Goal: Task Accomplishment & Management: Use online tool/utility

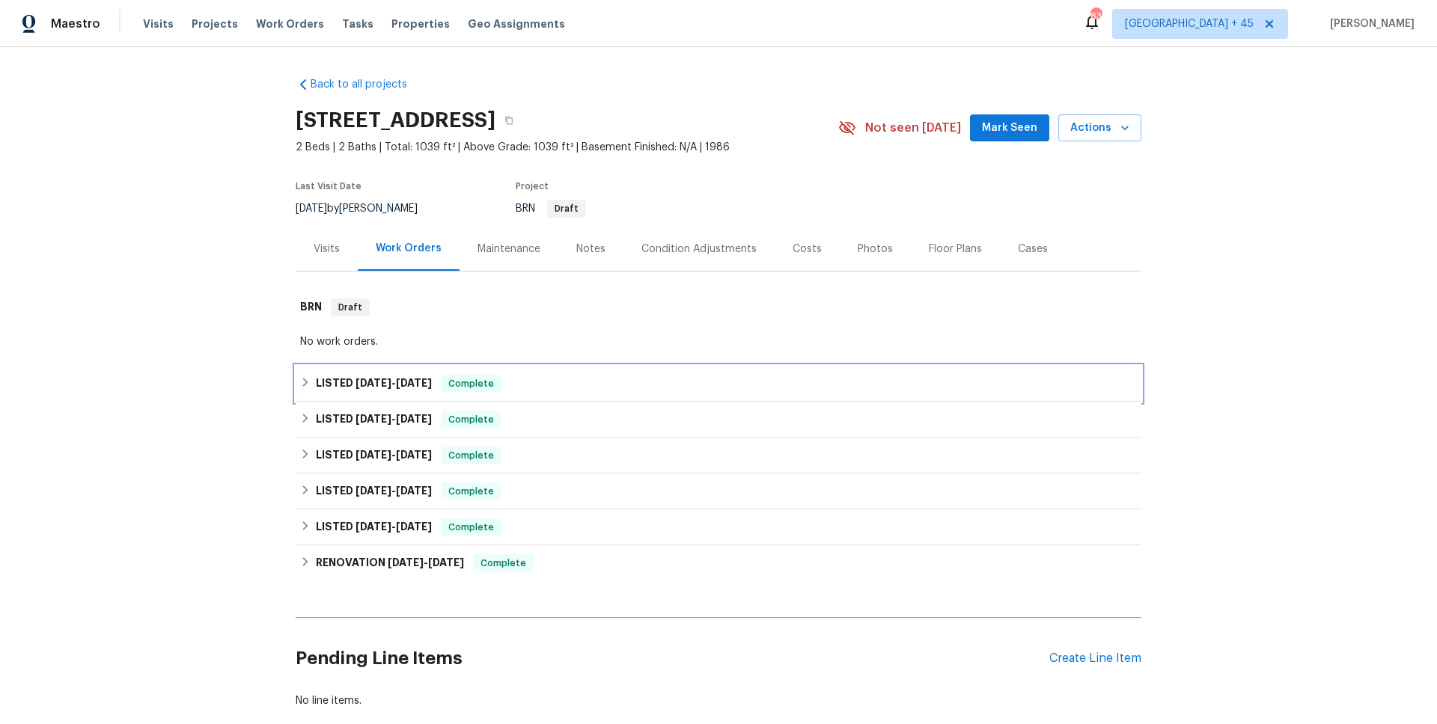
click at [477, 388] on span "Complete" at bounding box center [471, 383] width 58 height 15
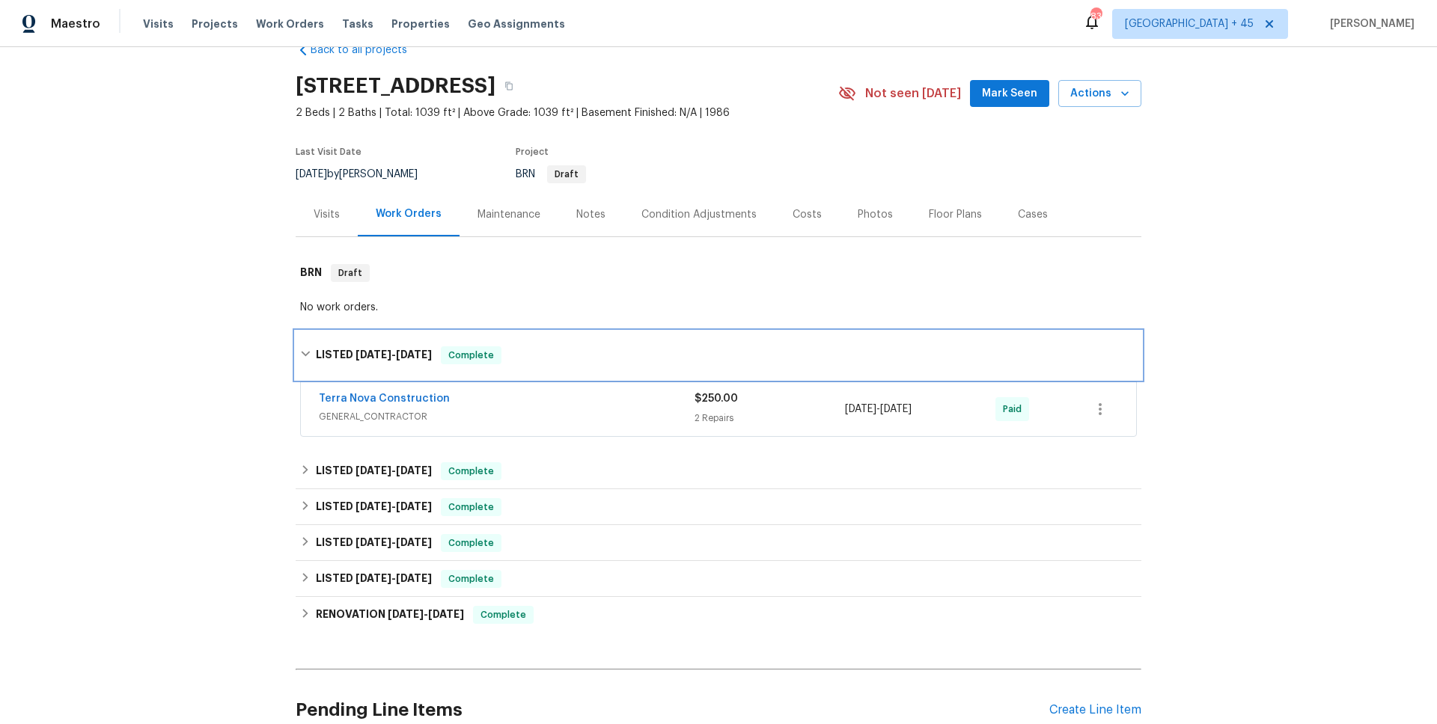
scroll to position [85, 0]
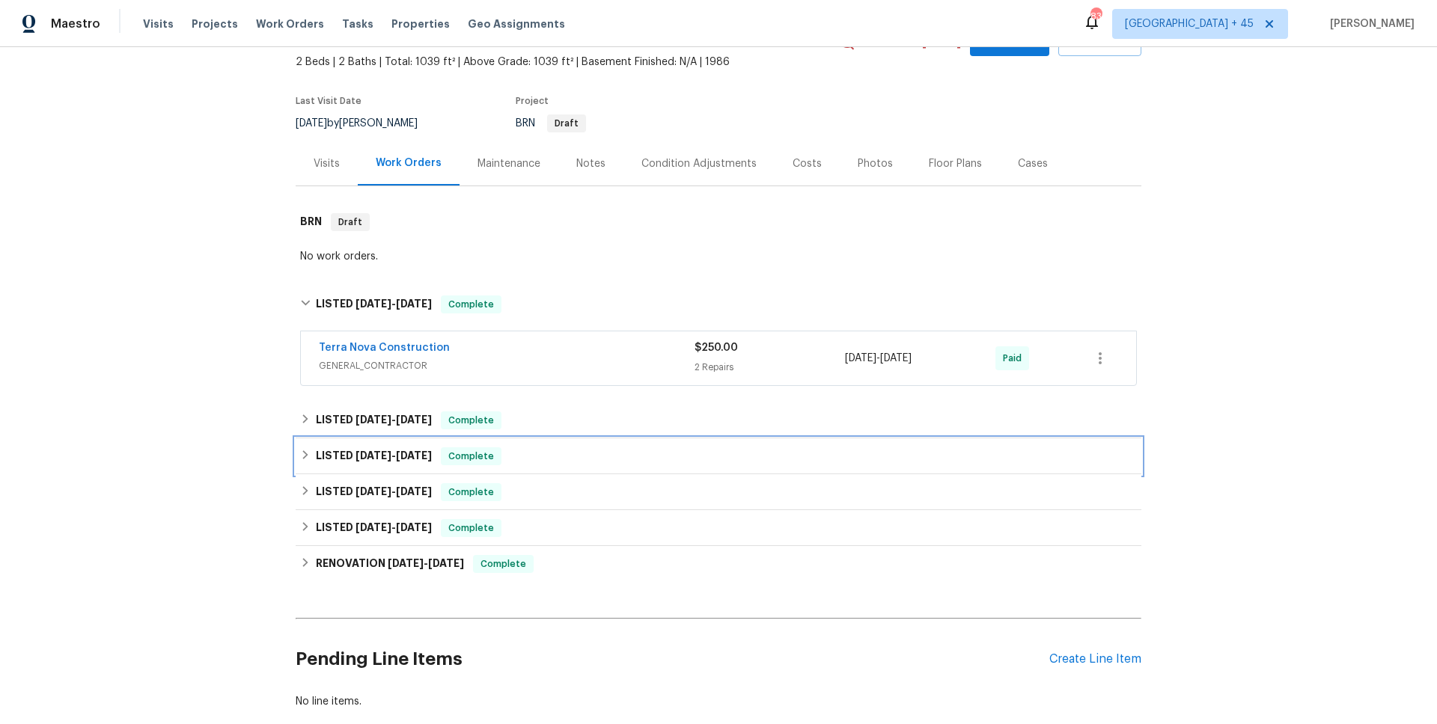
click at [431, 456] on span "6/11/25" at bounding box center [414, 455] width 36 height 10
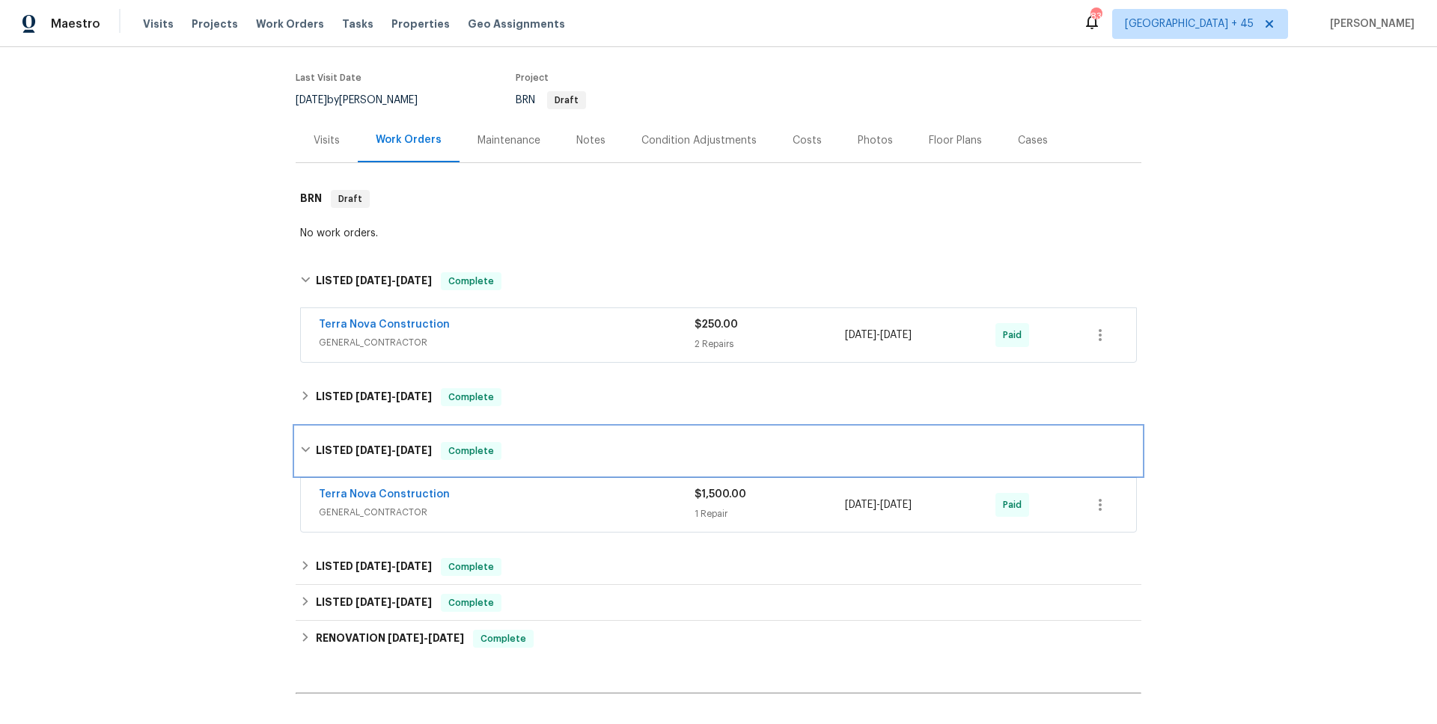
scroll to position [141, 0]
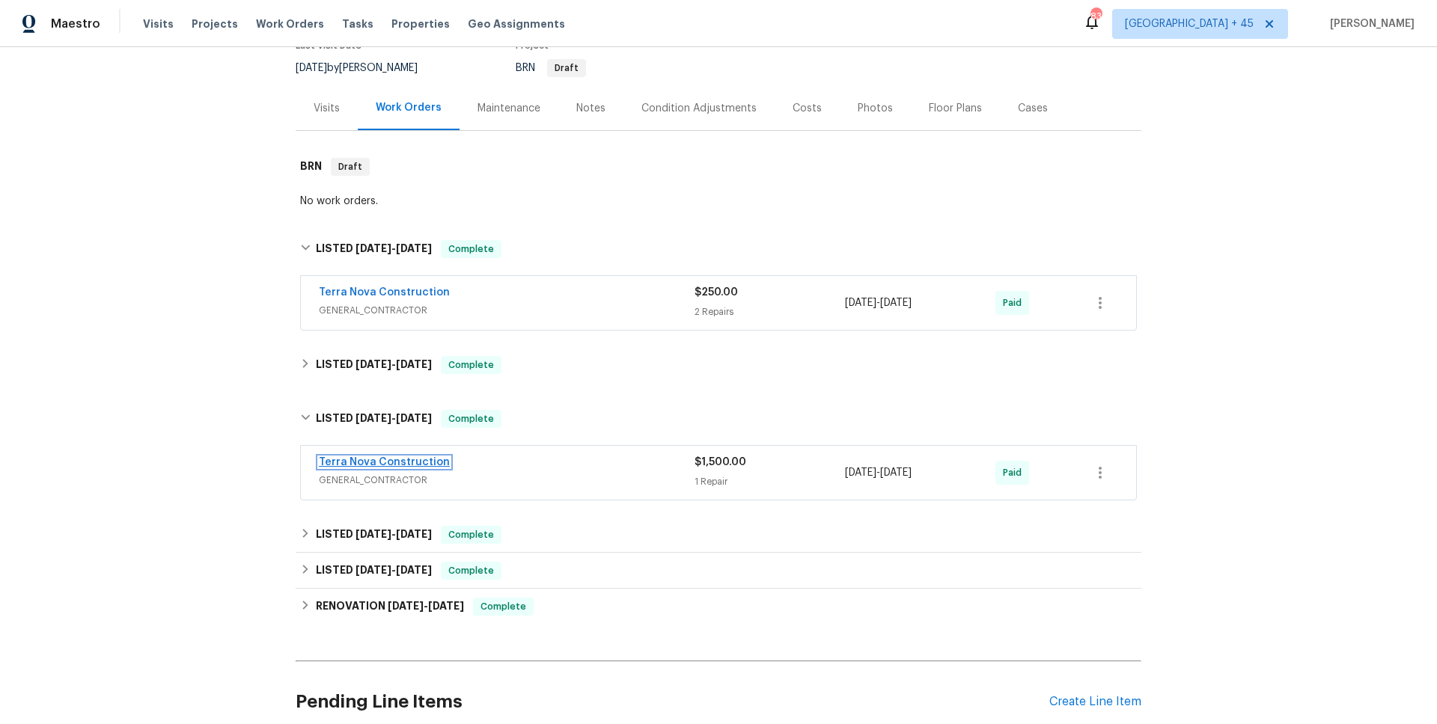
click at [413, 459] on link "Terra Nova Construction" at bounding box center [384, 462] width 131 height 10
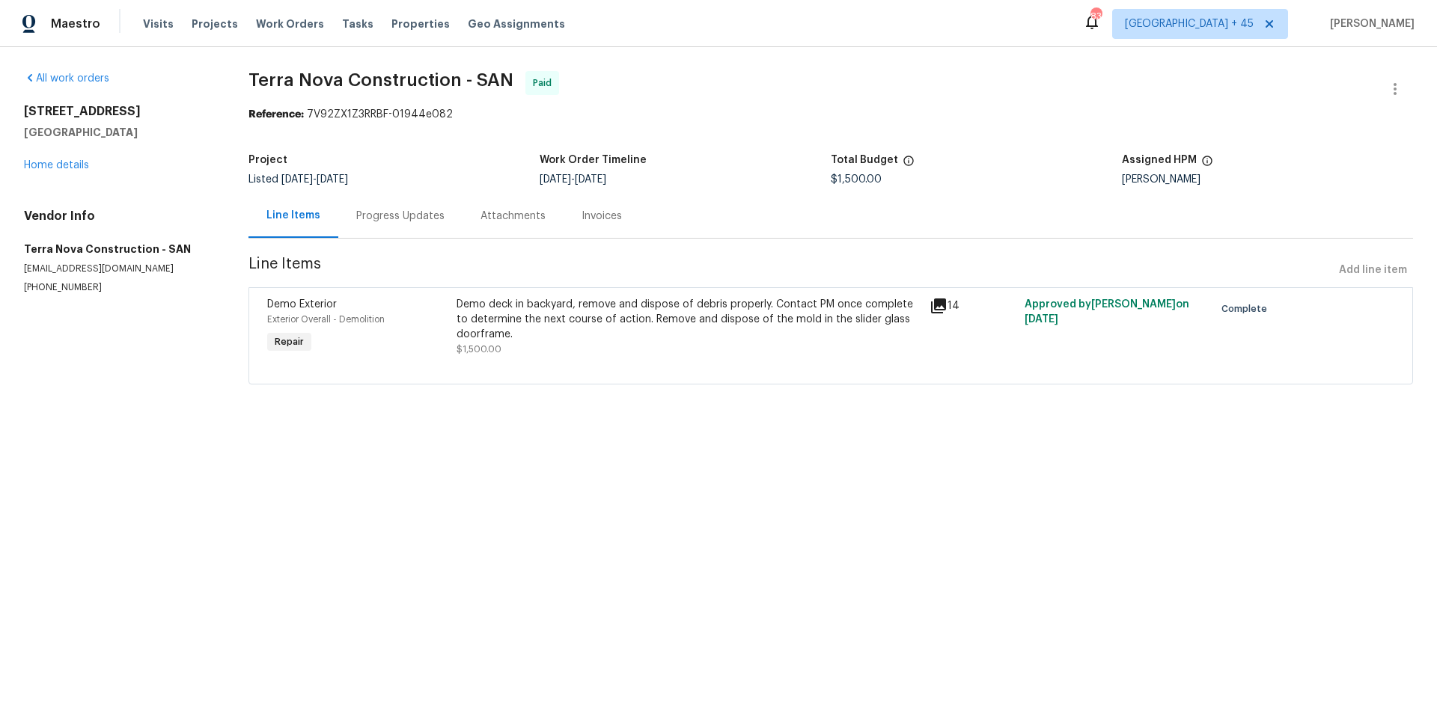
click at [581, 222] on div "Invoices" at bounding box center [601, 216] width 40 height 15
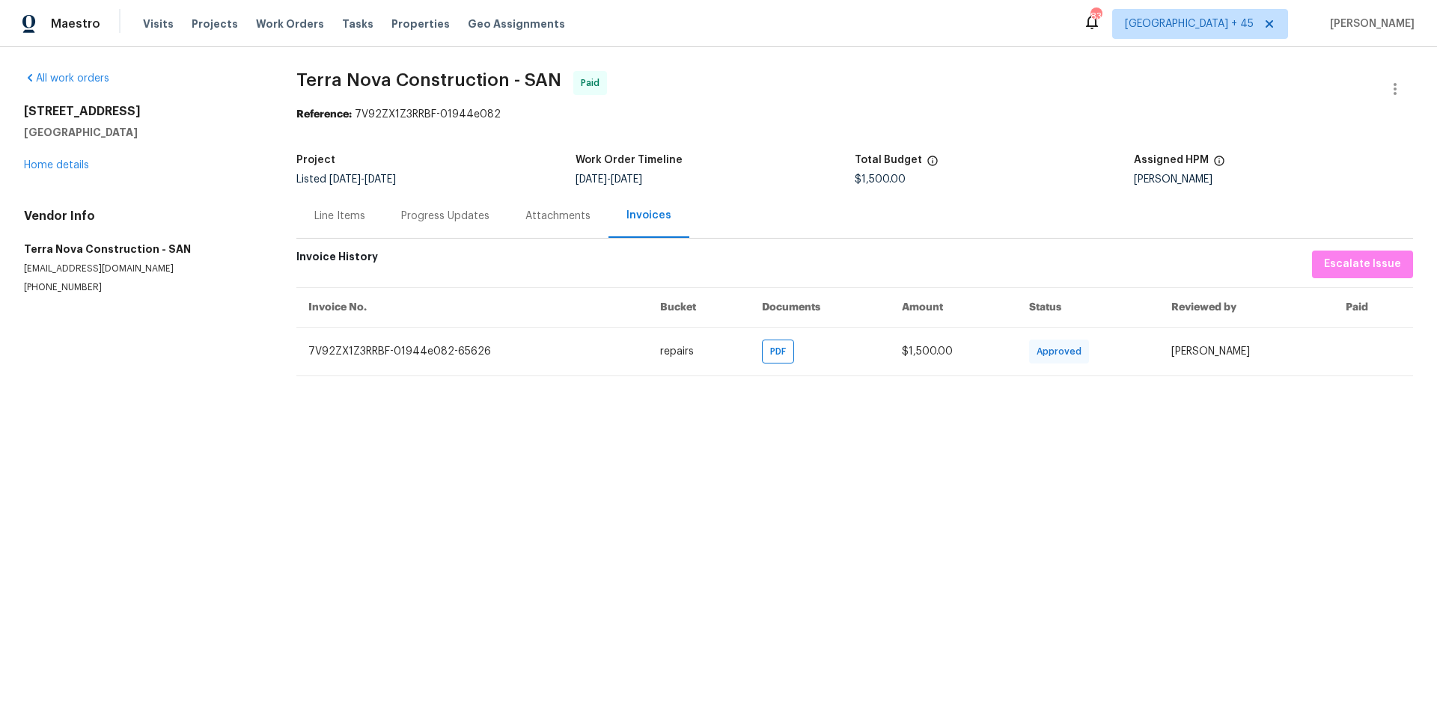
click at [524, 228] on div "Attachments" at bounding box center [557, 216] width 101 height 44
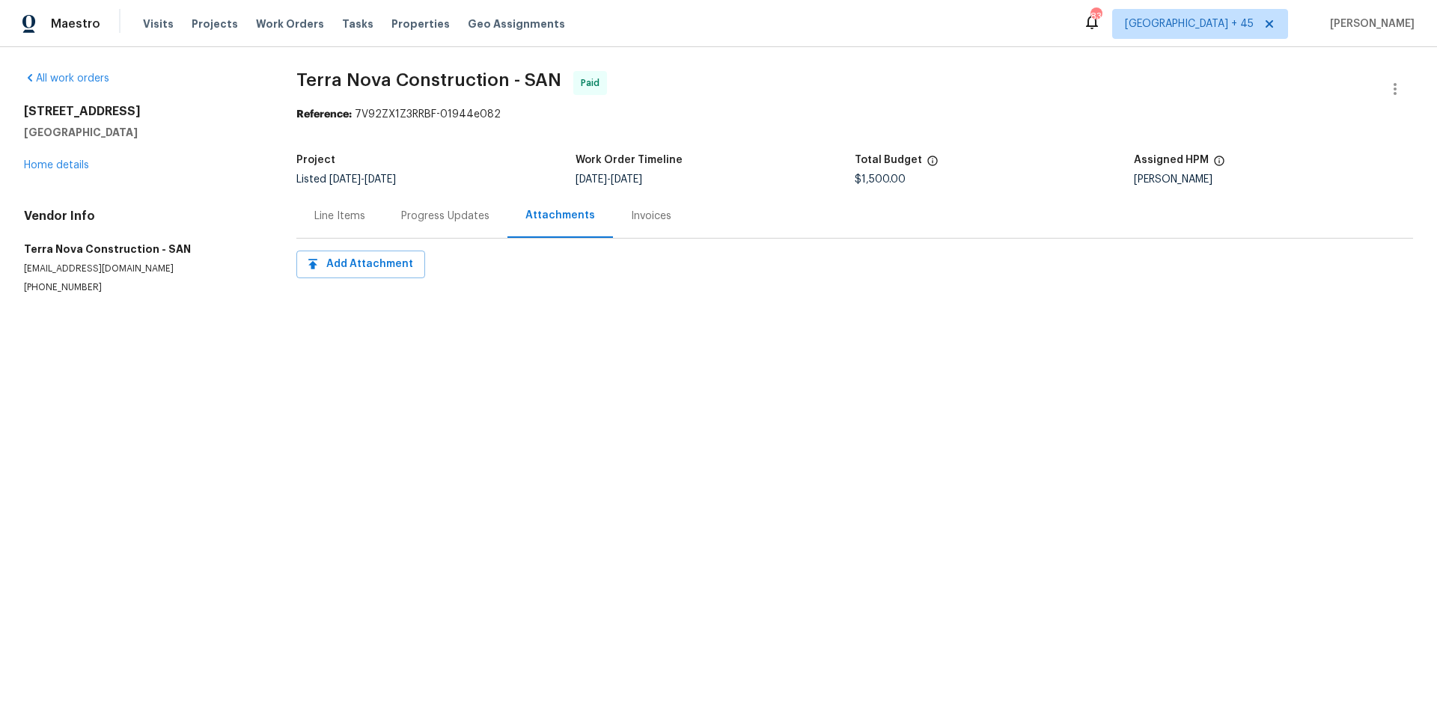
click at [438, 228] on div "Progress Updates" at bounding box center [445, 216] width 124 height 44
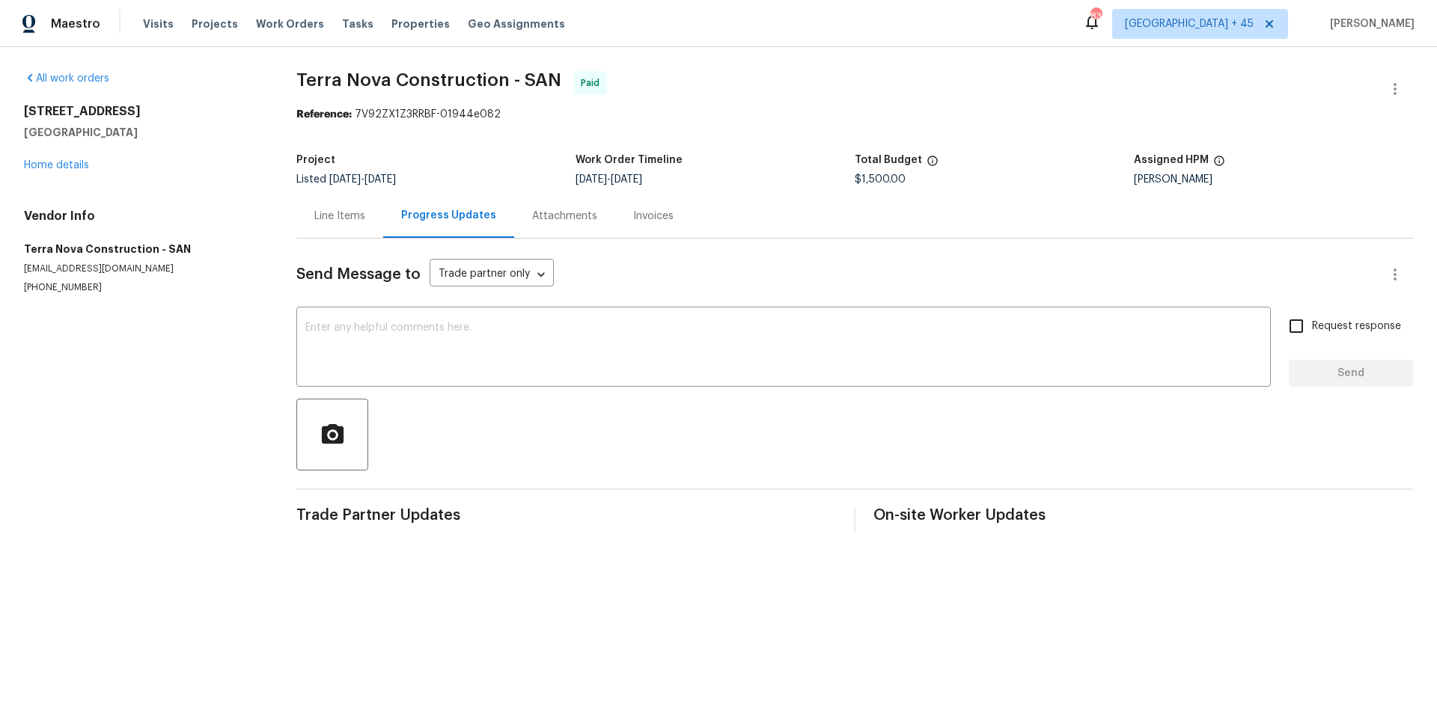
click at [372, 227] on div "Line Items" at bounding box center [339, 216] width 87 height 44
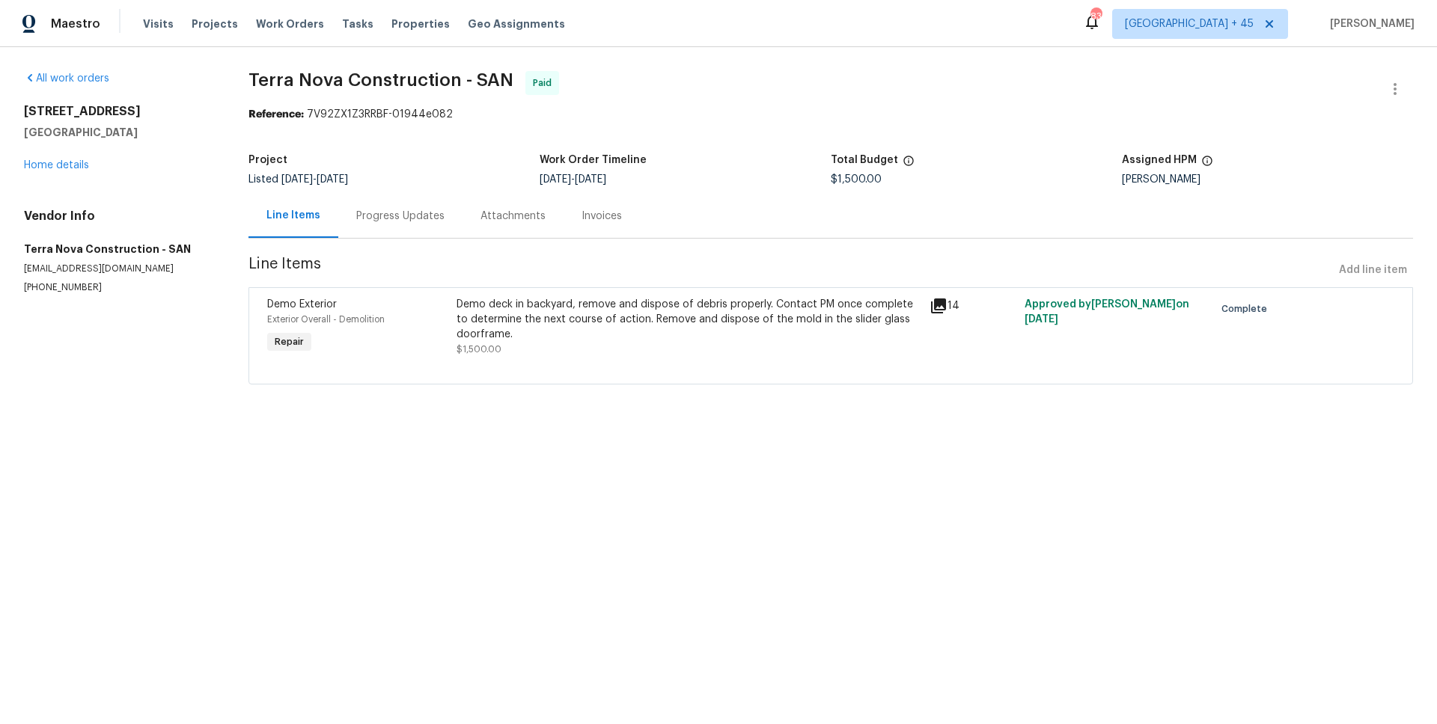
click at [945, 300] on icon at bounding box center [938, 306] width 15 height 15
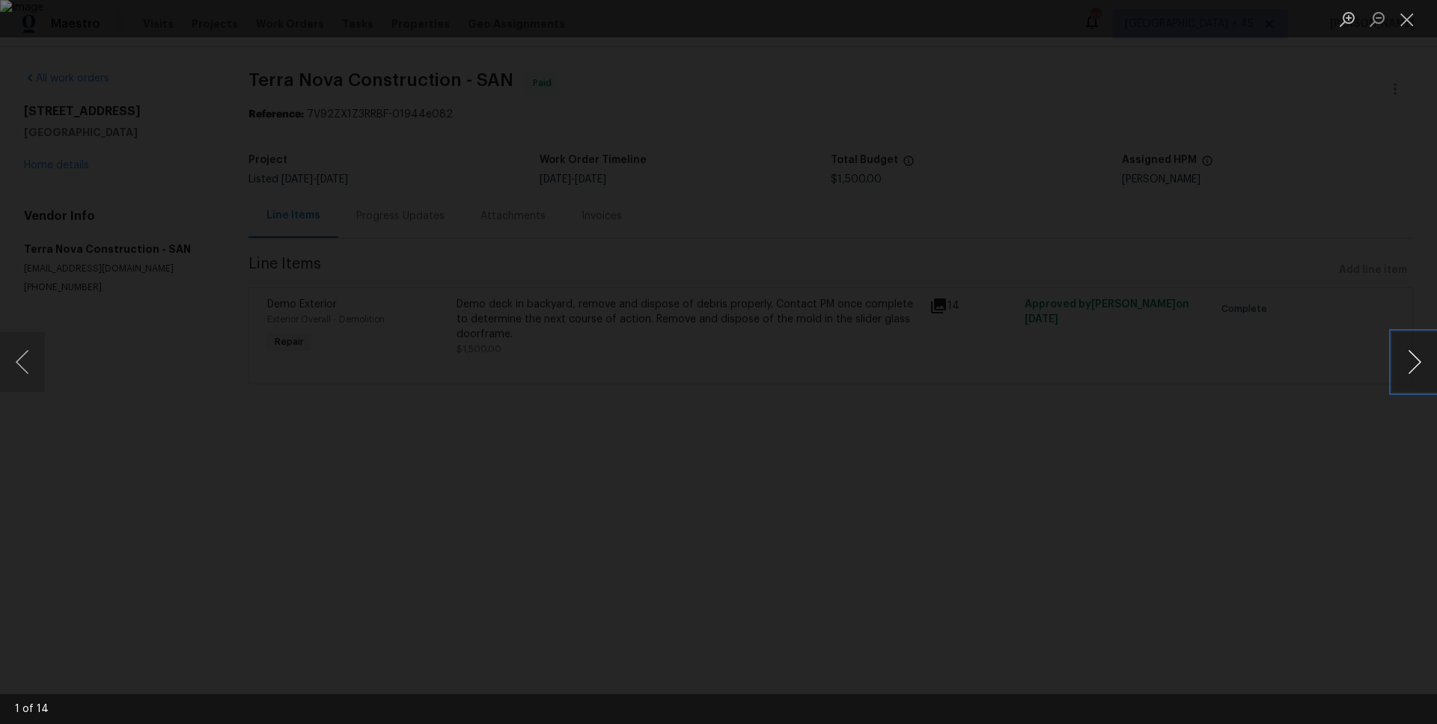
click at [1409, 370] on button "Next image" at bounding box center [1414, 362] width 45 height 60
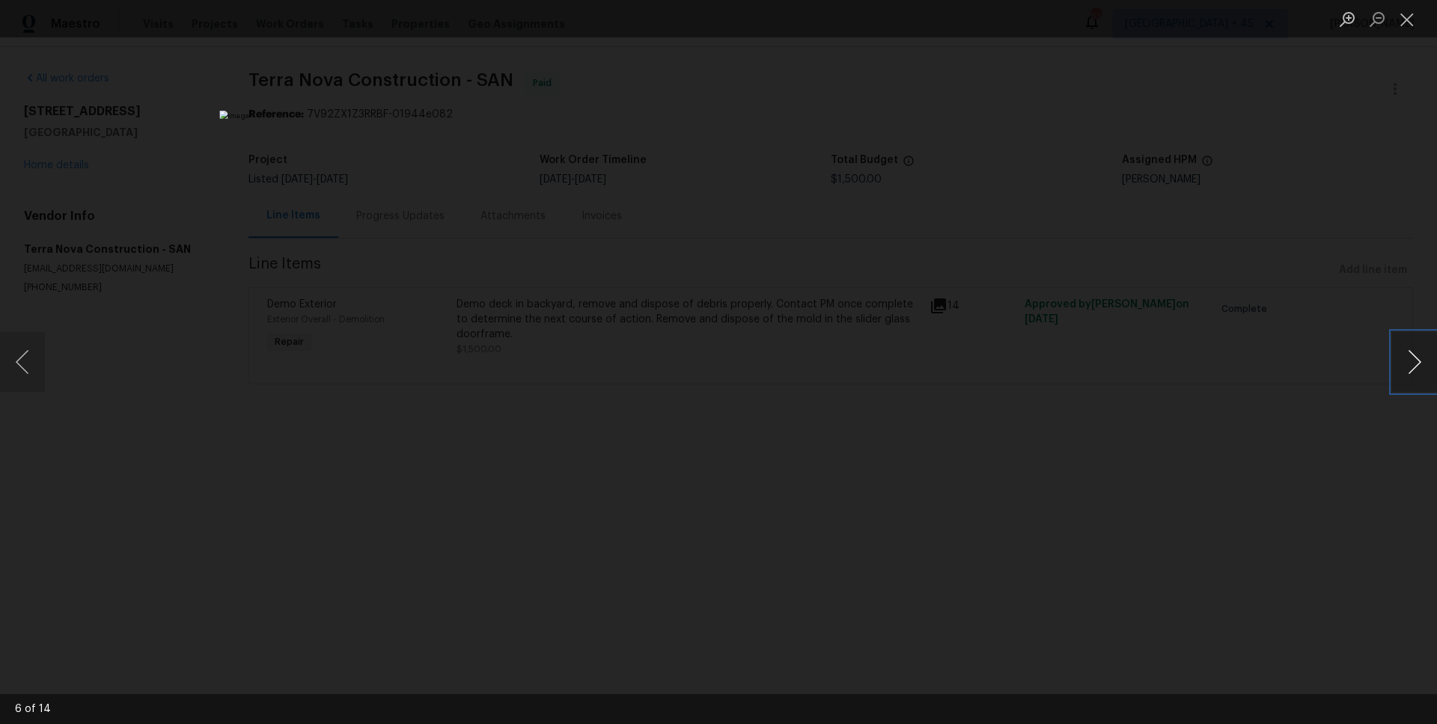
click at [1409, 370] on button "Next image" at bounding box center [1414, 362] width 45 height 60
click at [1409, 371] on button "Next image" at bounding box center [1414, 362] width 45 height 60
click at [1409, 372] on button "Next image" at bounding box center [1414, 362] width 45 height 60
click at [1410, 372] on button "Next image" at bounding box center [1414, 362] width 45 height 60
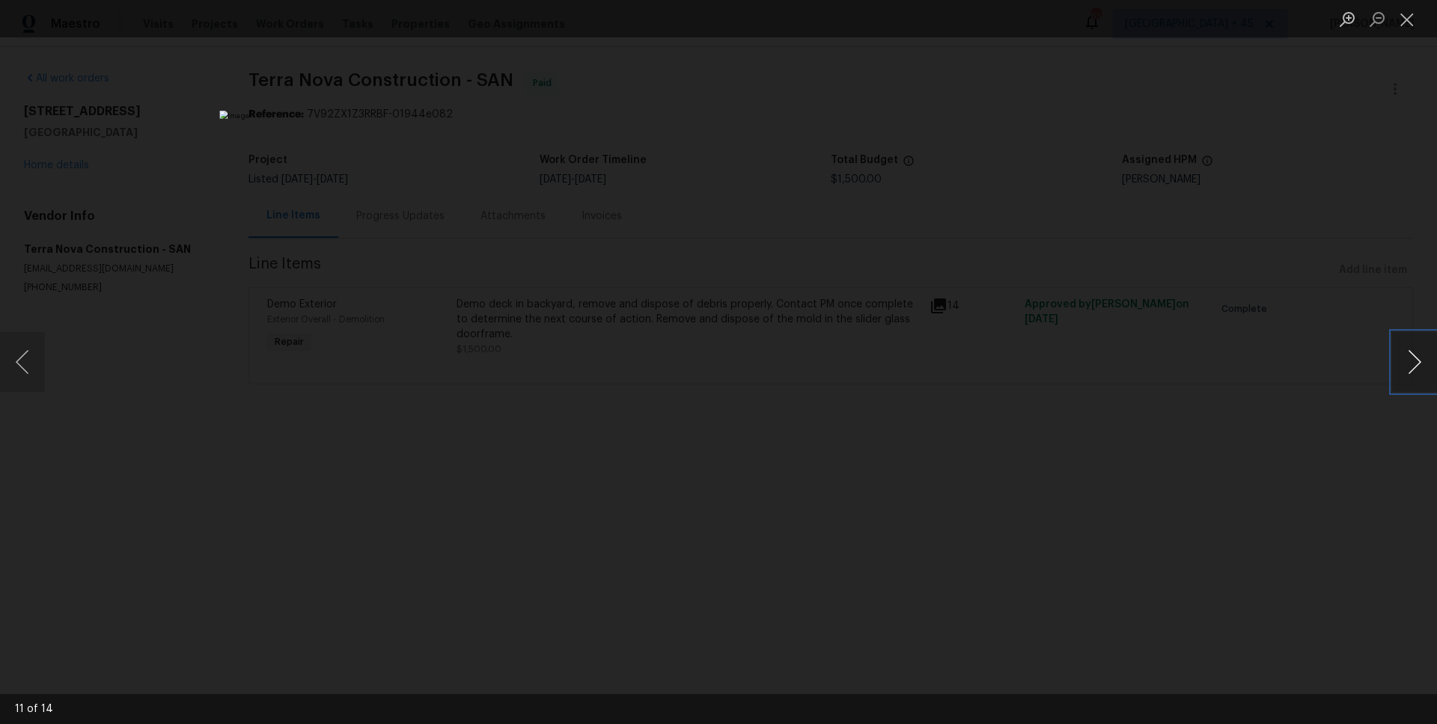
click at [1410, 372] on button "Next image" at bounding box center [1414, 362] width 45 height 60
click at [1410, 373] on button "Next image" at bounding box center [1414, 362] width 45 height 60
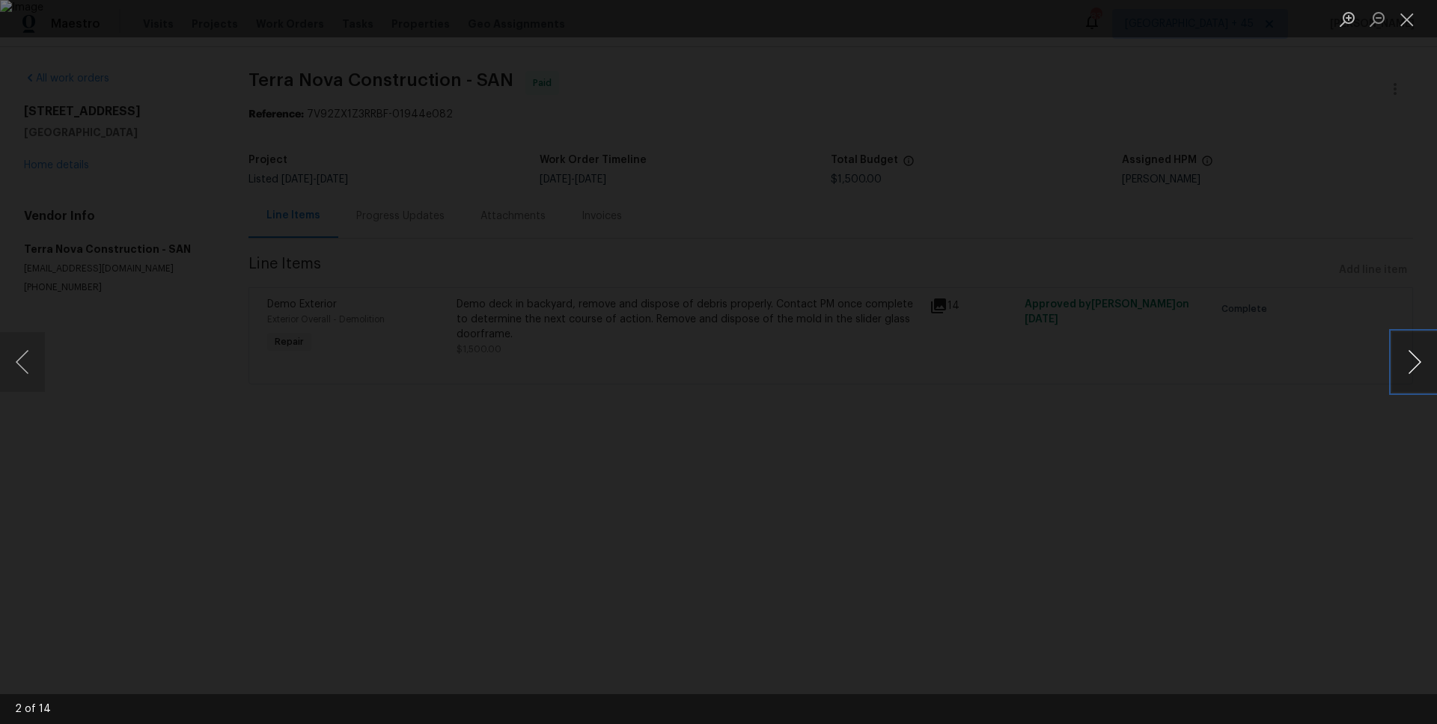
click at [1410, 373] on button "Next image" at bounding box center [1414, 362] width 45 height 60
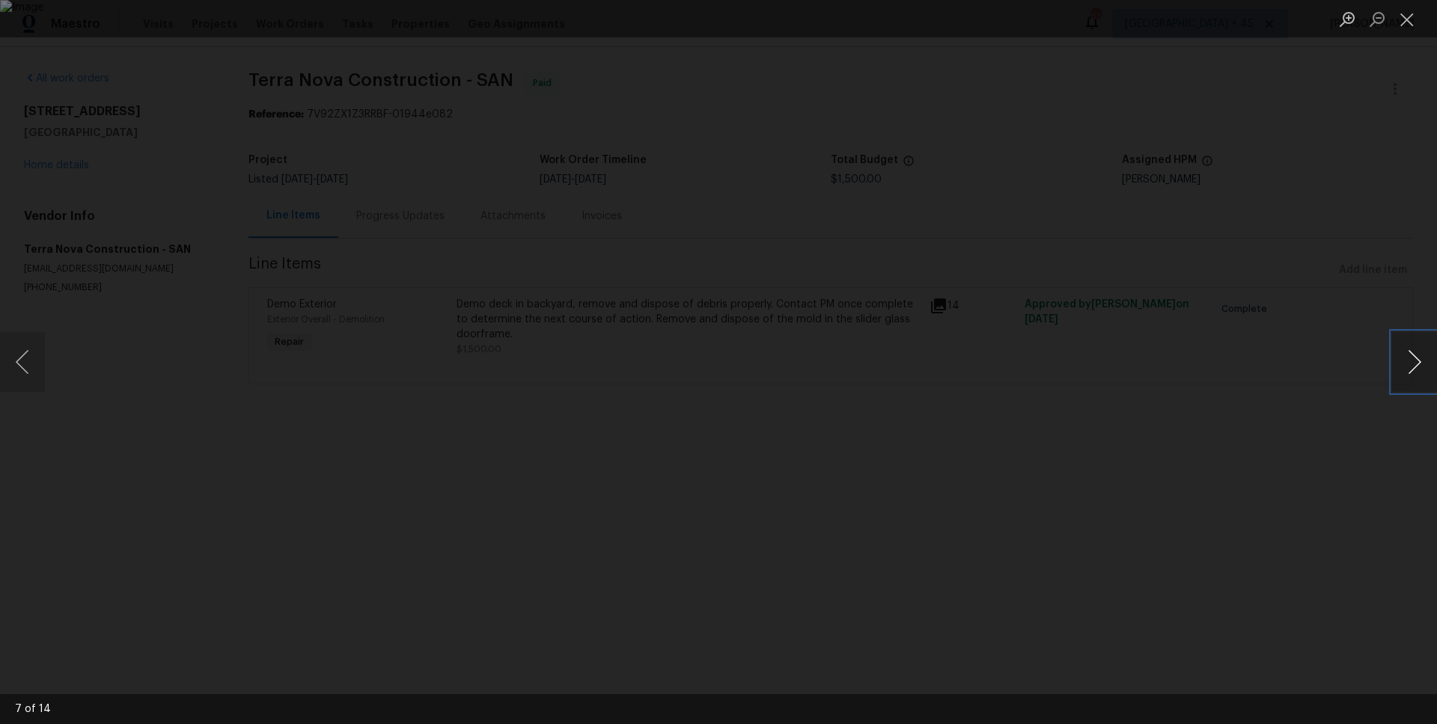
click at [1410, 373] on button "Next image" at bounding box center [1414, 362] width 45 height 60
click at [25, 345] on button "Previous image" at bounding box center [22, 362] width 45 height 60
click at [25, 346] on button "Previous image" at bounding box center [22, 362] width 45 height 60
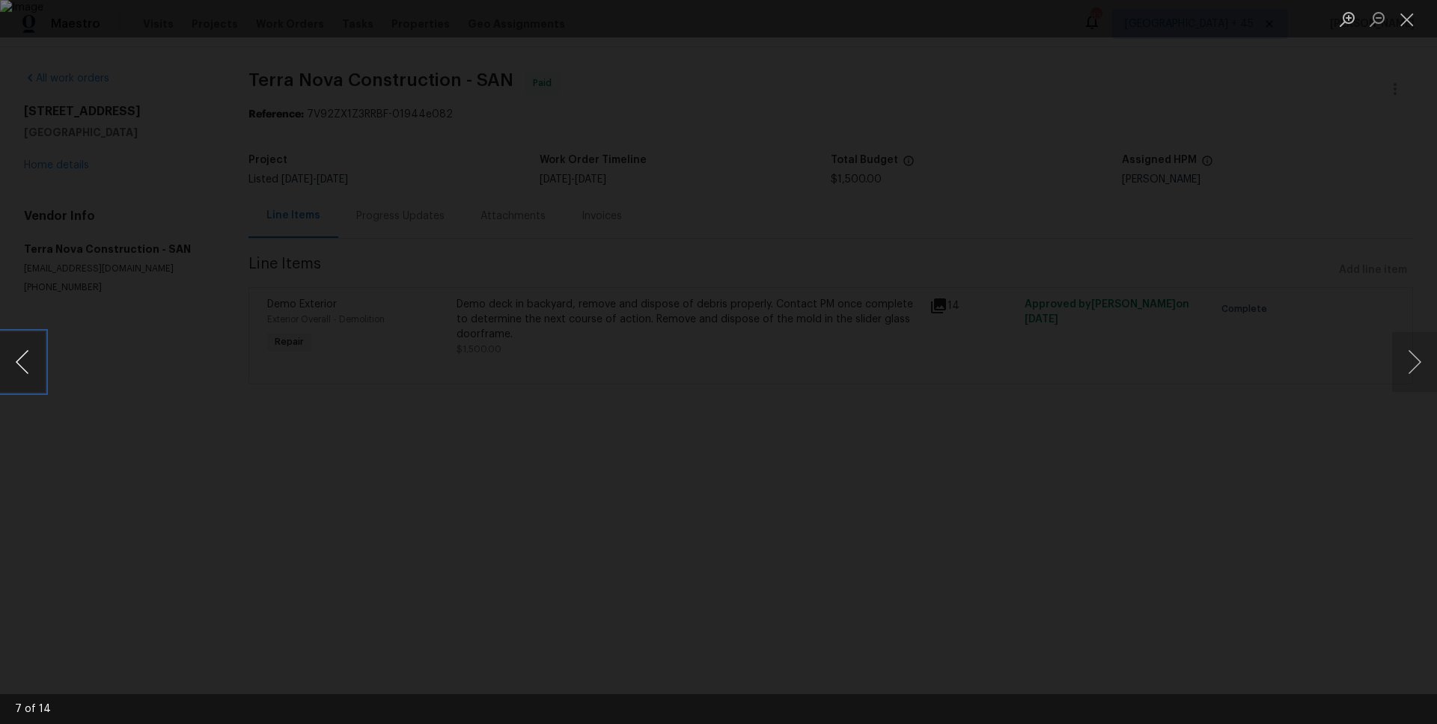
click at [25, 346] on button "Previous image" at bounding box center [22, 362] width 45 height 60
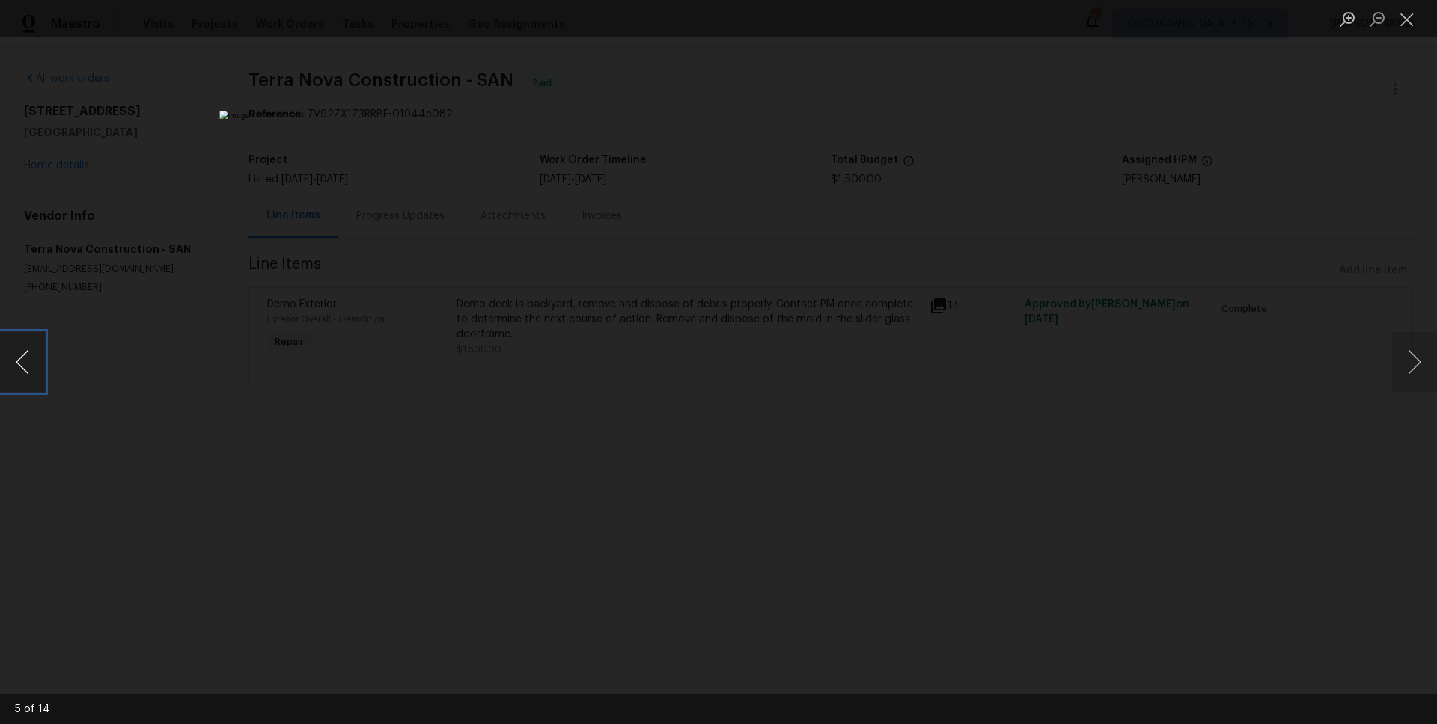
click at [25, 346] on button "Previous image" at bounding box center [22, 362] width 45 height 60
click at [1413, 369] on button "Next image" at bounding box center [1414, 362] width 45 height 60
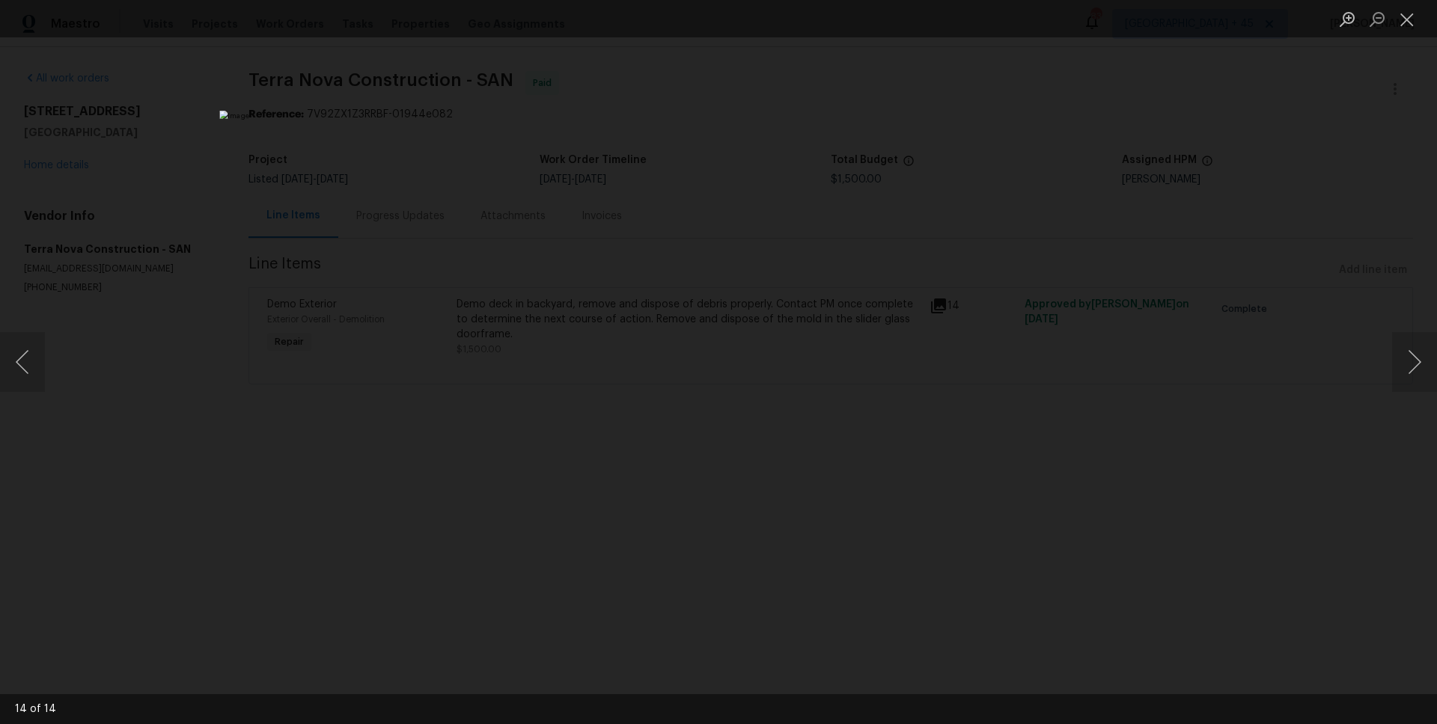
click at [1389, 368] on div "Lightbox" at bounding box center [718, 362] width 1437 height 724
click at [1404, 369] on button "Next image" at bounding box center [1414, 362] width 45 height 60
click at [1416, 360] on button "Next image" at bounding box center [1414, 362] width 45 height 60
click at [1422, 368] on button "Next image" at bounding box center [1414, 362] width 45 height 60
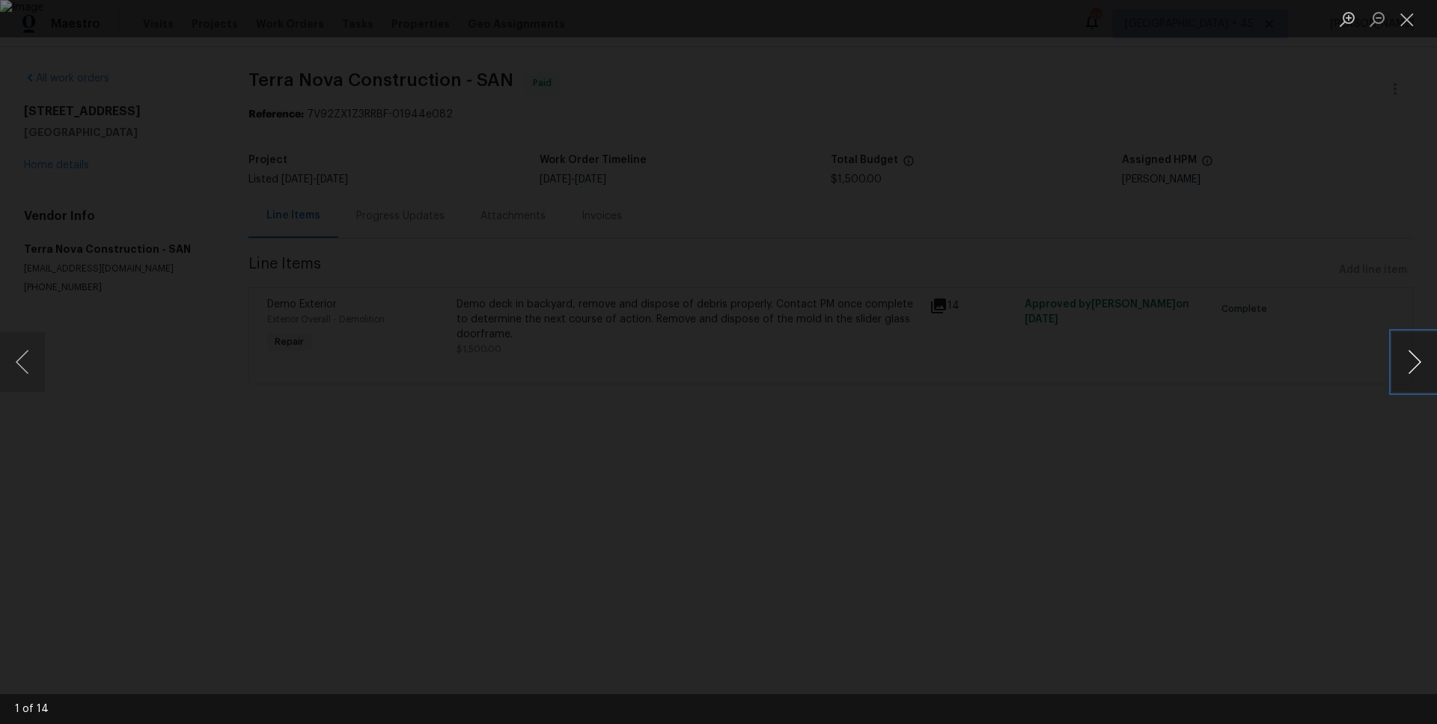
click at [1422, 367] on button "Next image" at bounding box center [1414, 362] width 45 height 60
click at [1407, 369] on button "Next image" at bounding box center [1414, 362] width 45 height 60
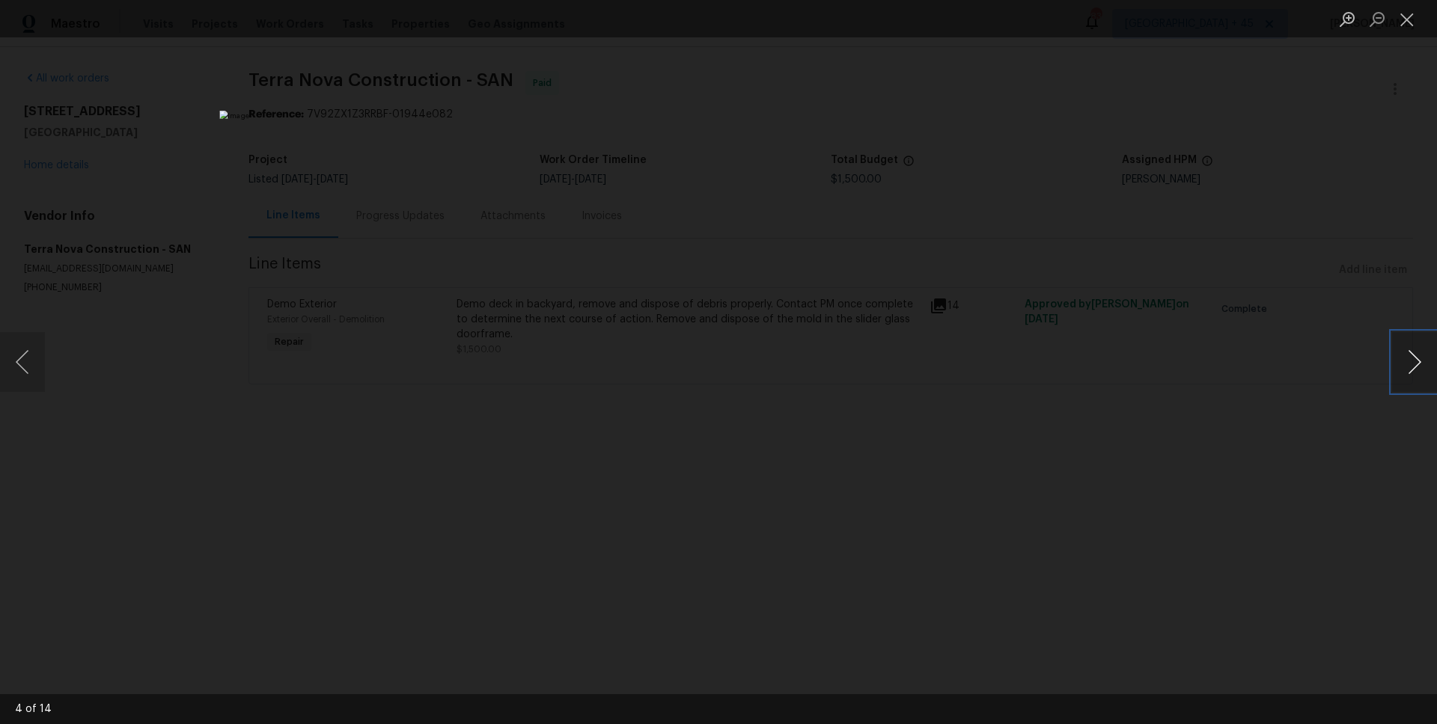
click at [1409, 371] on button "Next image" at bounding box center [1414, 362] width 45 height 60
click at [1412, 373] on button "Next image" at bounding box center [1414, 362] width 45 height 60
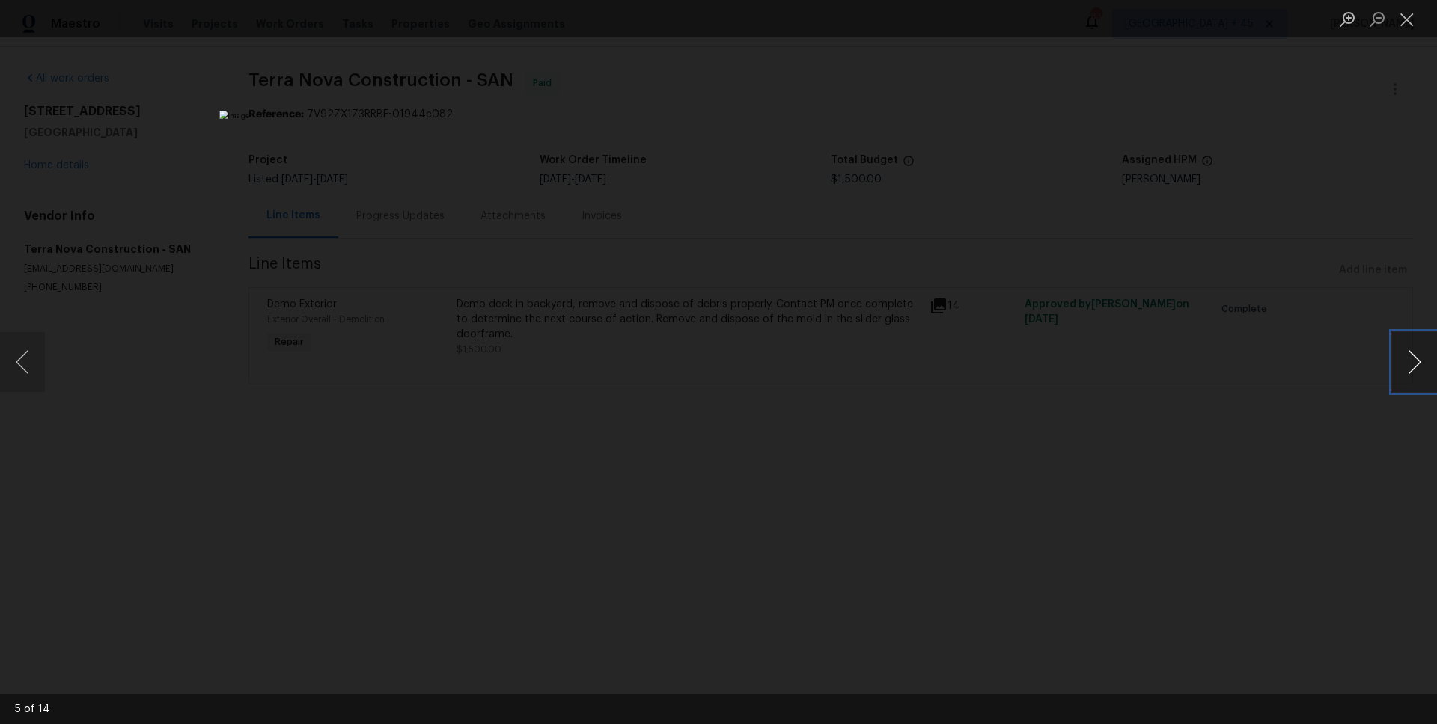
click at [1412, 373] on button "Next image" at bounding box center [1414, 362] width 45 height 60
click at [1416, 367] on button "Next image" at bounding box center [1414, 362] width 45 height 60
click at [1399, 373] on button "Next image" at bounding box center [1414, 362] width 45 height 60
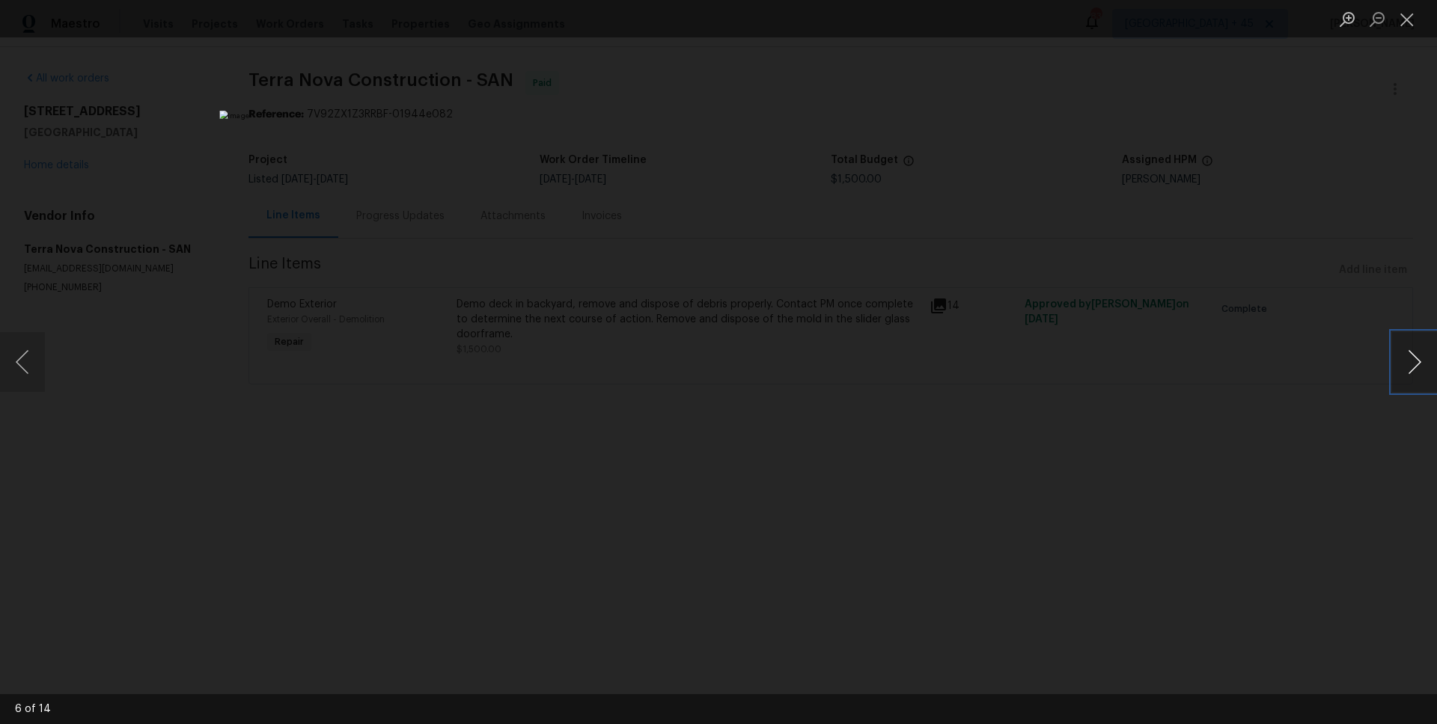
click at [1399, 373] on button "Next image" at bounding box center [1414, 362] width 45 height 60
click at [1393, 371] on button "Next image" at bounding box center [1414, 362] width 45 height 60
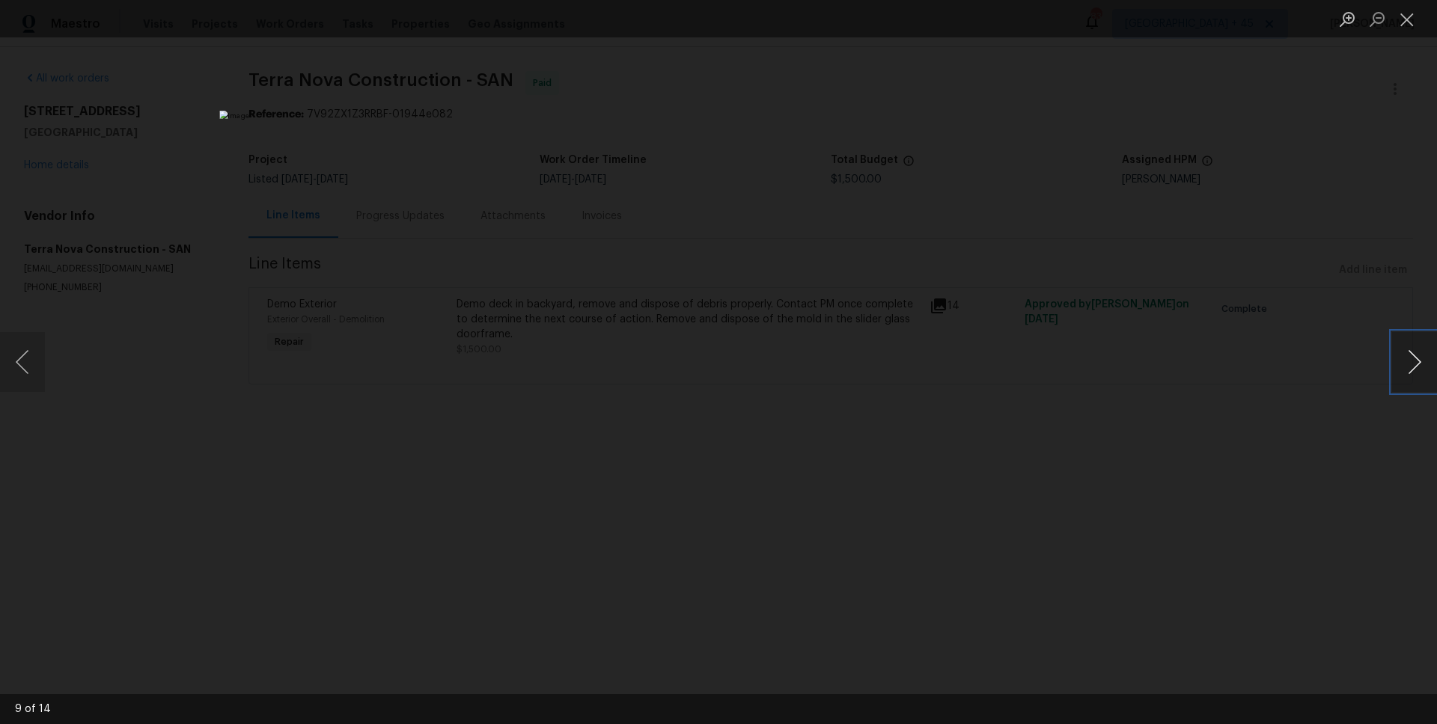
click at [1418, 380] on button "Next image" at bounding box center [1414, 362] width 45 height 60
click at [1410, 365] on button "Next image" at bounding box center [1414, 362] width 45 height 60
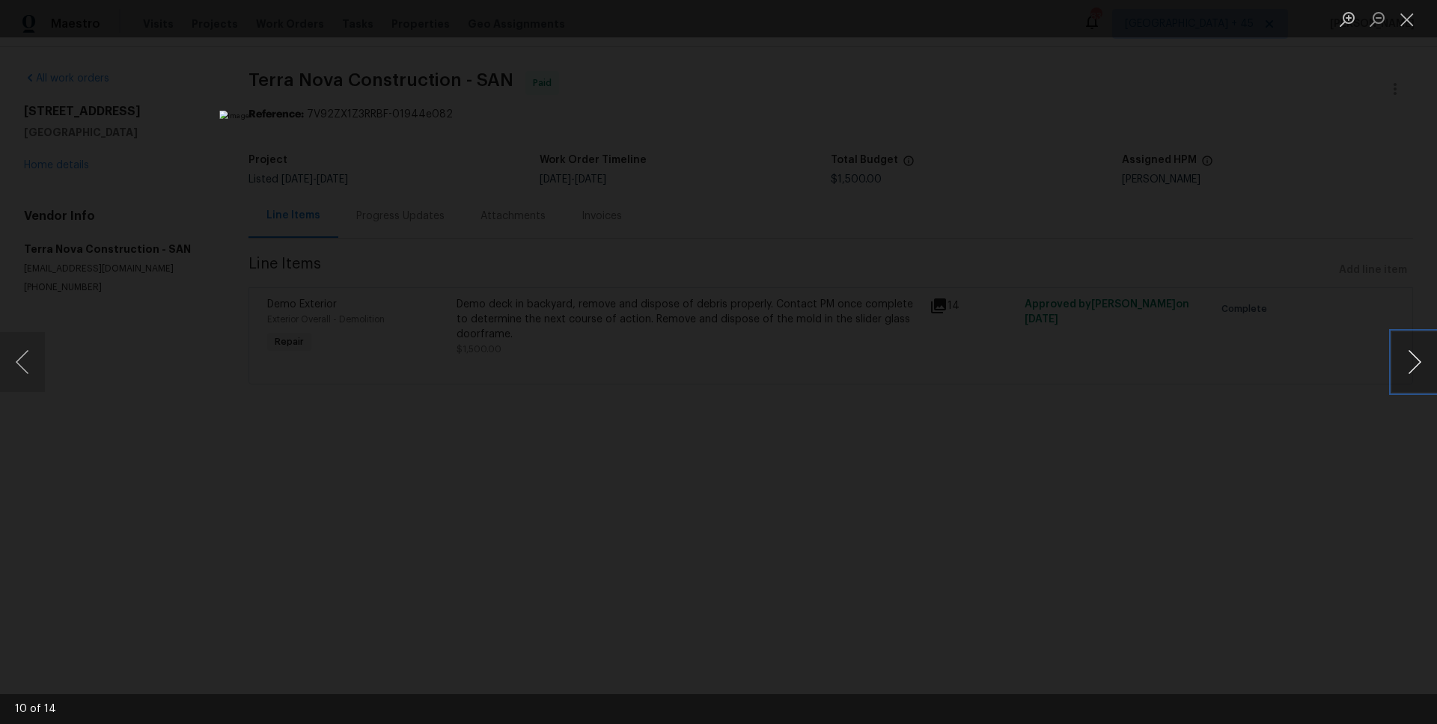
click at [1410, 365] on button "Next image" at bounding box center [1414, 362] width 45 height 60
click at [1404, 367] on button "Next image" at bounding box center [1414, 362] width 45 height 60
click at [1414, 378] on button "Next image" at bounding box center [1414, 362] width 45 height 60
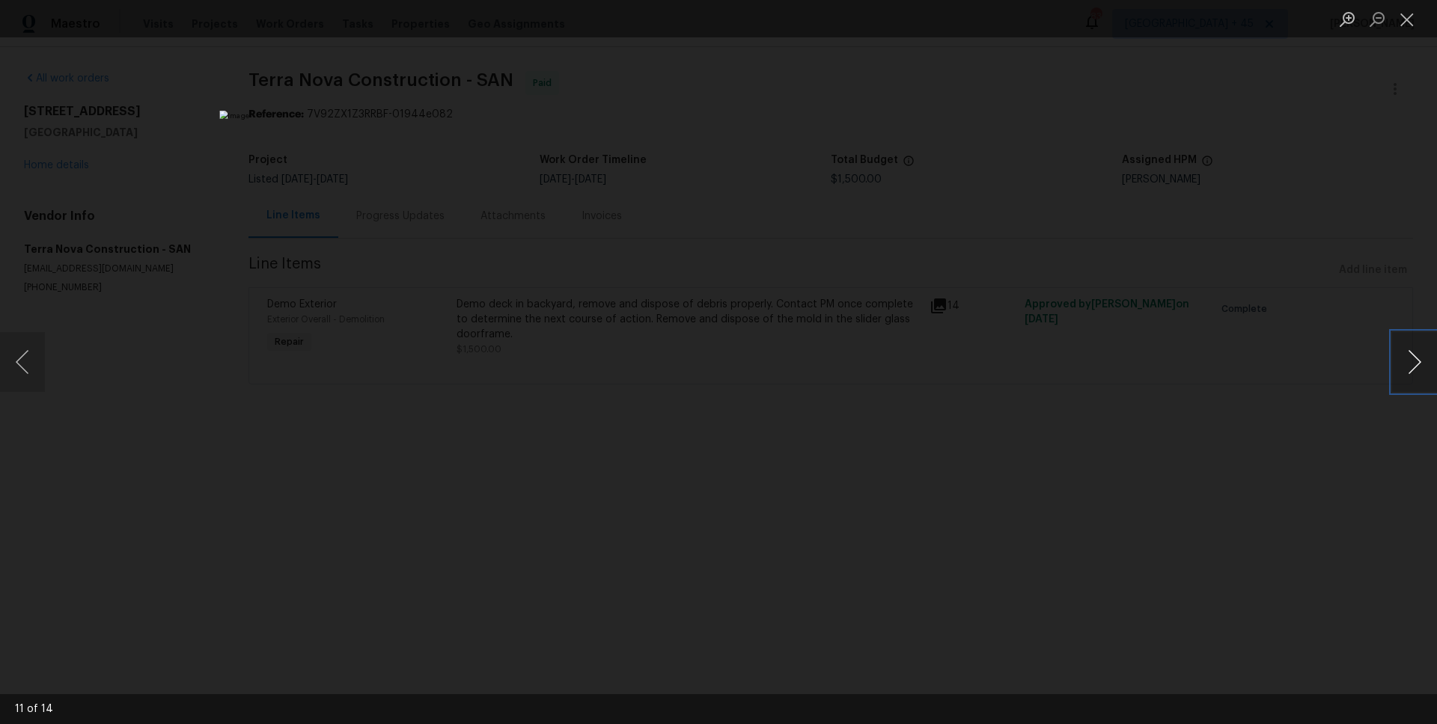
click at [1414, 378] on button "Next image" at bounding box center [1414, 362] width 45 height 60
click at [1401, 382] on button "Next image" at bounding box center [1414, 362] width 45 height 60
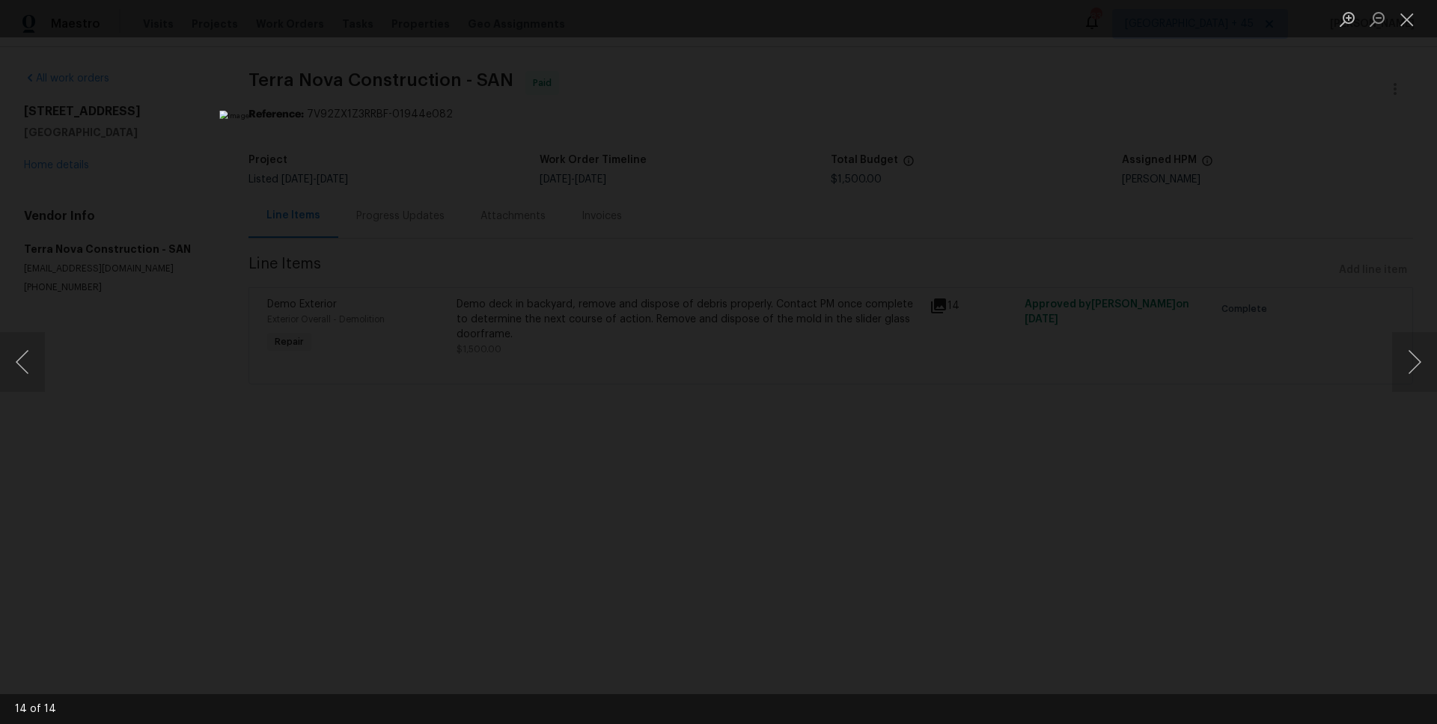
click at [275, 313] on div "Lightbox" at bounding box center [718, 362] width 1437 height 724
click at [217, 290] on div "Lightbox" at bounding box center [718, 362] width 1437 height 724
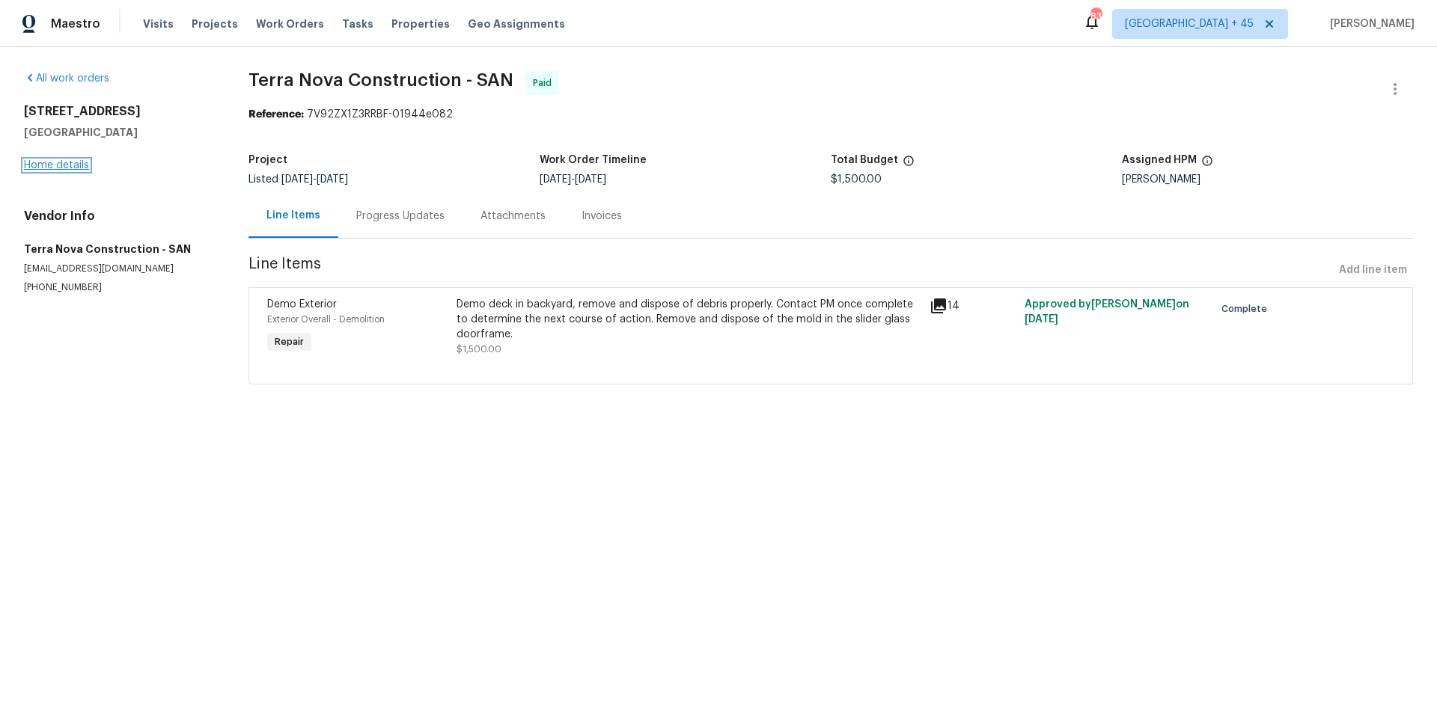
click at [64, 160] on link "Home details" at bounding box center [56, 165] width 65 height 10
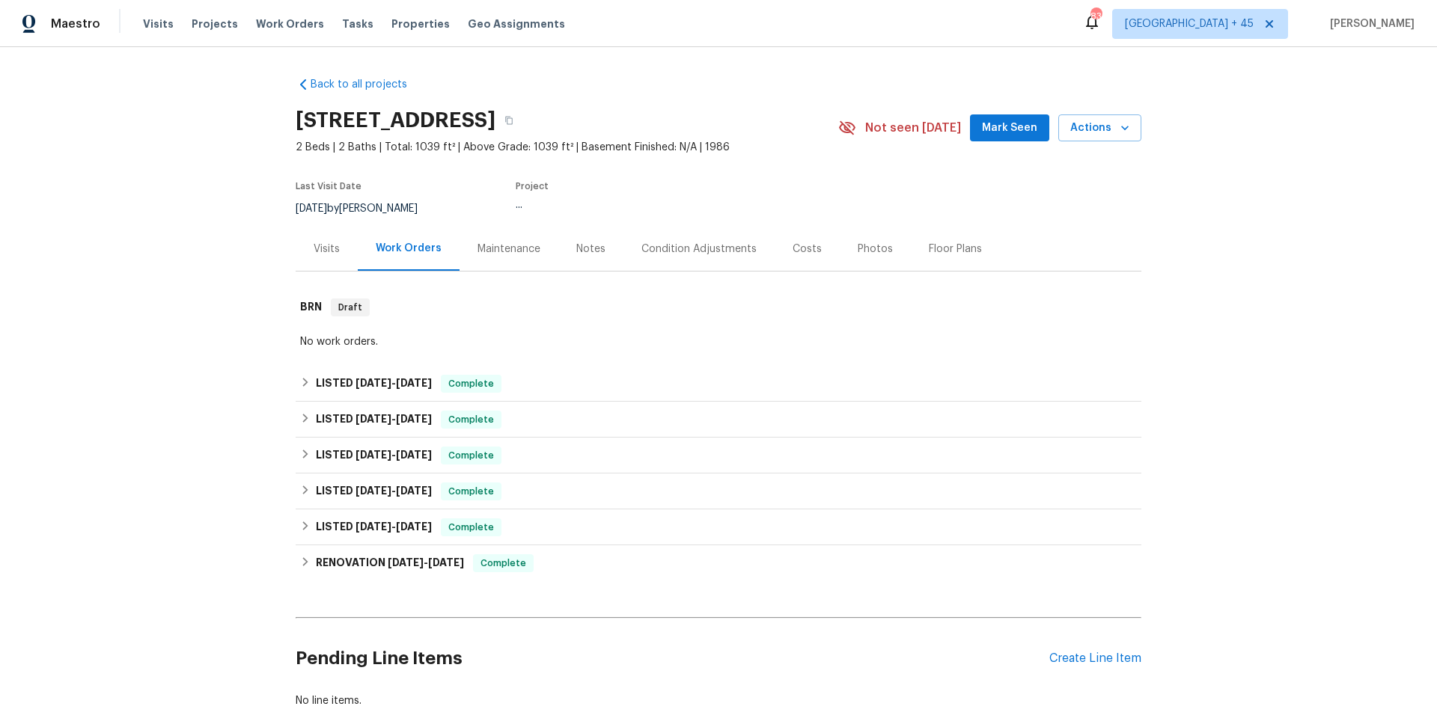
click at [64, 165] on div "Back to all projects 1564 Tanglewood Ln Unit 11, Escondido, CA 92029 2 Beds | 2…" at bounding box center [718, 385] width 1437 height 677
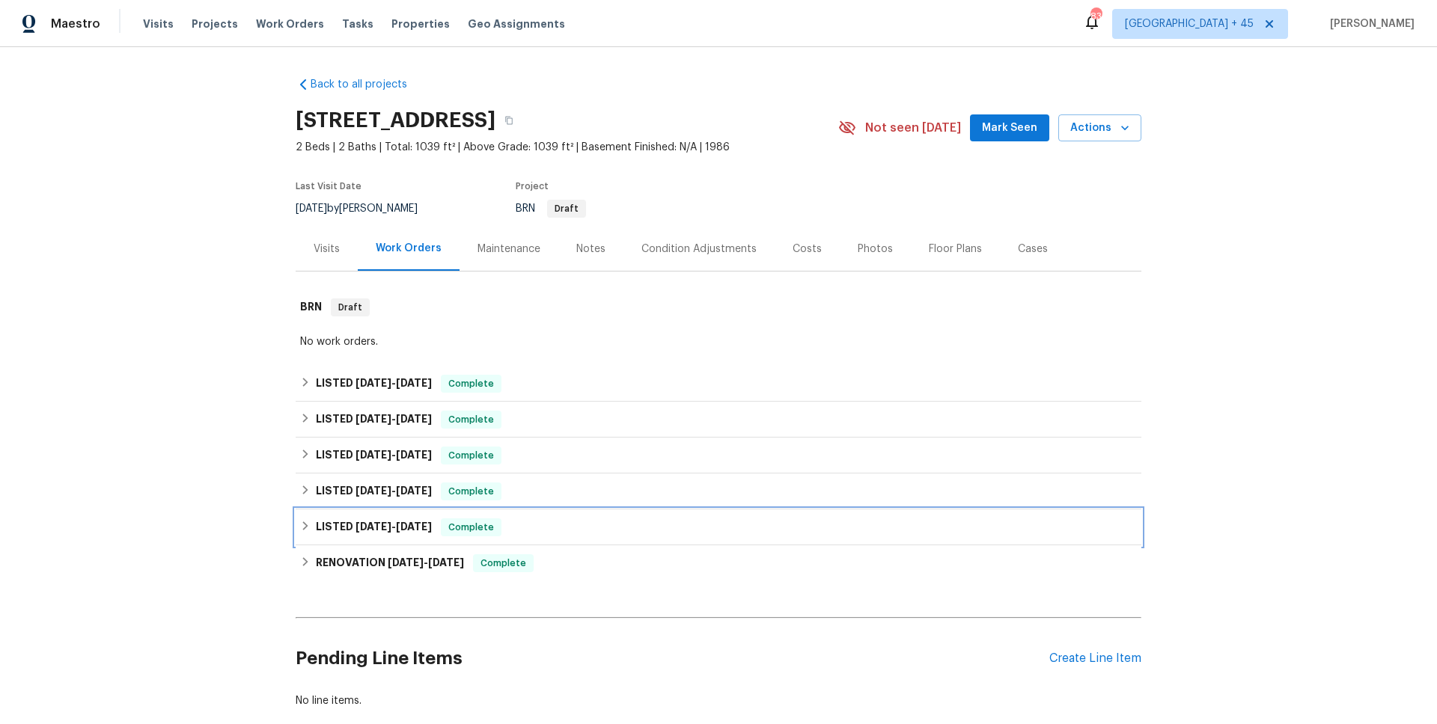
click at [432, 527] on span "6/12/24" at bounding box center [414, 526] width 36 height 10
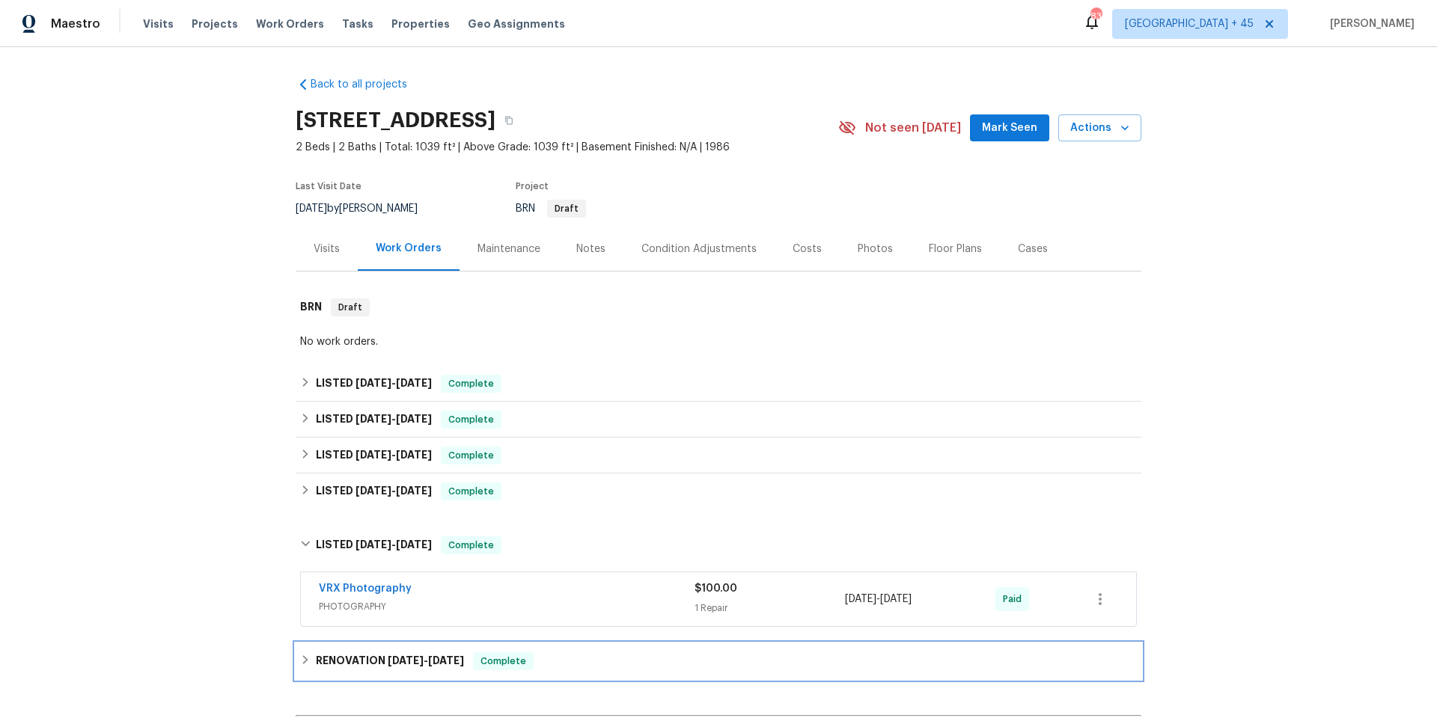
click at [417, 671] on div "RENOVATION 5/29/24 - 6/7/24 Complete" at bounding box center [718, 661] width 845 height 36
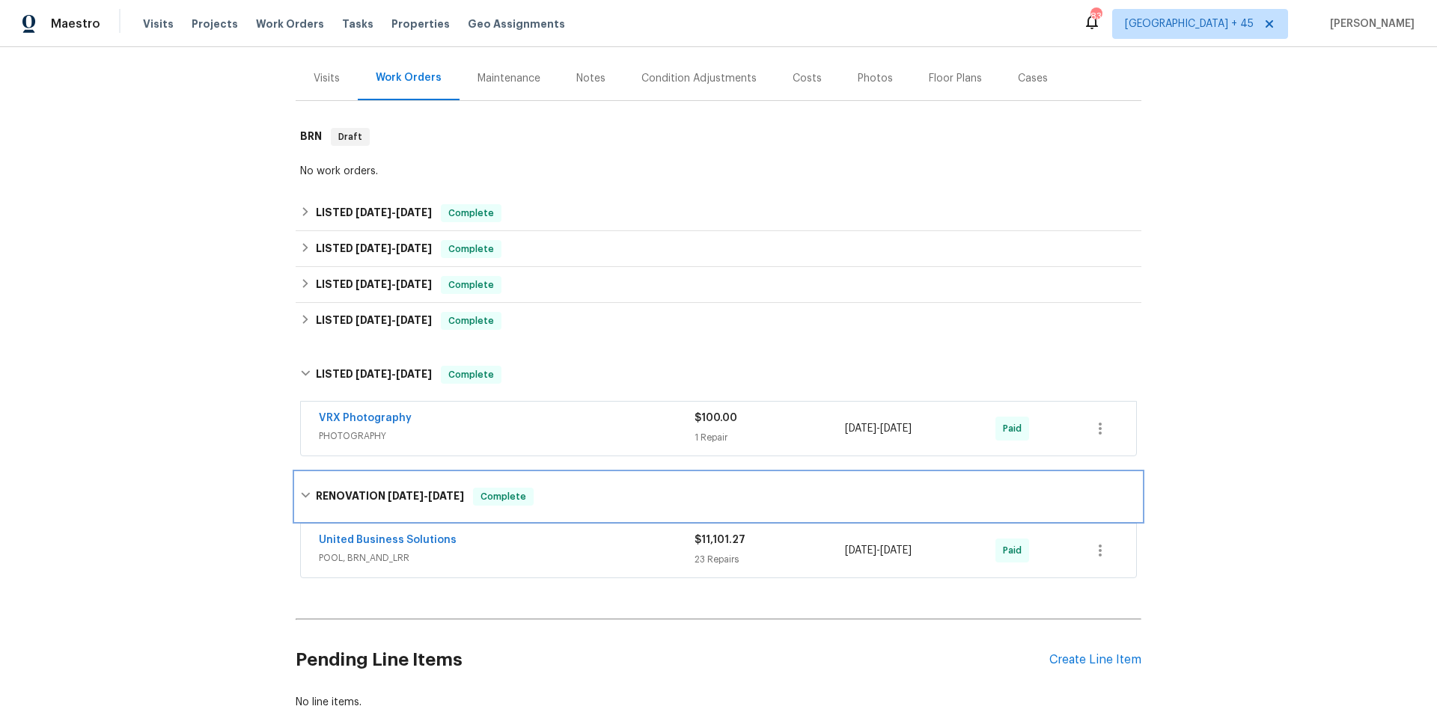
scroll to position [158, 0]
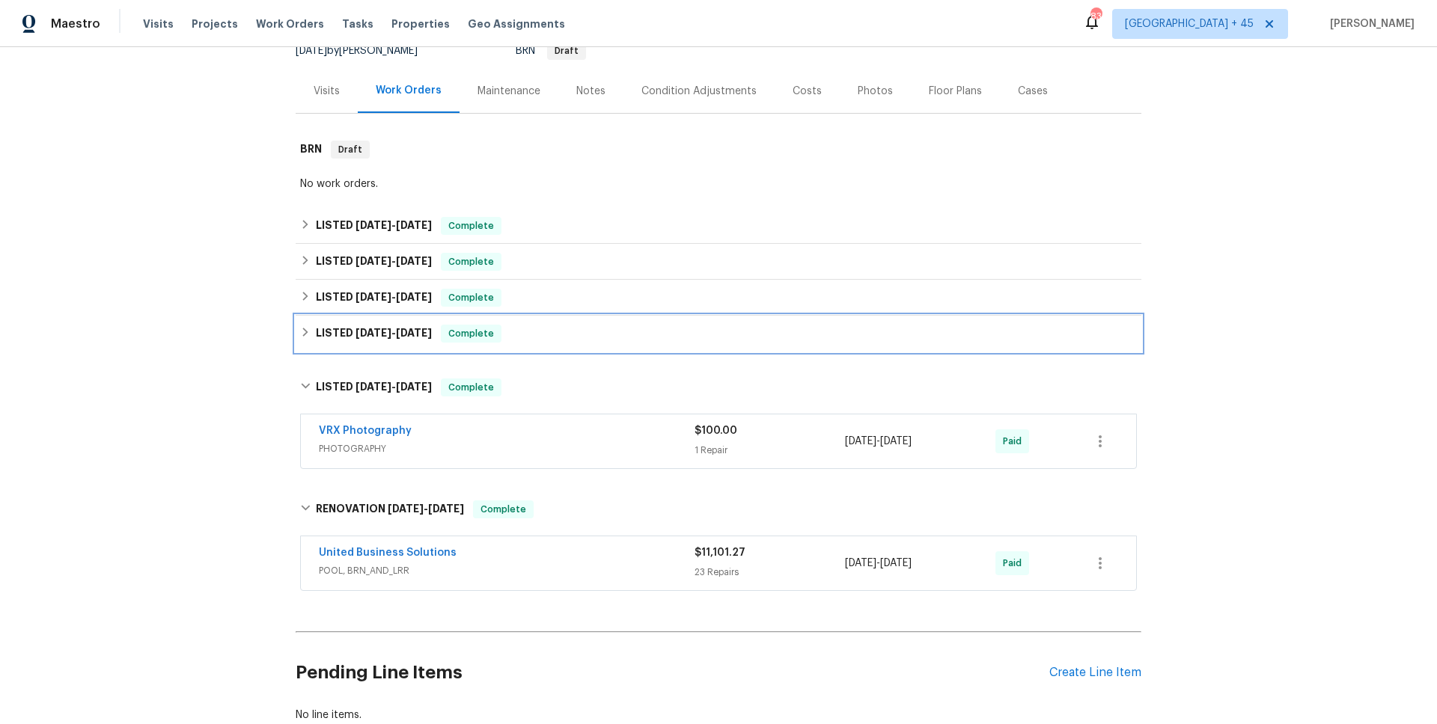
click at [399, 337] on span "9/29/24" at bounding box center [414, 333] width 36 height 10
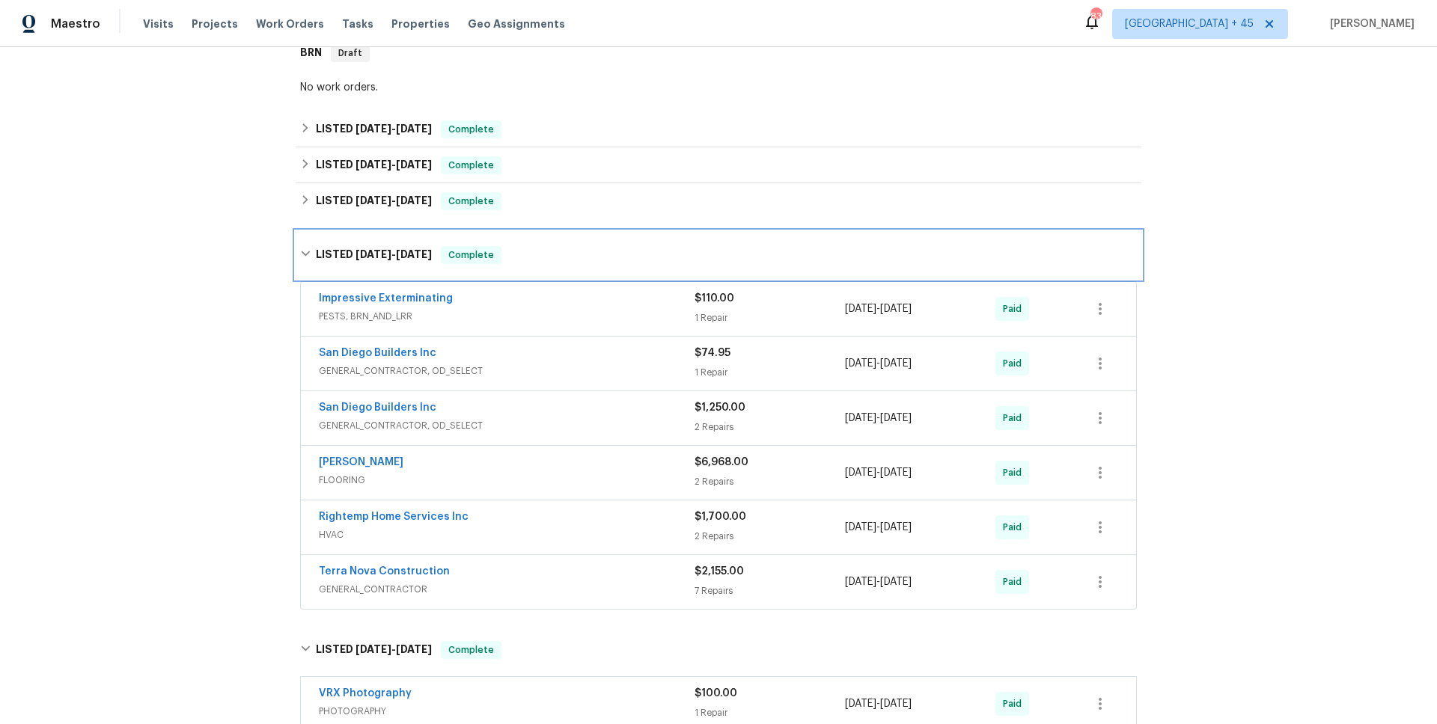
scroll to position [232, 0]
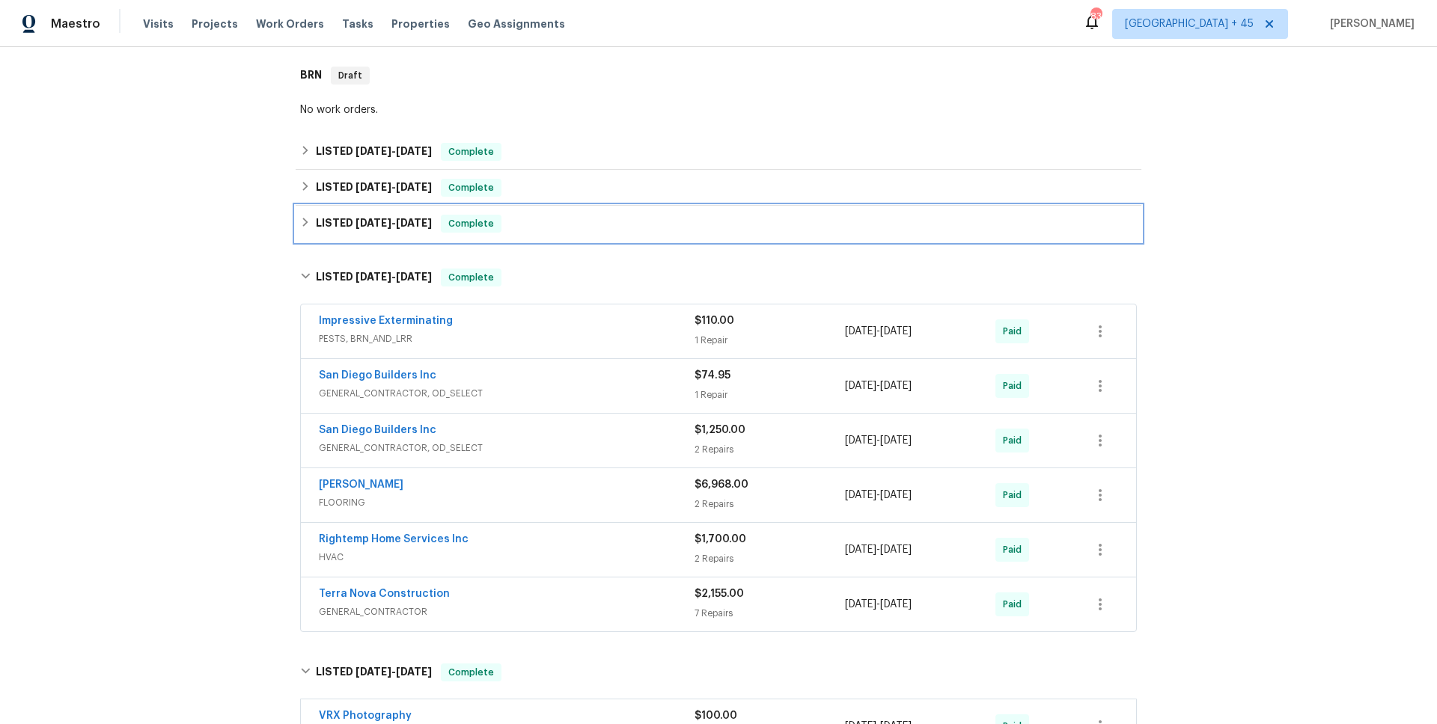
click at [423, 221] on span "6/11/25" at bounding box center [414, 223] width 36 height 10
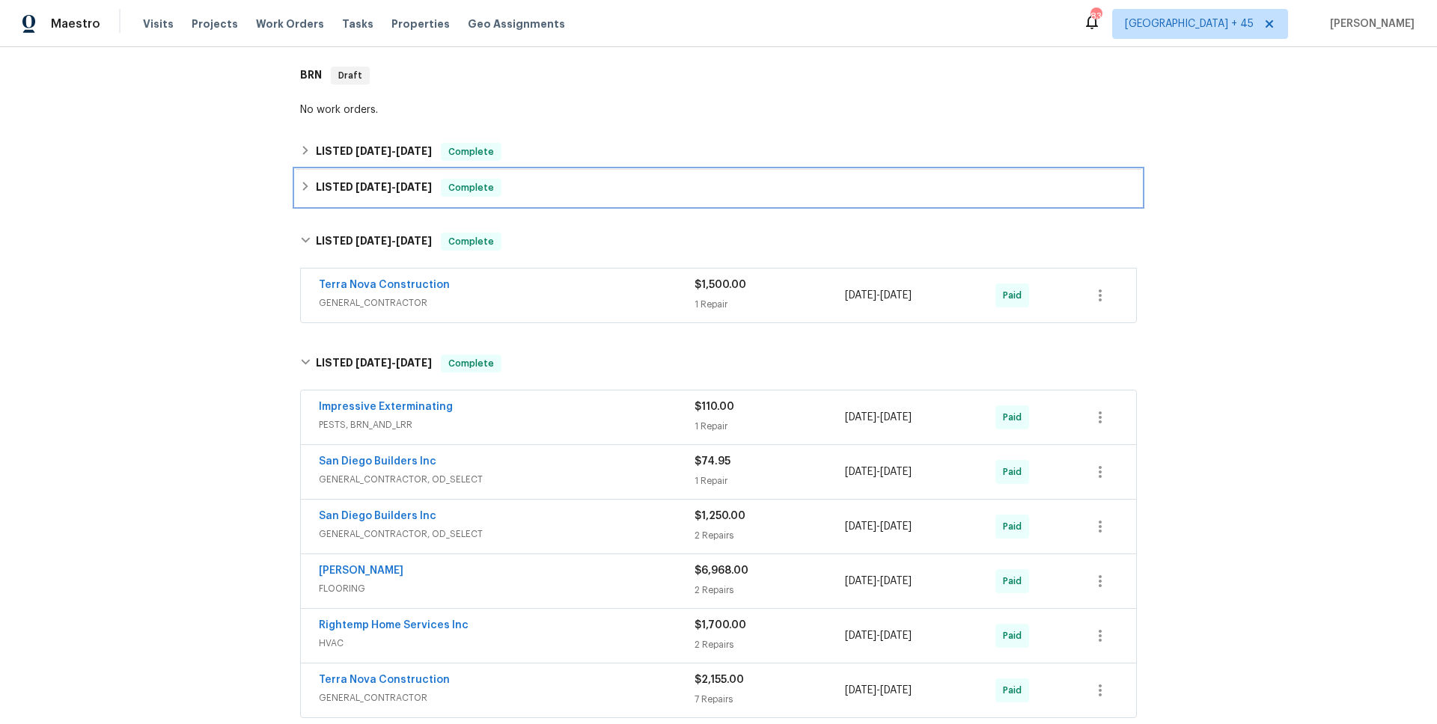
click at [417, 195] on h6 "LISTED 6/16/25 - 6/16/25" at bounding box center [374, 188] width 116 height 18
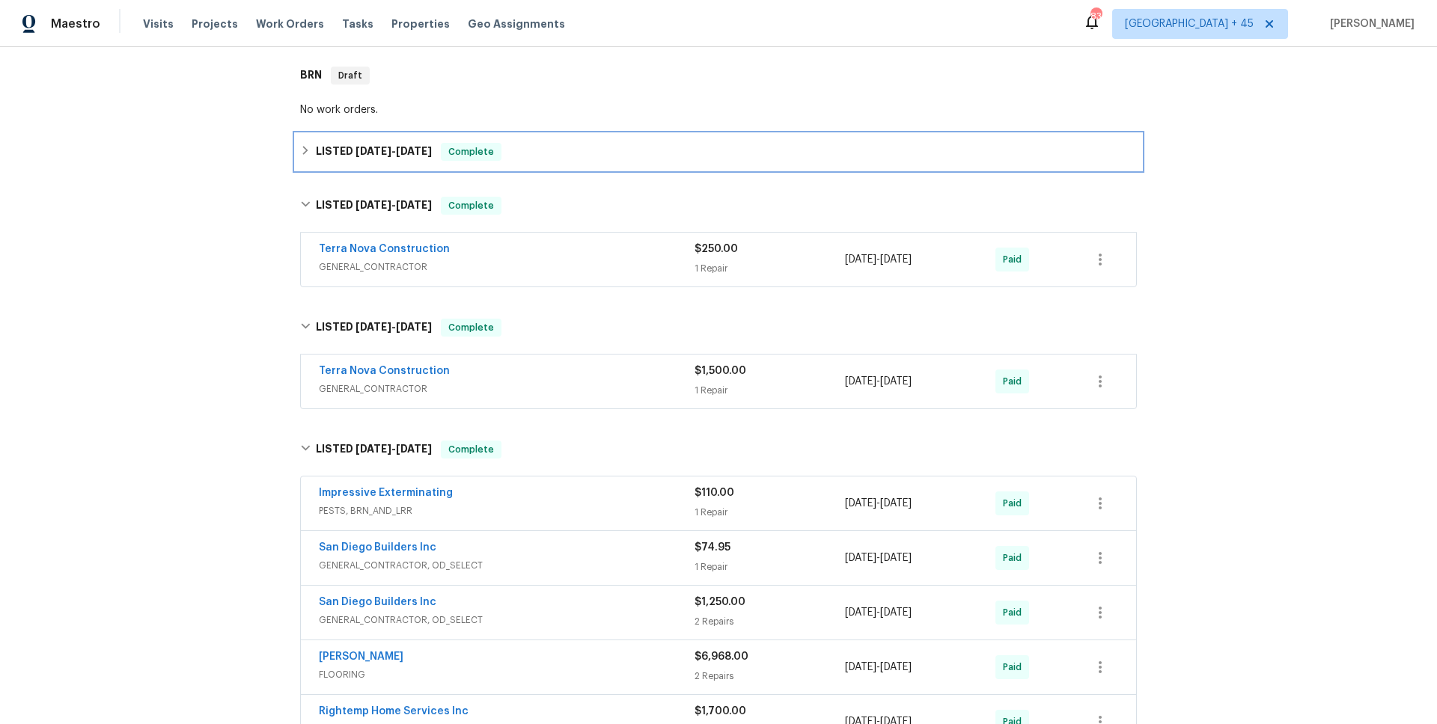
click at [423, 141] on div "LISTED 8/11/25 - 8/13/25 Complete" at bounding box center [718, 152] width 845 height 36
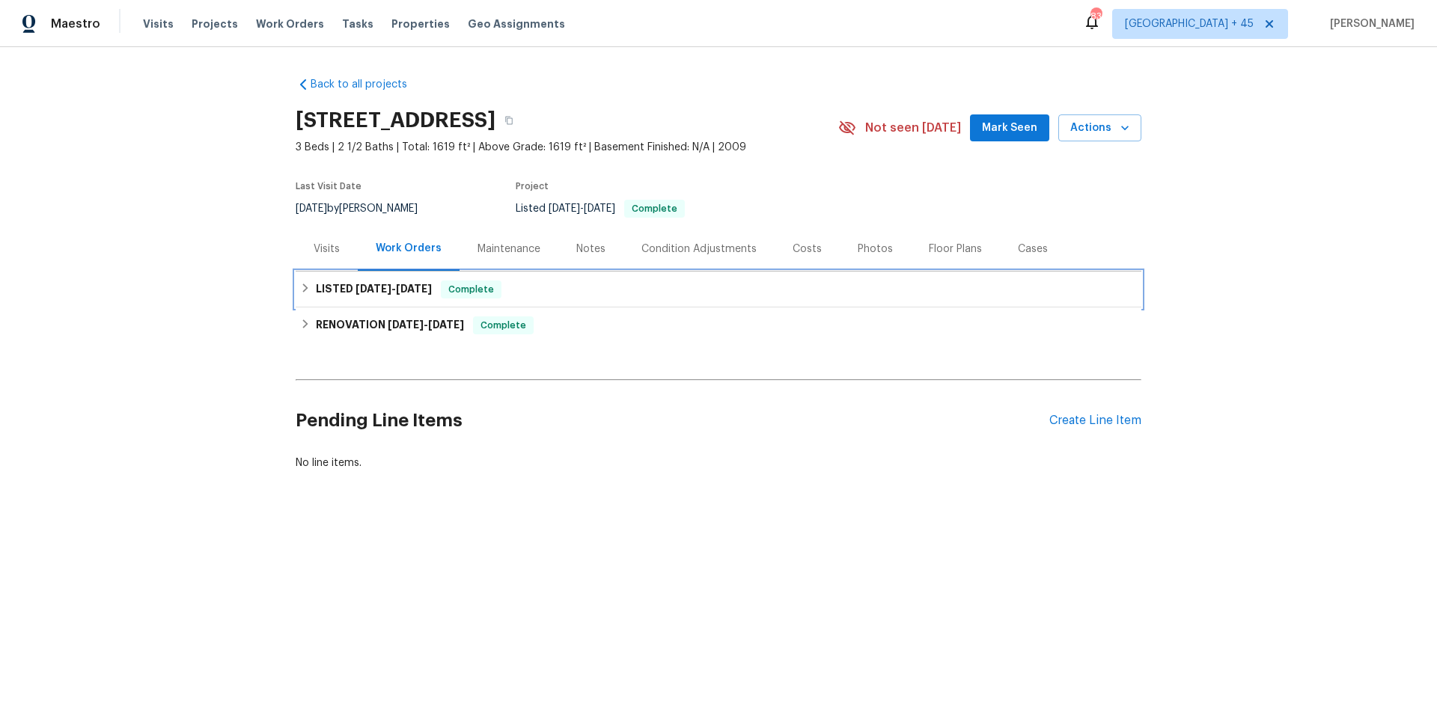
click at [386, 299] on div "LISTED 7/30/25 - 8/13/25 Complete" at bounding box center [718, 290] width 845 height 36
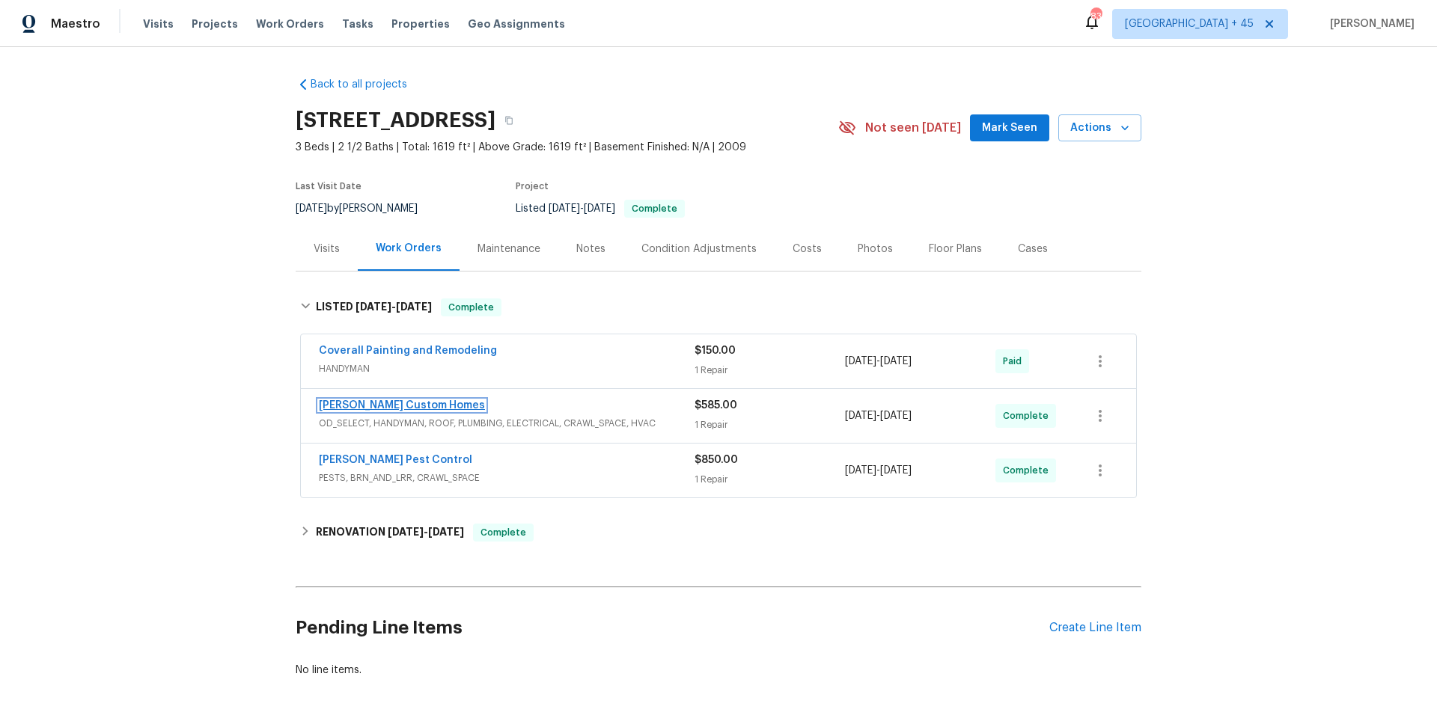
click at [400, 404] on link "Rappa Custom Homes" at bounding box center [402, 405] width 166 height 10
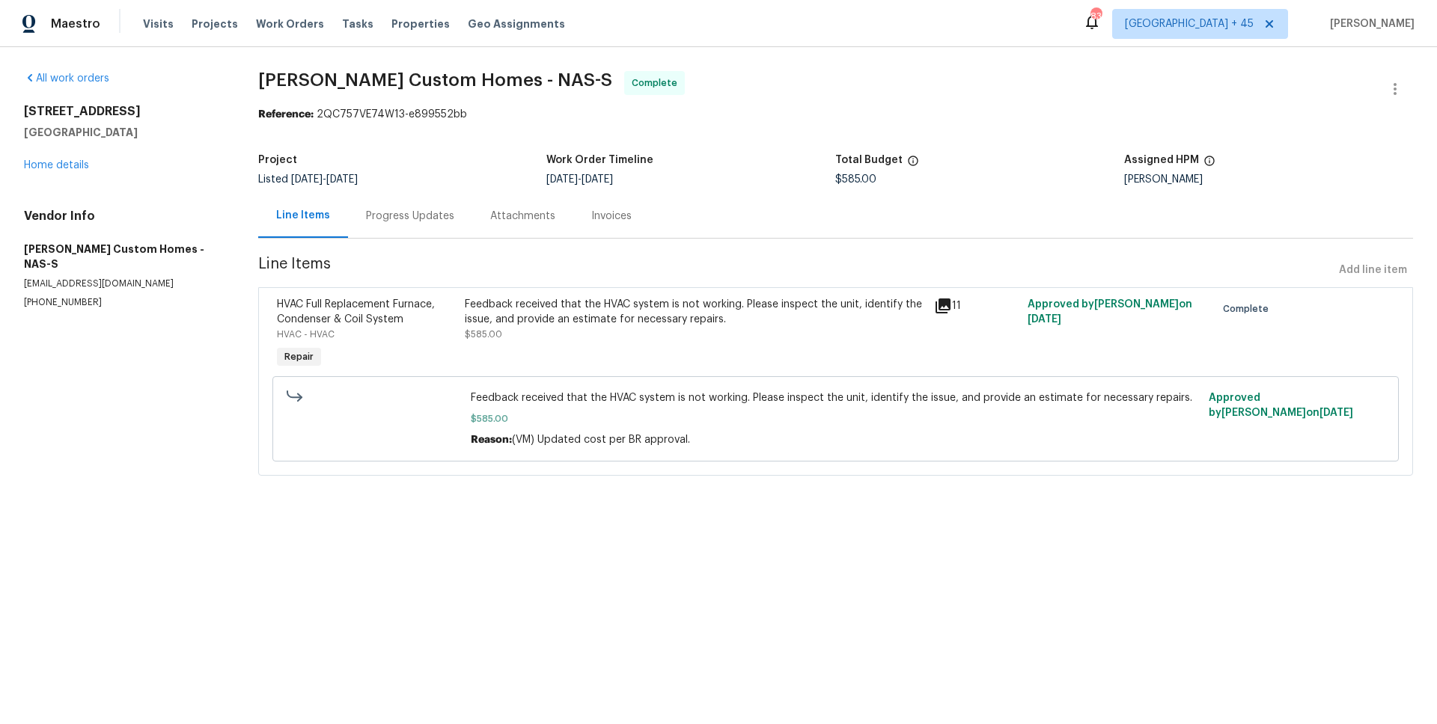
click at [595, 223] on div "Invoices" at bounding box center [611, 216] width 40 height 15
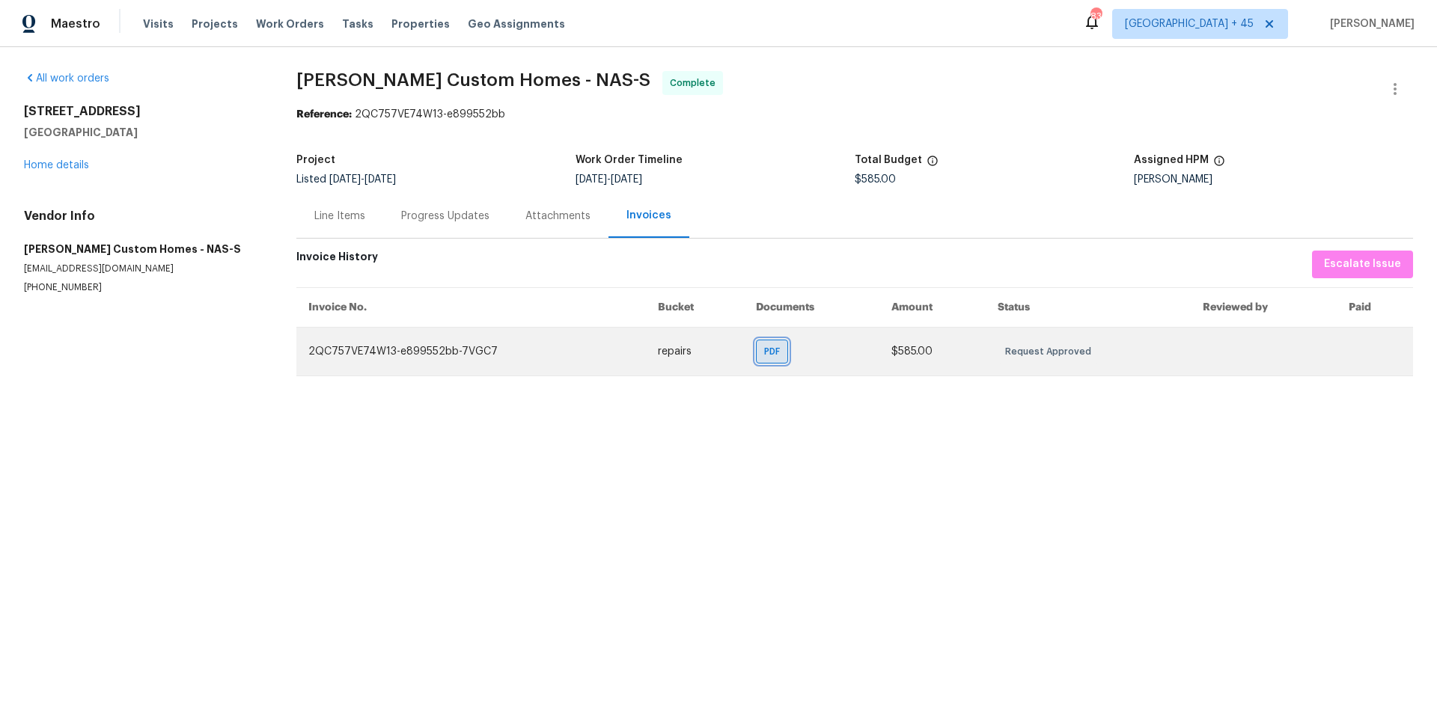
click at [766, 356] on span "PDF" at bounding box center [775, 351] width 22 height 15
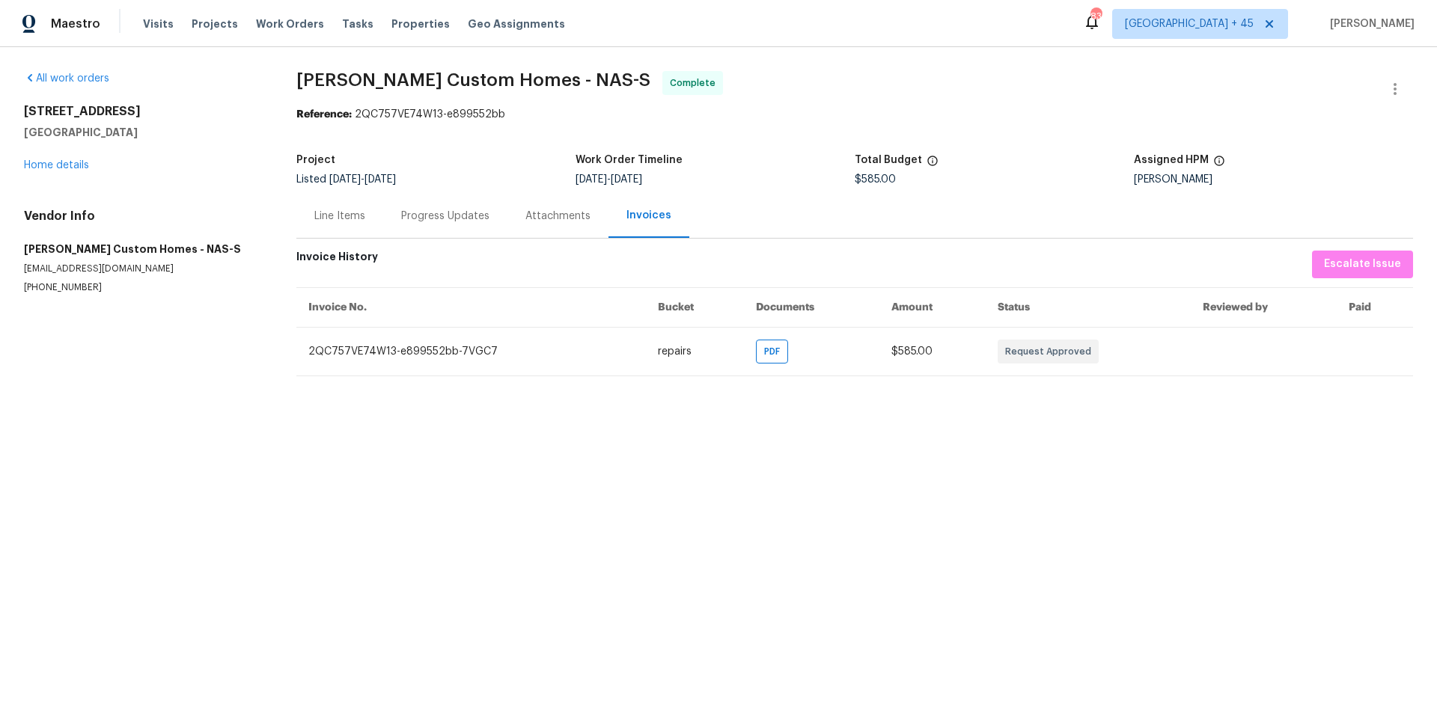
click at [70, 157] on div "2889 Sharpie Dr Clarksville, TN 37040 Home details" at bounding box center [142, 138] width 236 height 69
click at [70, 164] on link "Home details" at bounding box center [56, 165] width 65 height 10
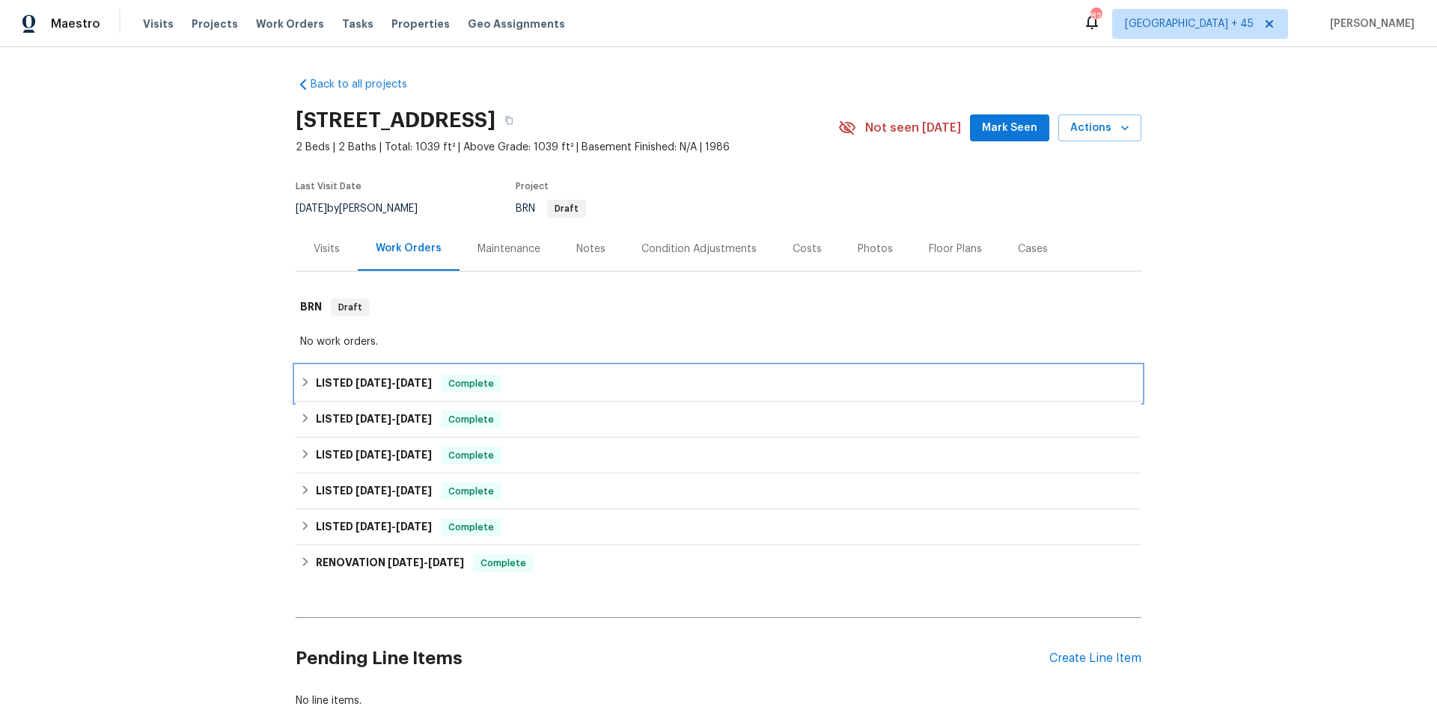
click at [400, 385] on span "[DATE]" at bounding box center [414, 383] width 36 height 10
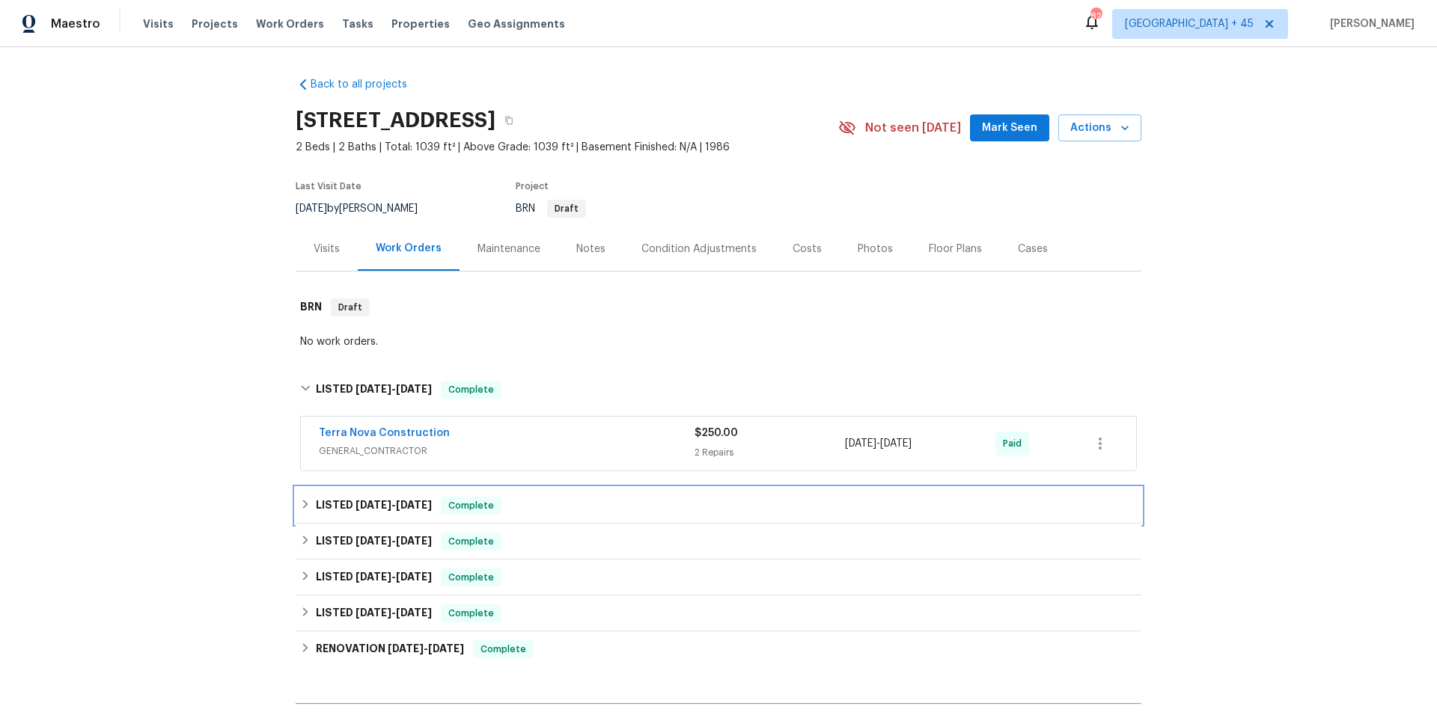
click at [395, 490] on div "LISTED 6/16/25 - 6/16/25 Complete" at bounding box center [718, 506] width 845 height 36
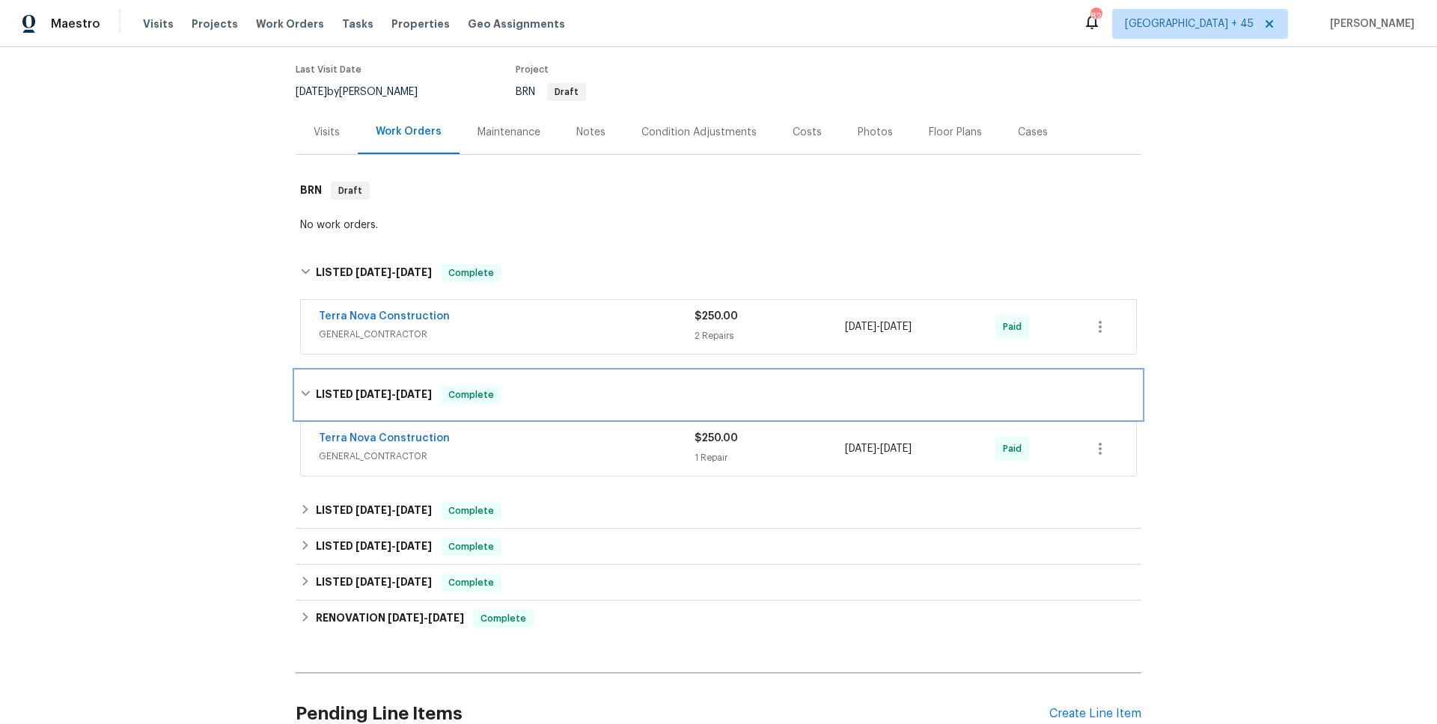
scroll to position [126, 0]
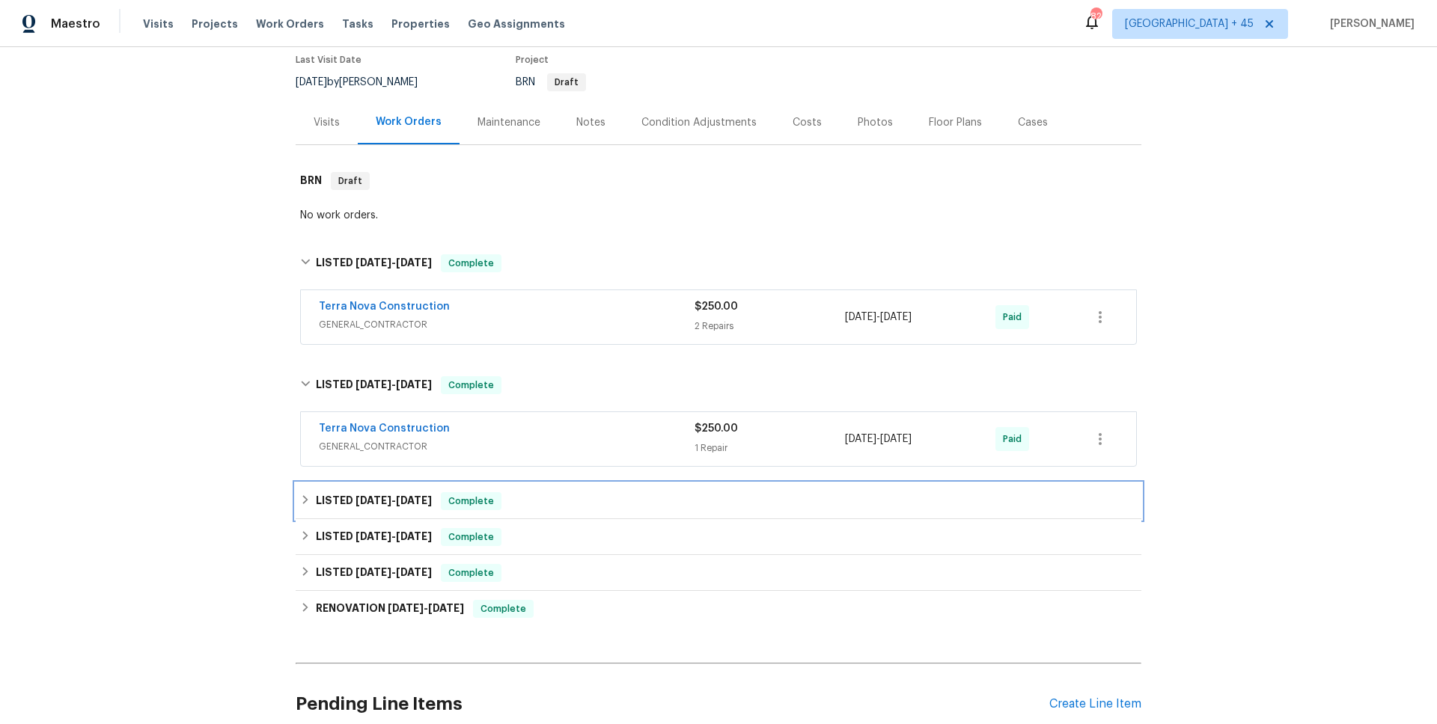
click at [394, 498] on span "6/11/25 - 6/11/25" at bounding box center [393, 500] width 76 height 10
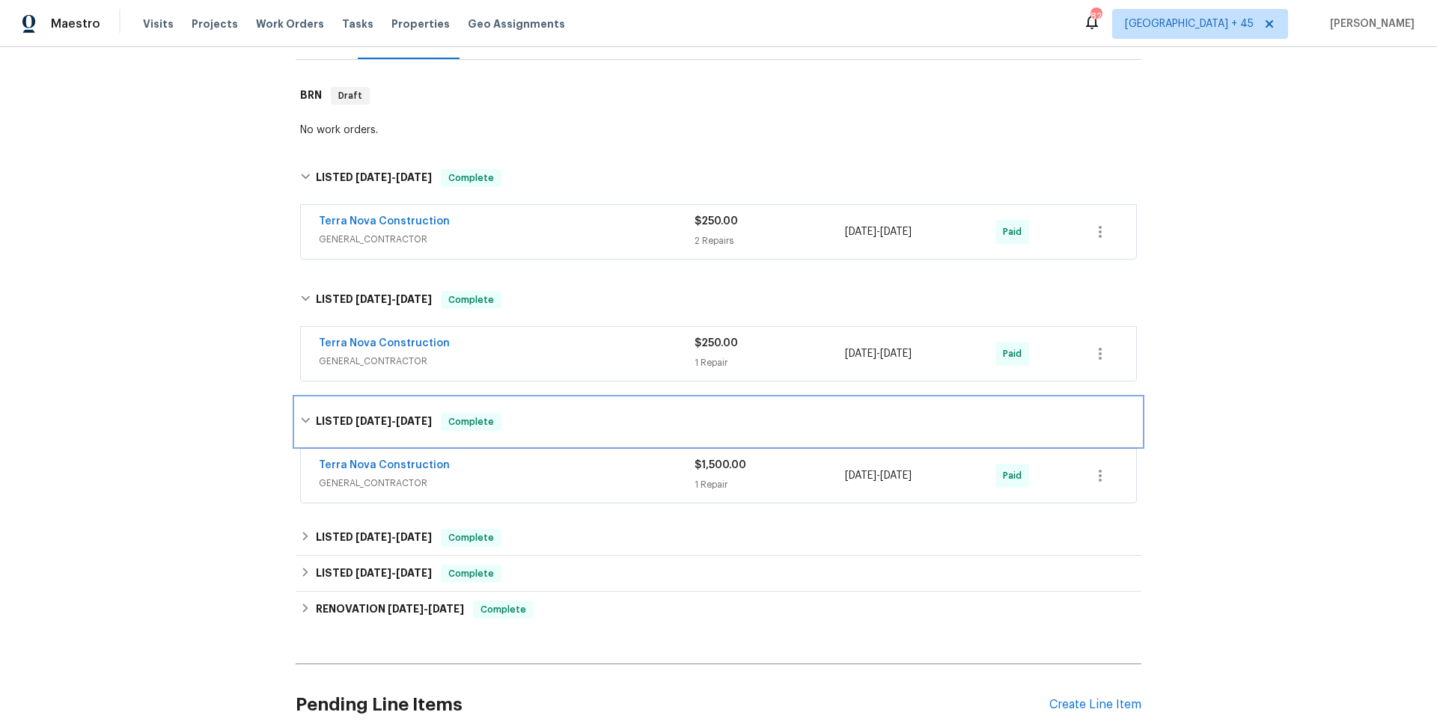
scroll to position [236, 0]
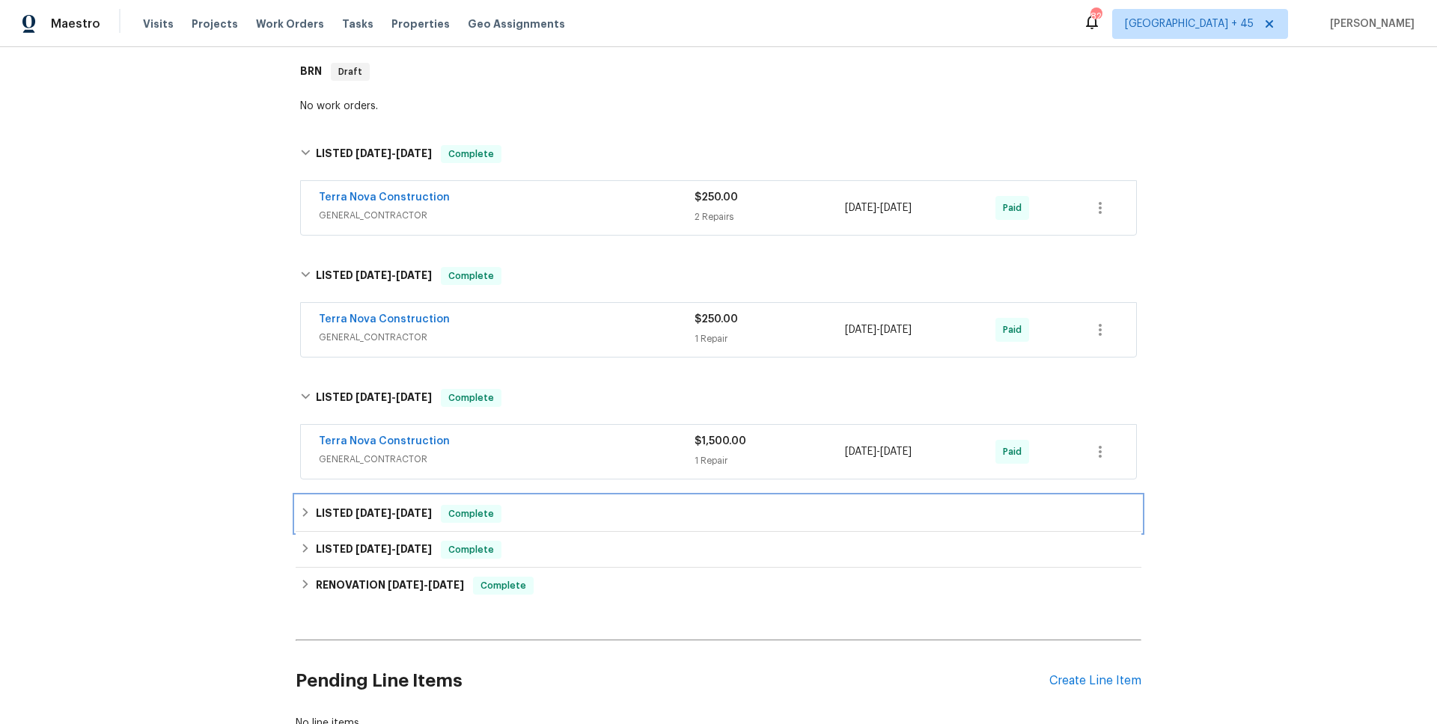
click at [400, 509] on span "9/29/24" at bounding box center [414, 513] width 36 height 10
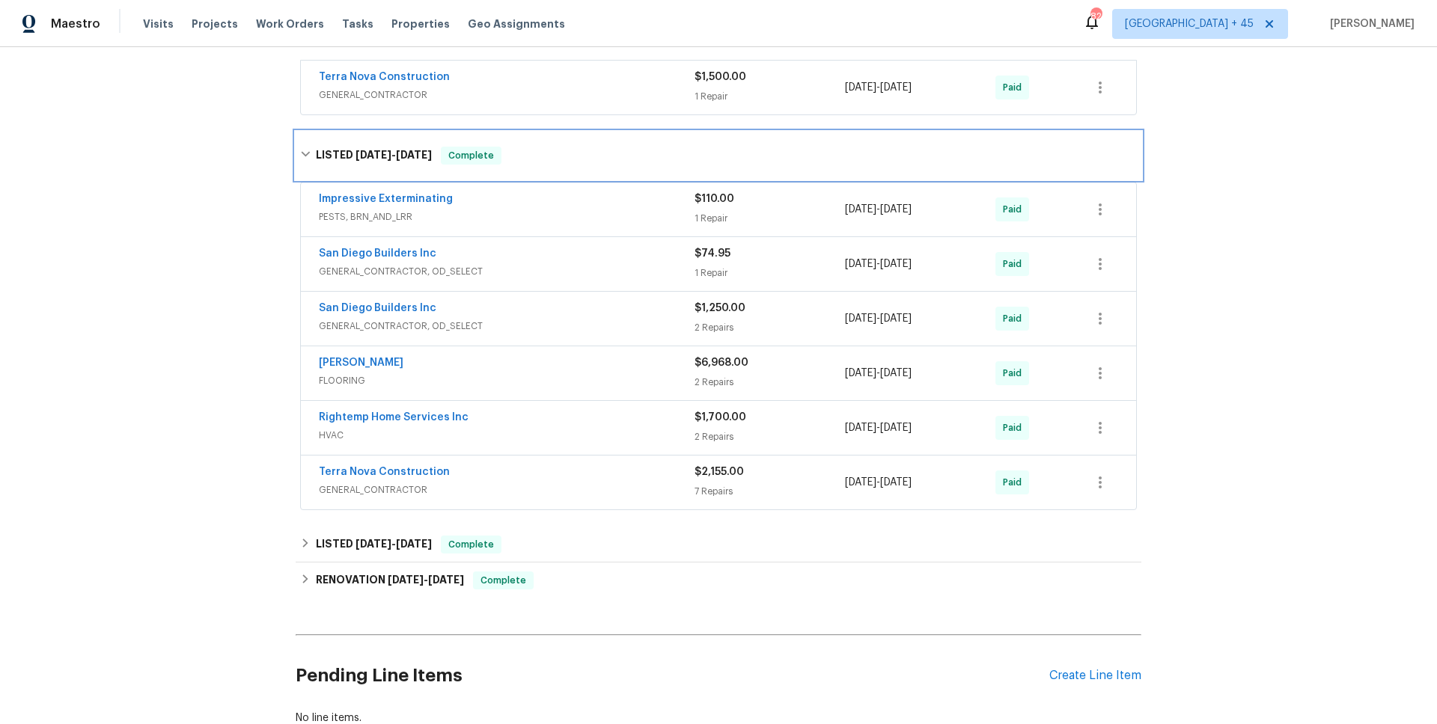
scroll to position [703, 0]
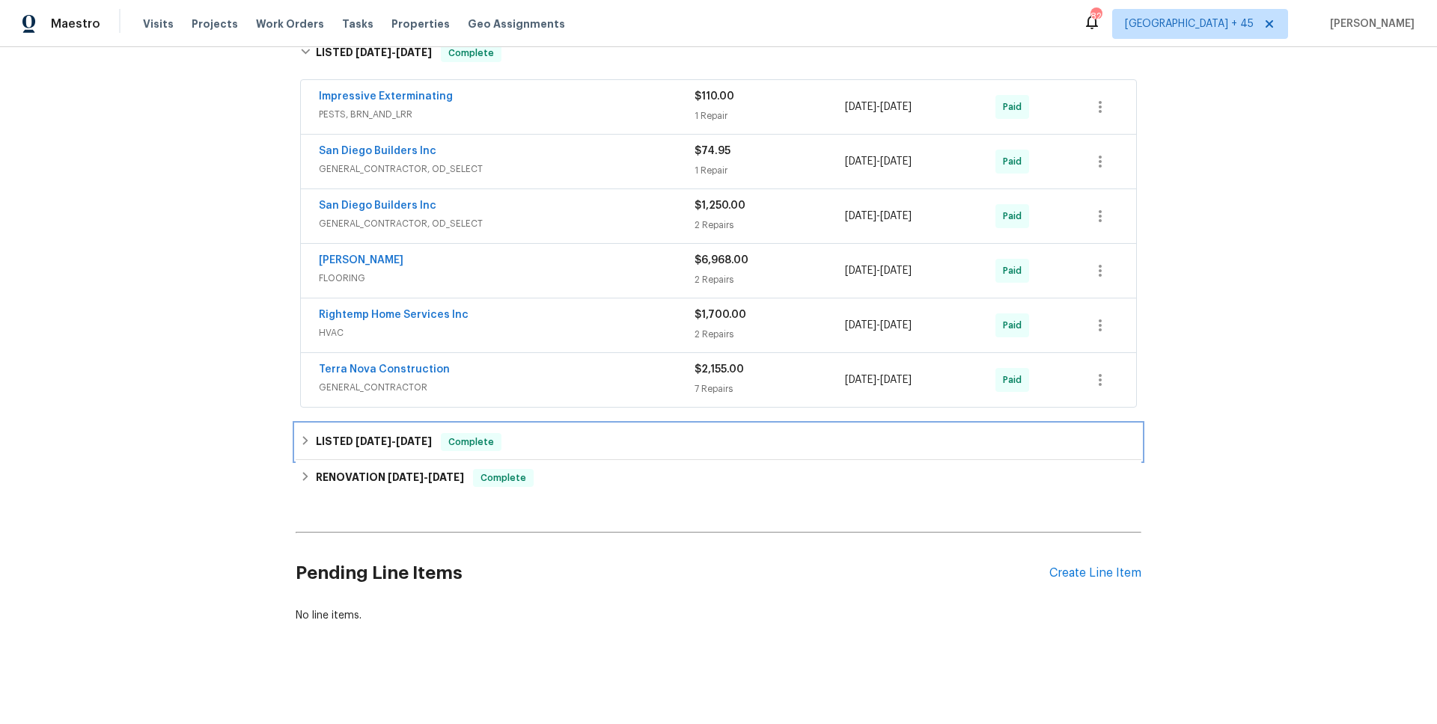
click at [385, 449] on h6 "LISTED 6/11/24 - 6/12/24" at bounding box center [374, 442] width 116 height 18
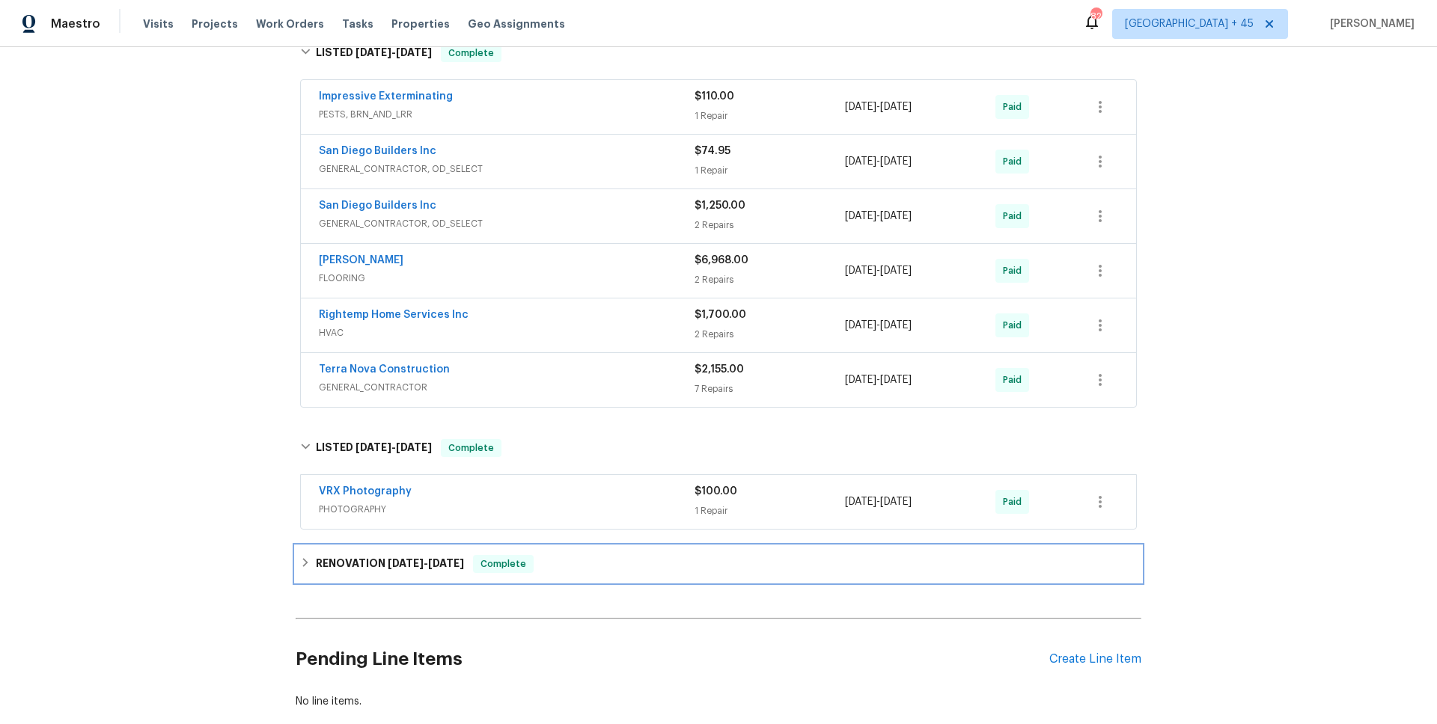
click at [402, 569] on h6 "RENOVATION 5/29/24 - 6/7/24" at bounding box center [390, 564] width 148 height 18
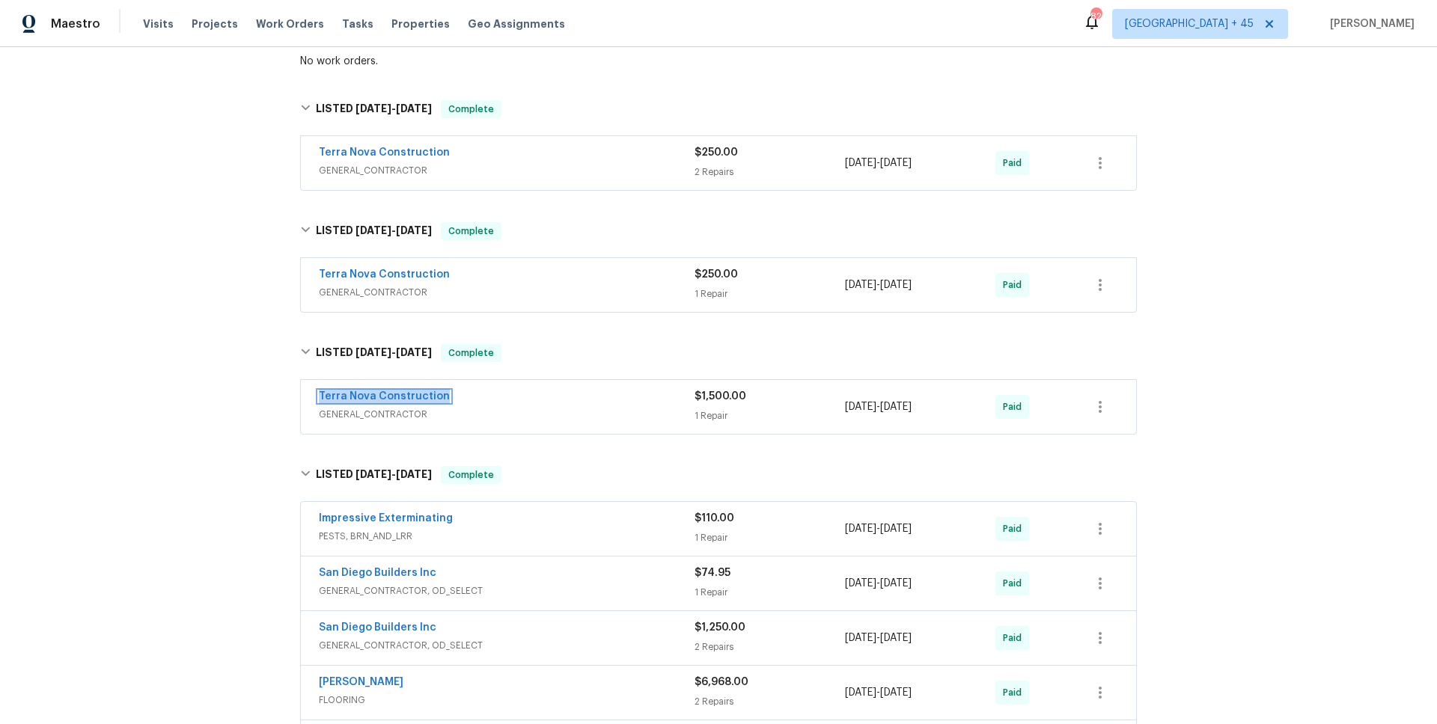
scroll to position [254, 0]
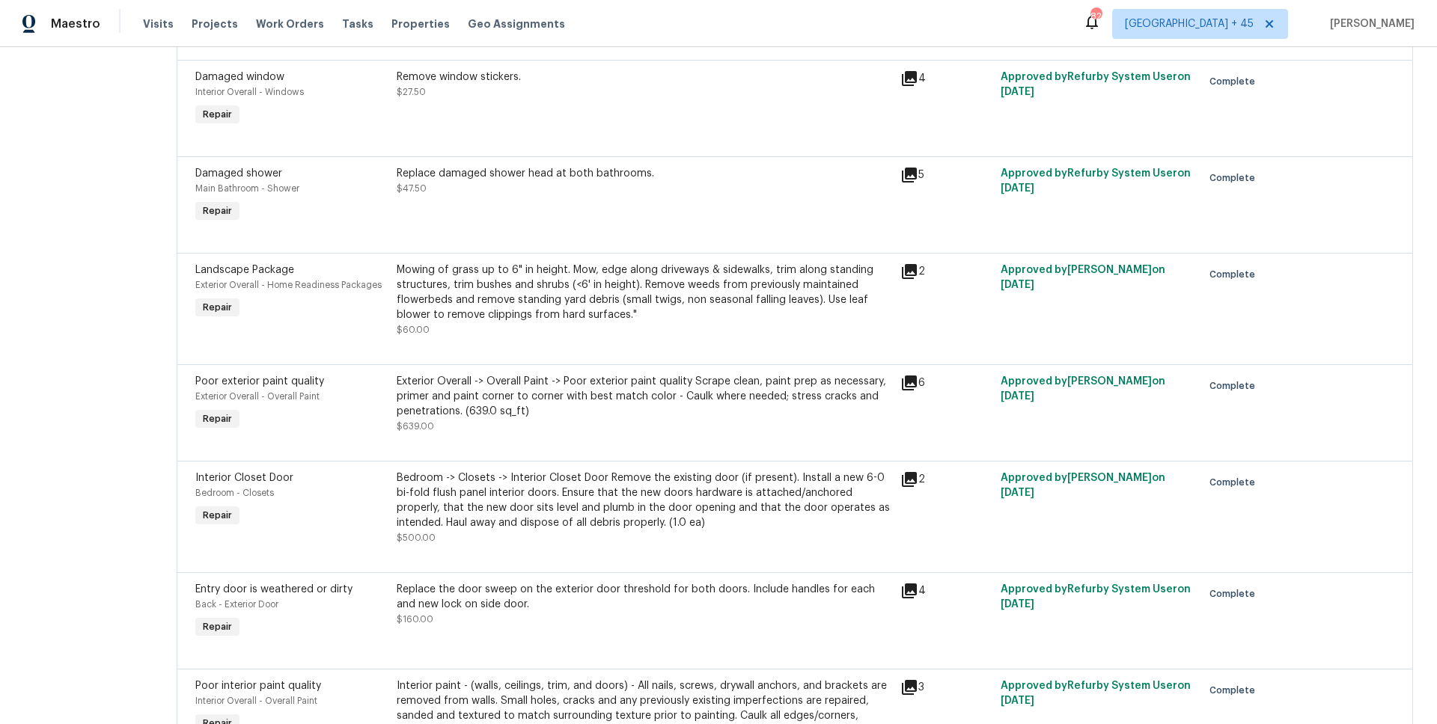
scroll to position [2073, 0]
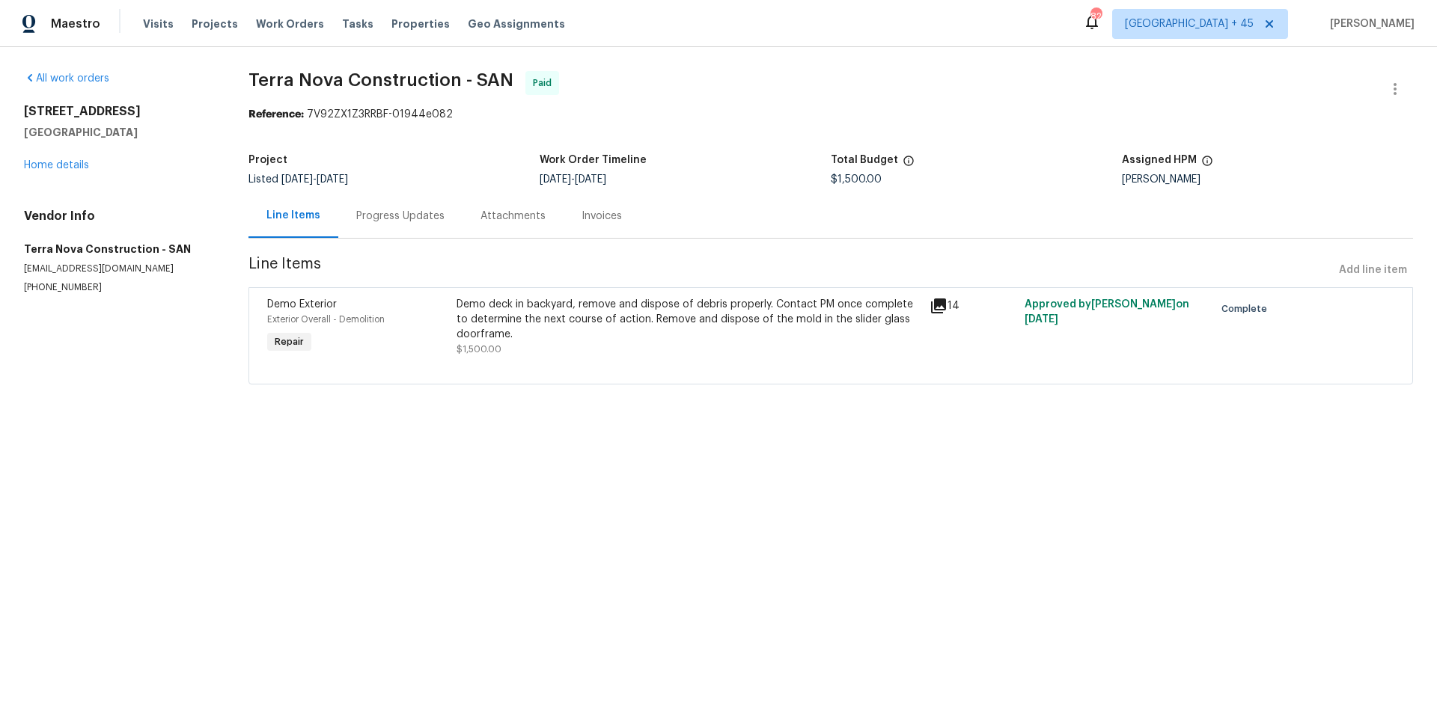
click at [587, 218] on div "Invoices" at bounding box center [601, 216] width 40 height 15
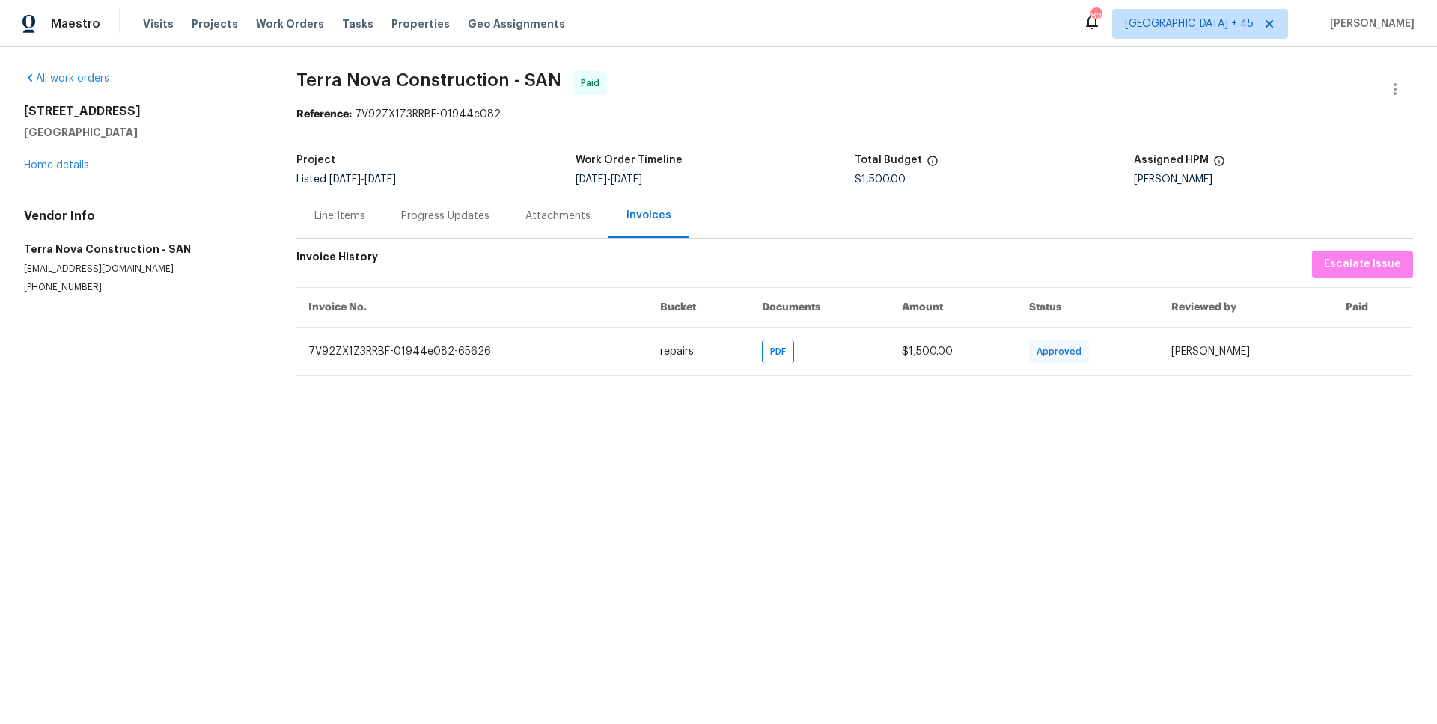
click at [547, 224] on div "Attachments" at bounding box center [557, 216] width 101 height 44
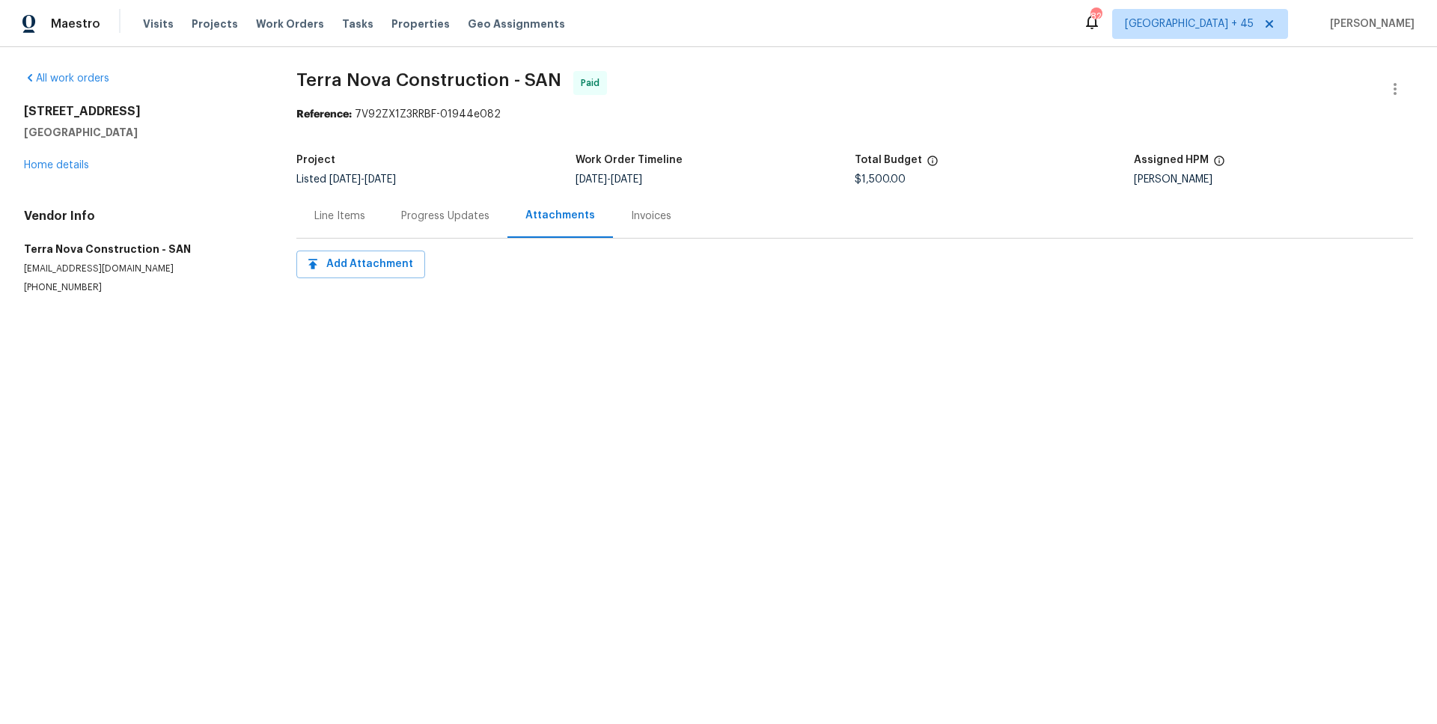
click at [619, 229] on div "Invoices" at bounding box center [651, 216] width 76 height 44
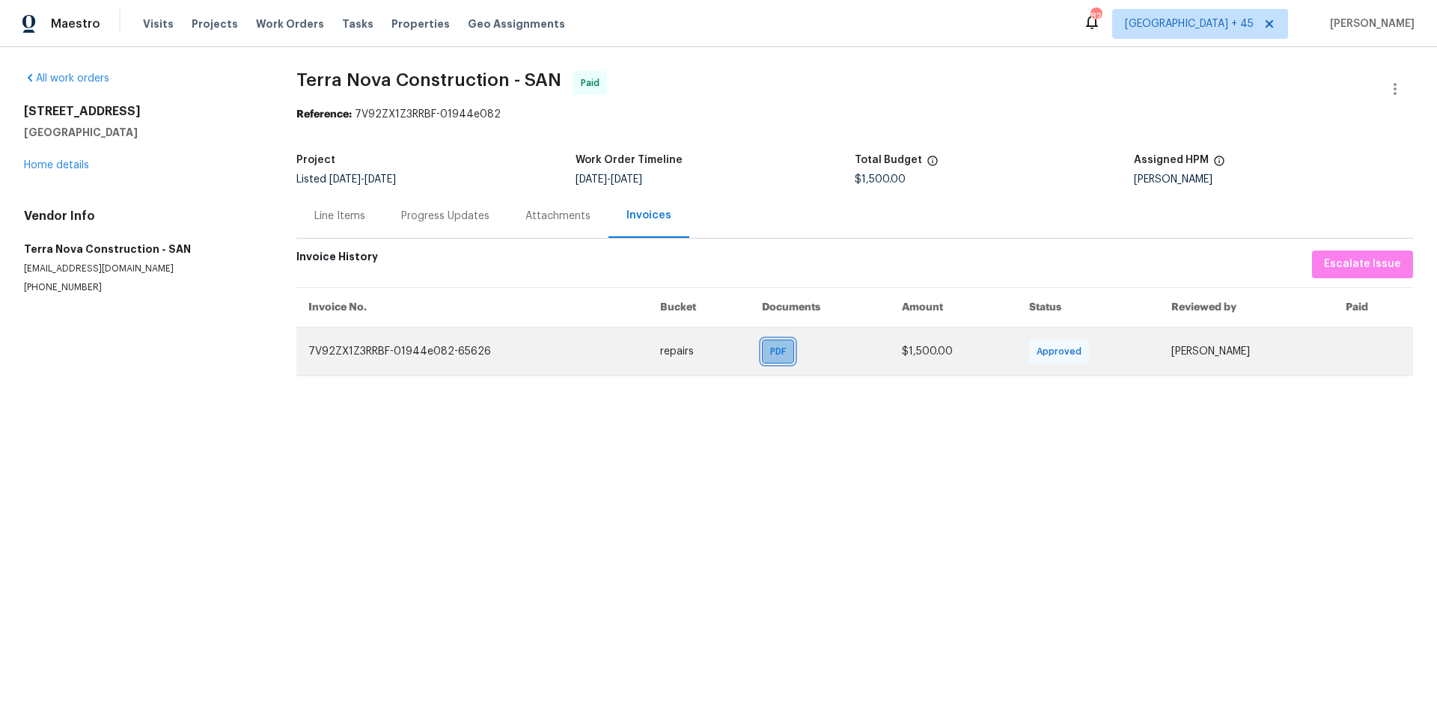
click at [770, 344] on span "PDF" at bounding box center [781, 351] width 22 height 15
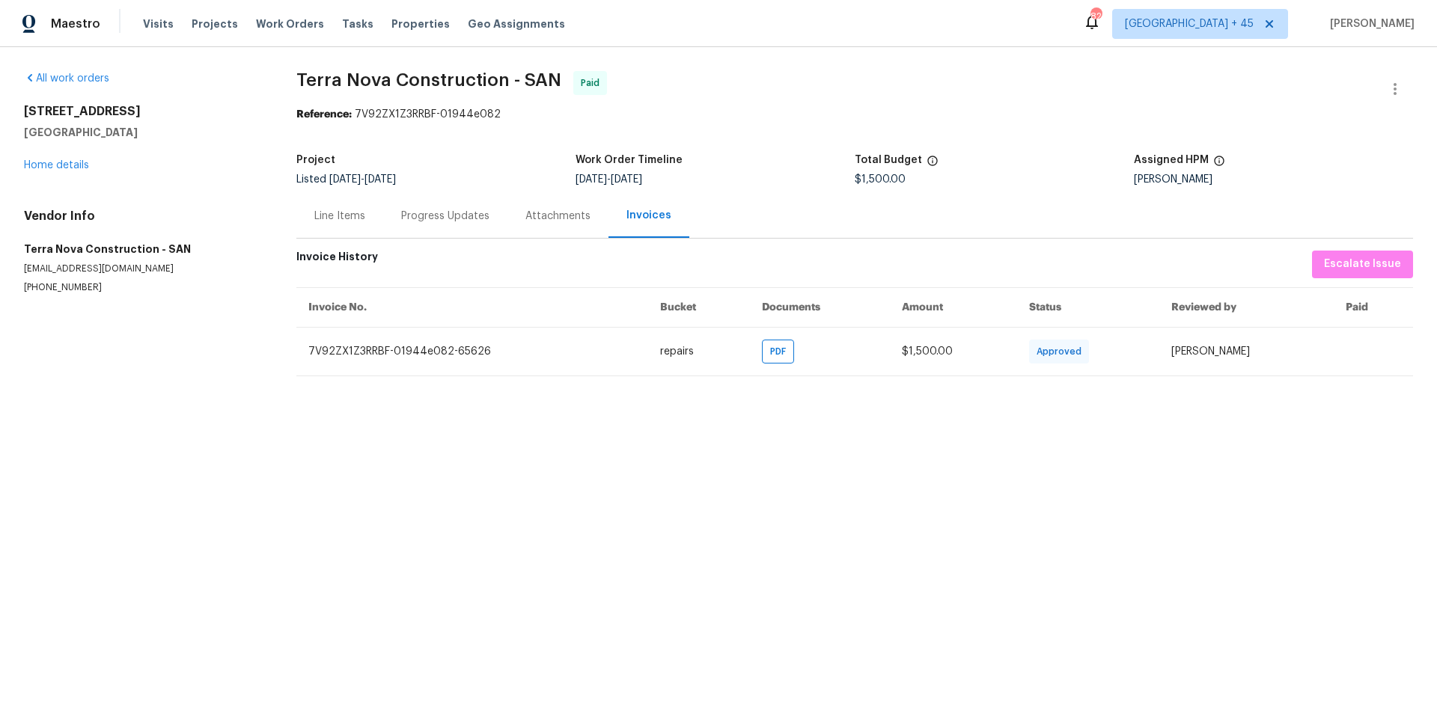
click at [562, 230] on div "Attachments" at bounding box center [557, 216] width 101 height 44
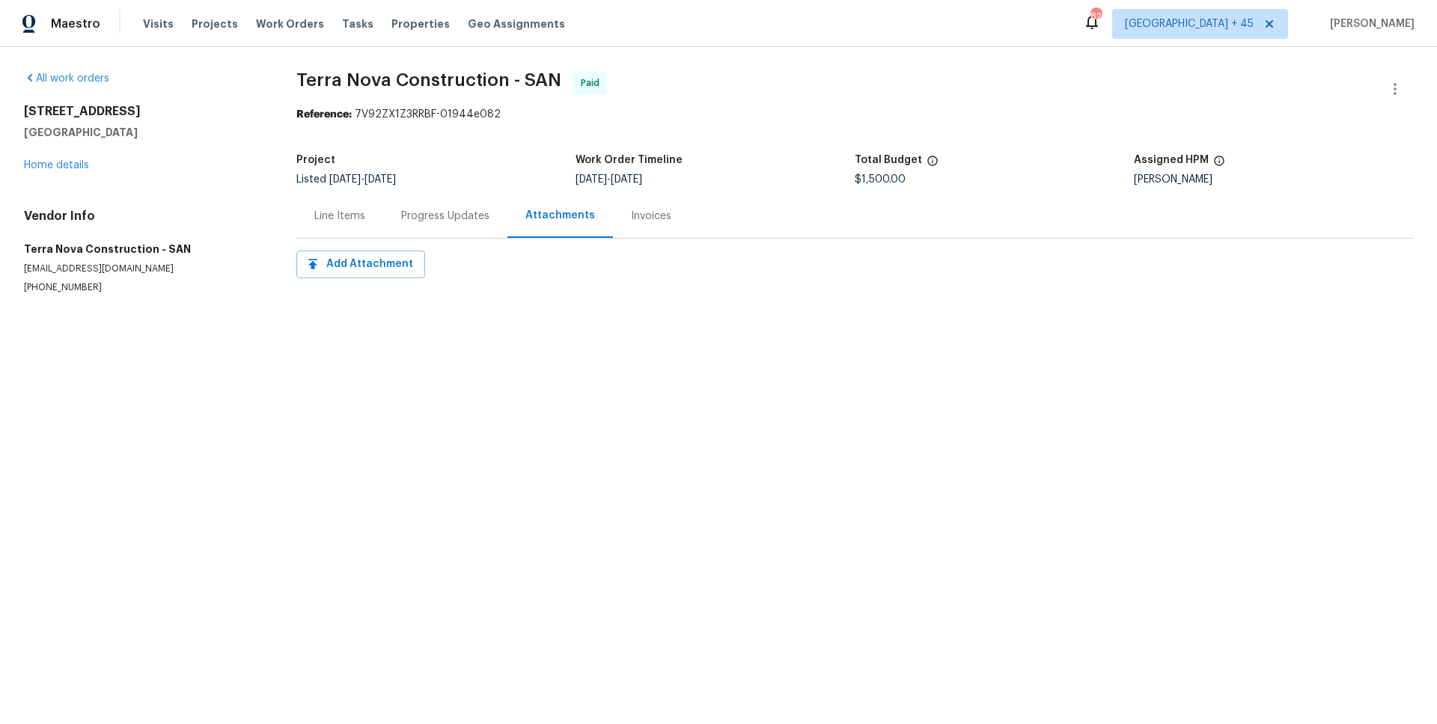
click at [433, 217] on div "Progress Updates" at bounding box center [445, 216] width 88 height 15
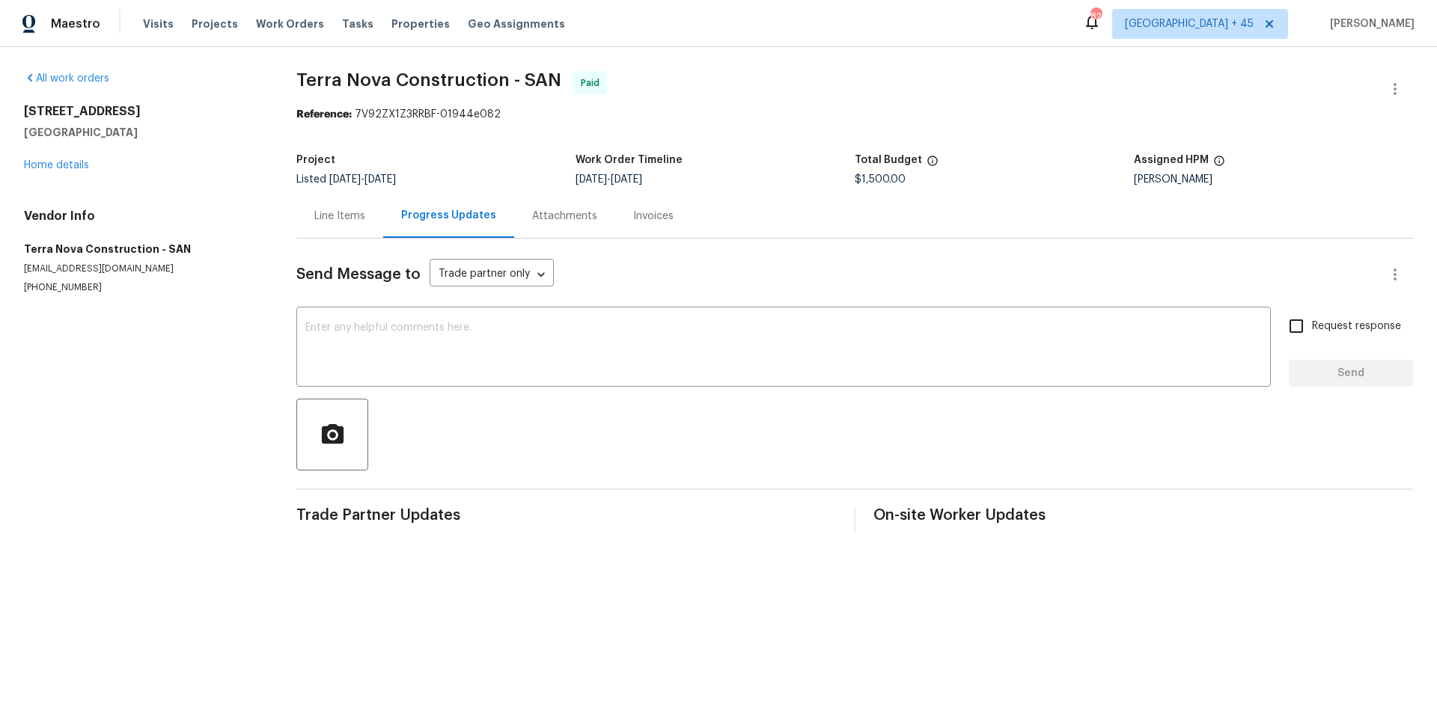
click at [355, 218] on div "Line Items" at bounding box center [339, 216] width 51 height 15
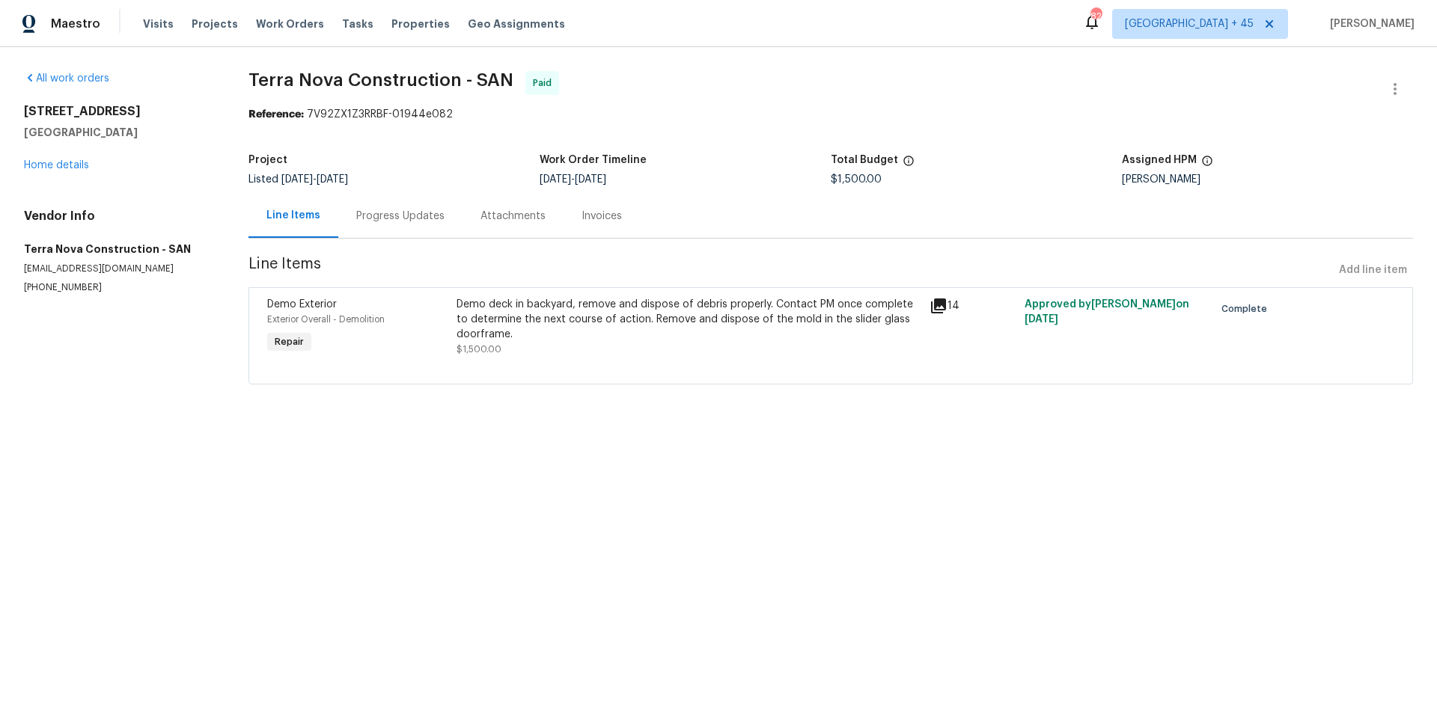
click at [936, 310] on icon at bounding box center [938, 306] width 15 height 15
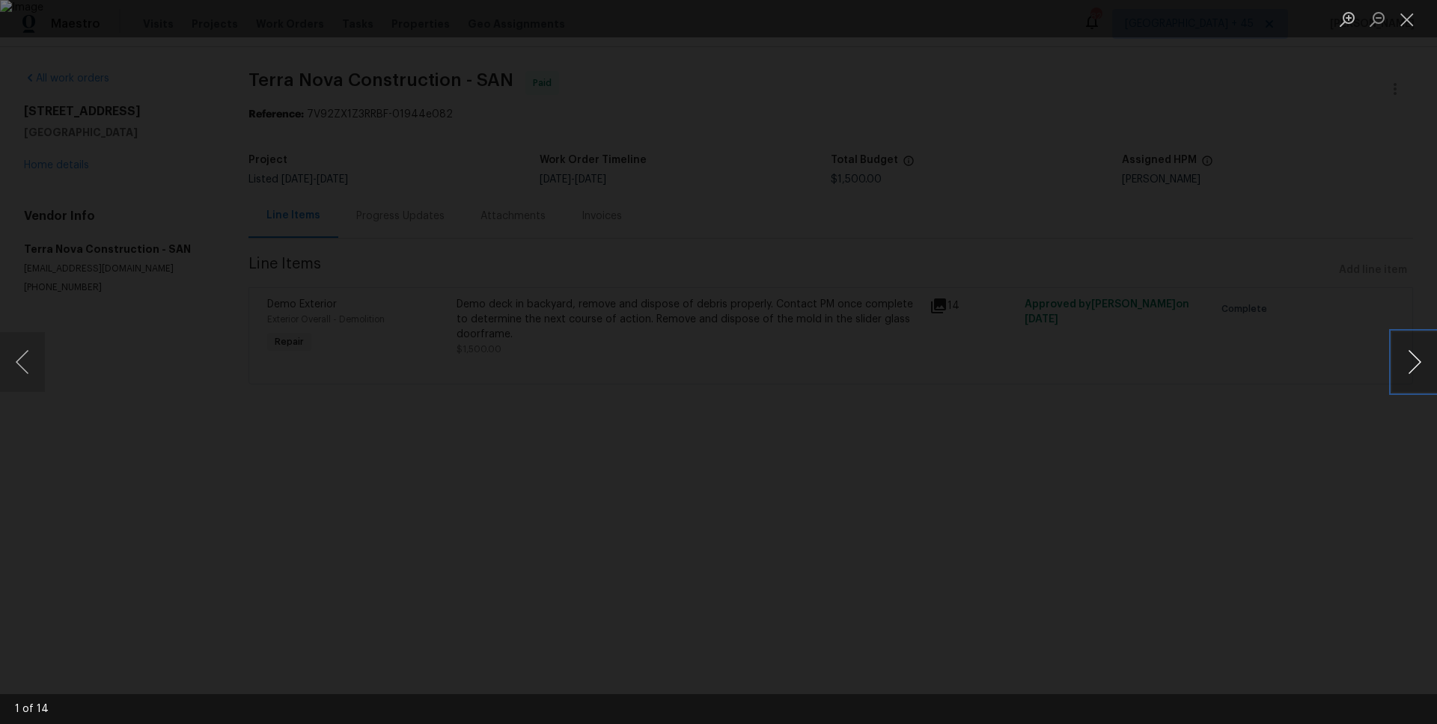
click at [1416, 366] on button "Next image" at bounding box center [1414, 362] width 45 height 60
click at [1414, 346] on button "Next image" at bounding box center [1414, 362] width 45 height 60
click at [1413, 346] on button "Next image" at bounding box center [1414, 362] width 45 height 60
click at [1392, 358] on button "Next image" at bounding box center [1414, 362] width 45 height 60
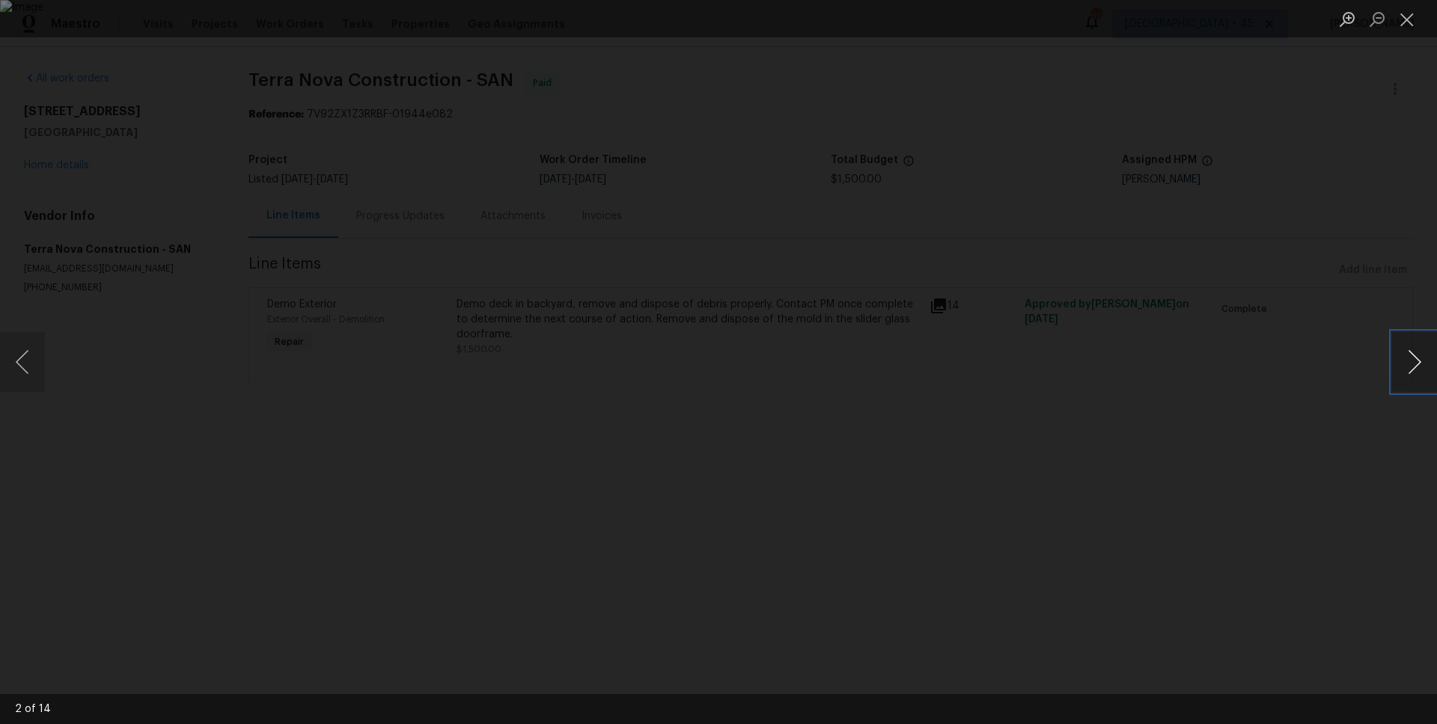
click at [1427, 375] on button "Next image" at bounding box center [1414, 362] width 45 height 60
click at [1392, 367] on button "Next image" at bounding box center [1414, 362] width 45 height 60
click at [1398, 367] on button "Next image" at bounding box center [1414, 362] width 45 height 60
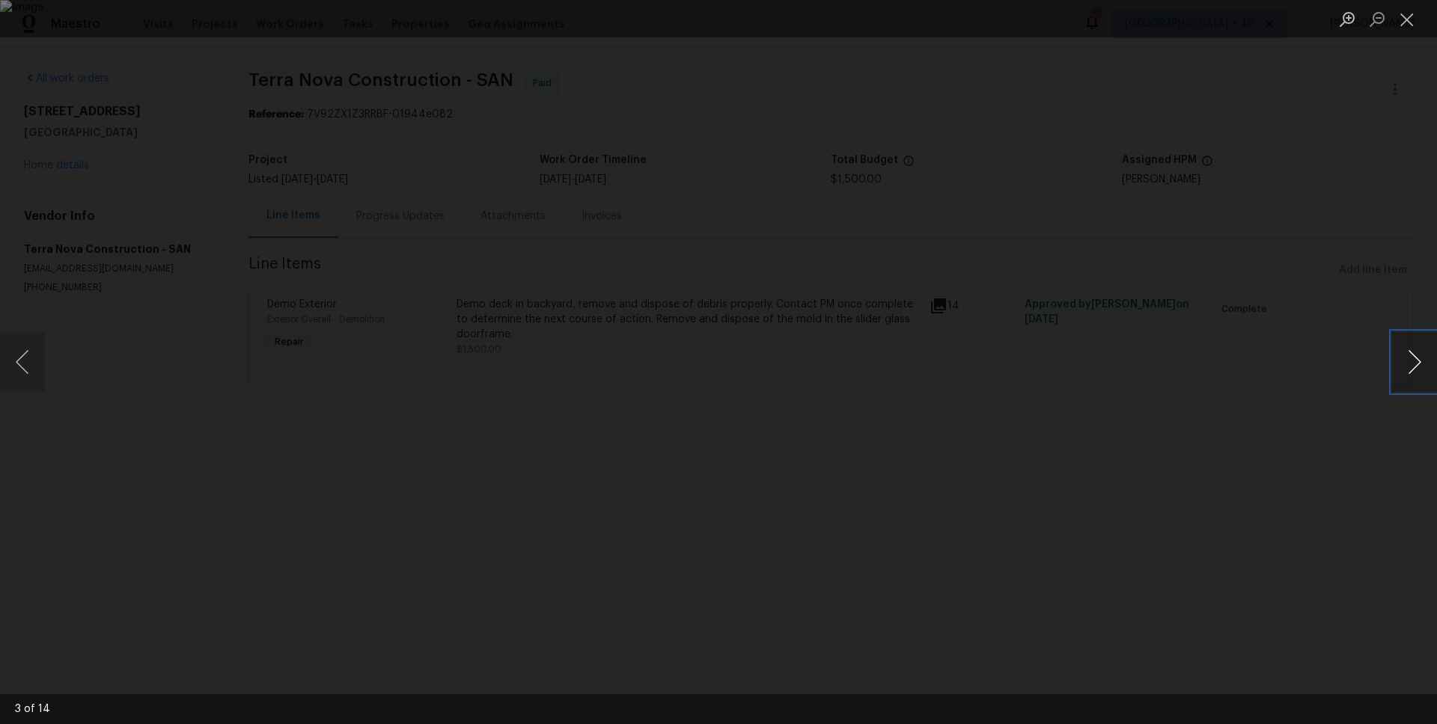
click at [1398, 367] on button "Next image" at bounding box center [1414, 362] width 45 height 60
click at [1413, 363] on button "Next image" at bounding box center [1414, 362] width 45 height 60
click at [1394, 383] on button "Next image" at bounding box center [1414, 362] width 45 height 60
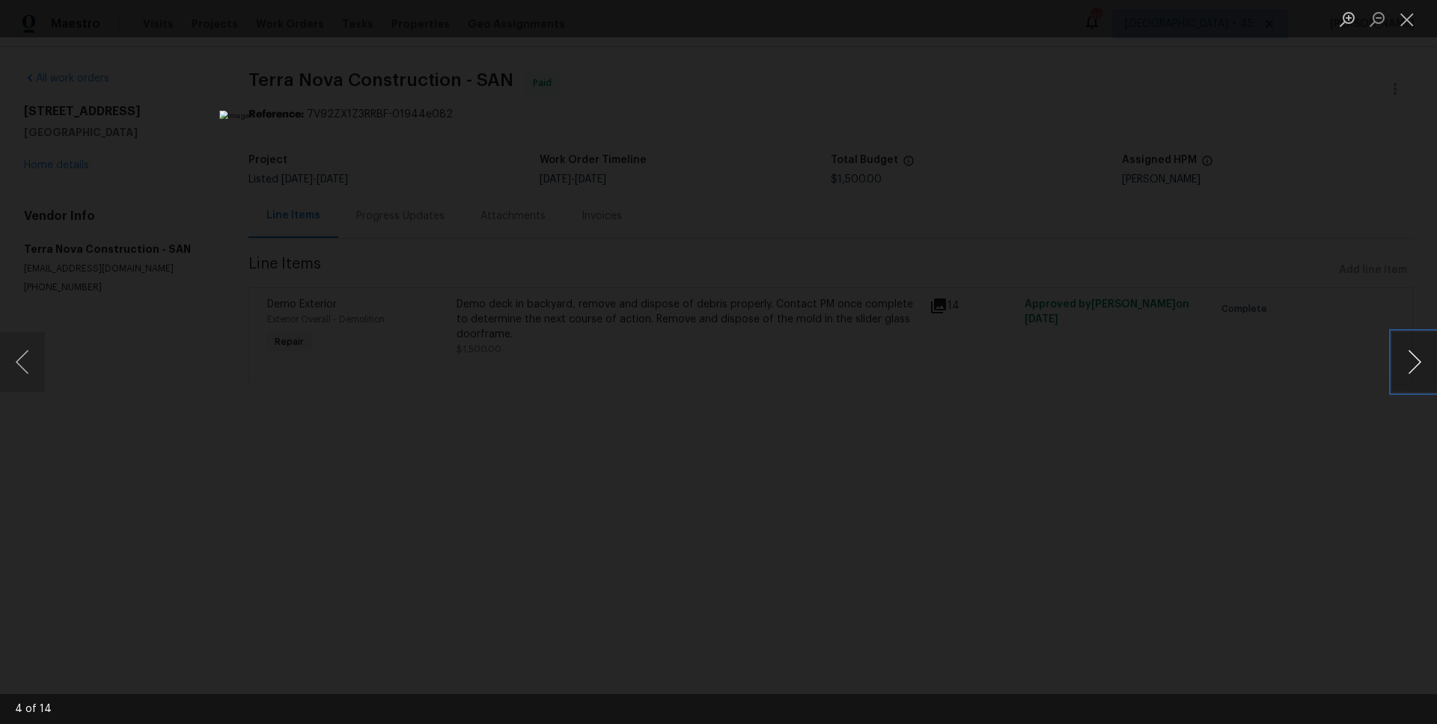
click at [1394, 383] on button "Next image" at bounding box center [1414, 362] width 45 height 60
click at [1419, 366] on button "Next image" at bounding box center [1414, 362] width 45 height 60
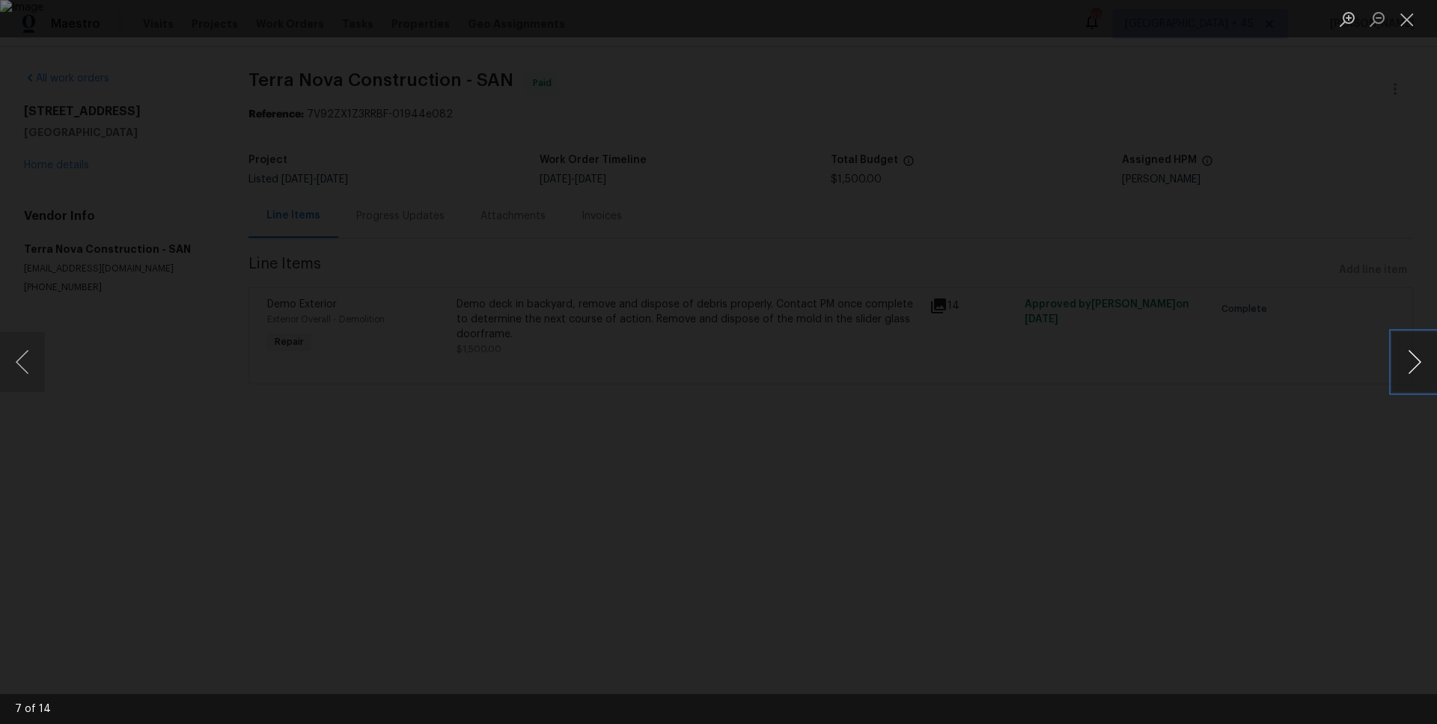
click at [1417, 374] on button "Next image" at bounding box center [1414, 362] width 45 height 60
click at [1420, 363] on button "Next image" at bounding box center [1414, 362] width 45 height 60
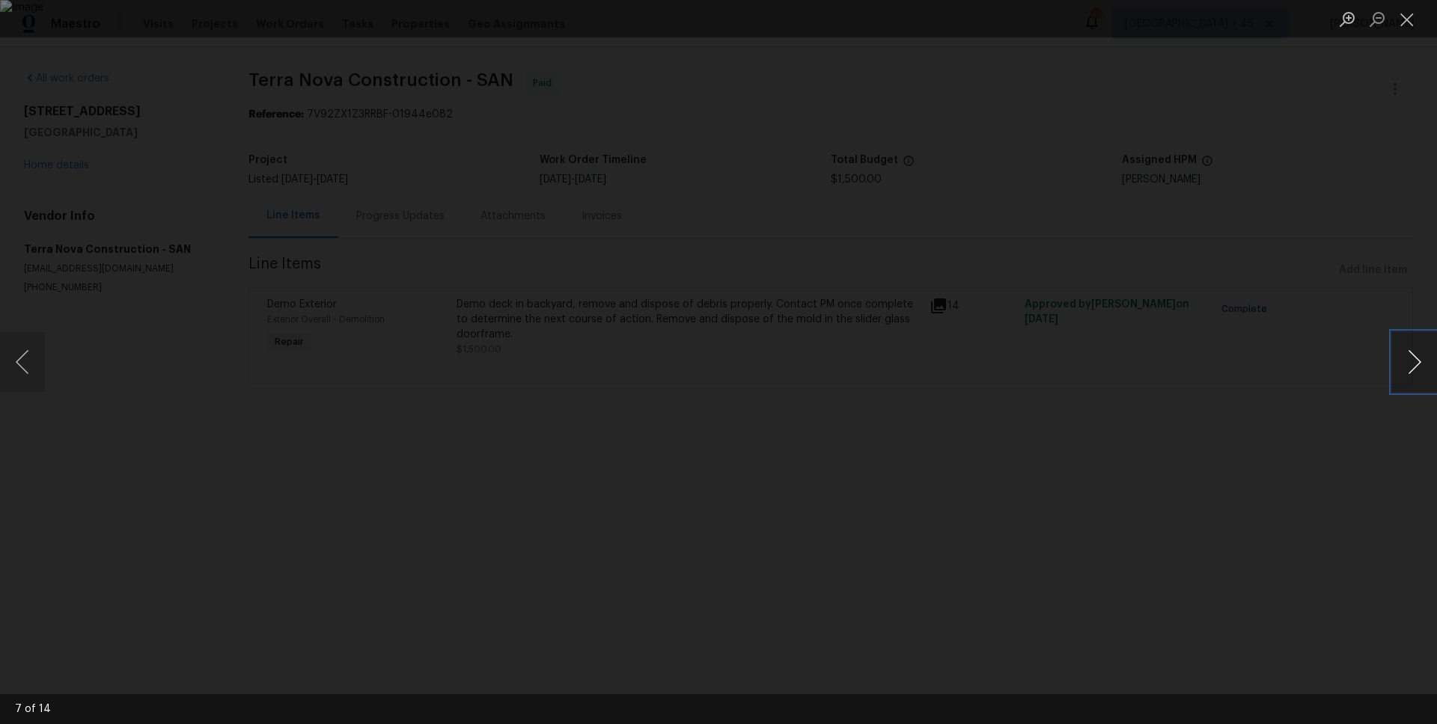
click at [1420, 363] on button "Next image" at bounding box center [1414, 362] width 45 height 60
click at [1422, 373] on button "Next image" at bounding box center [1414, 362] width 45 height 60
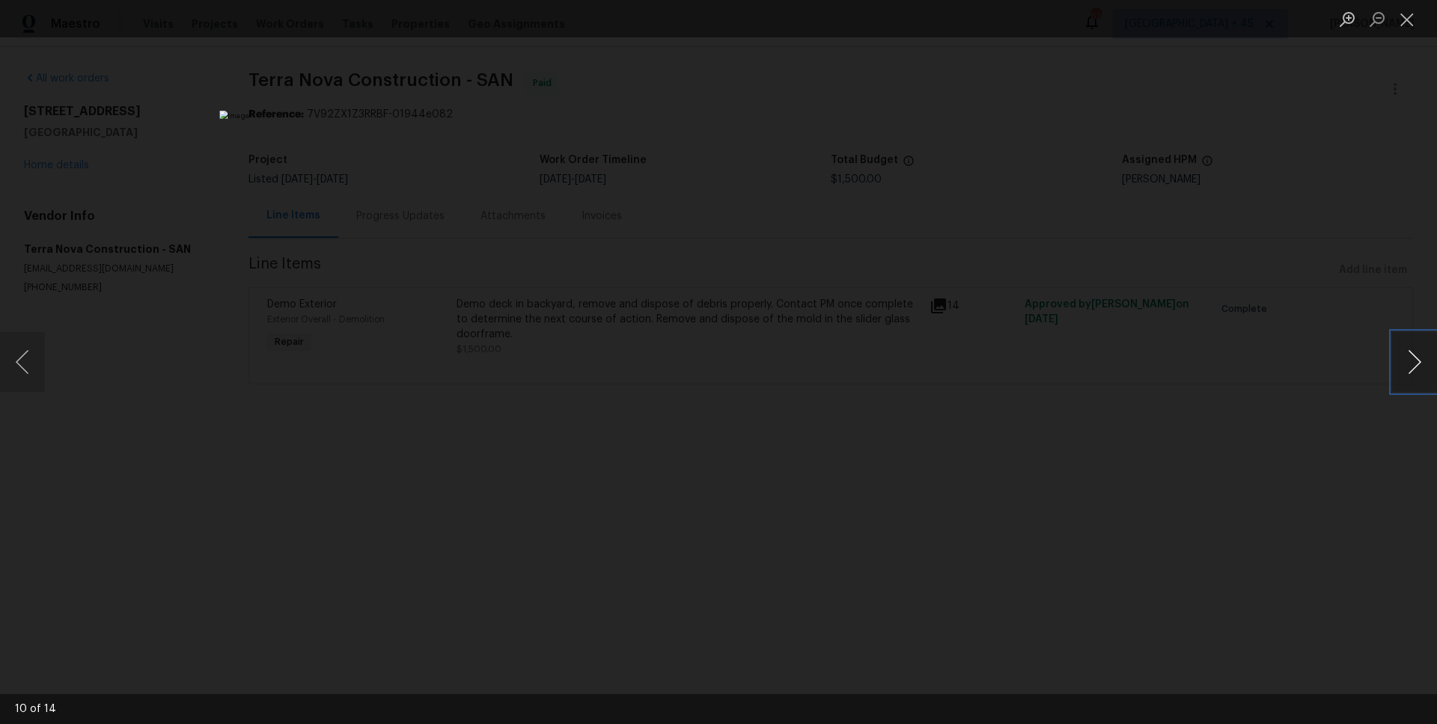
click at [1413, 375] on button "Next image" at bounding box center [1414, 362] width 45 height 60
click at [1392, 365] on button "Next image" at bounding box center [1414, 362] width 45 height 60
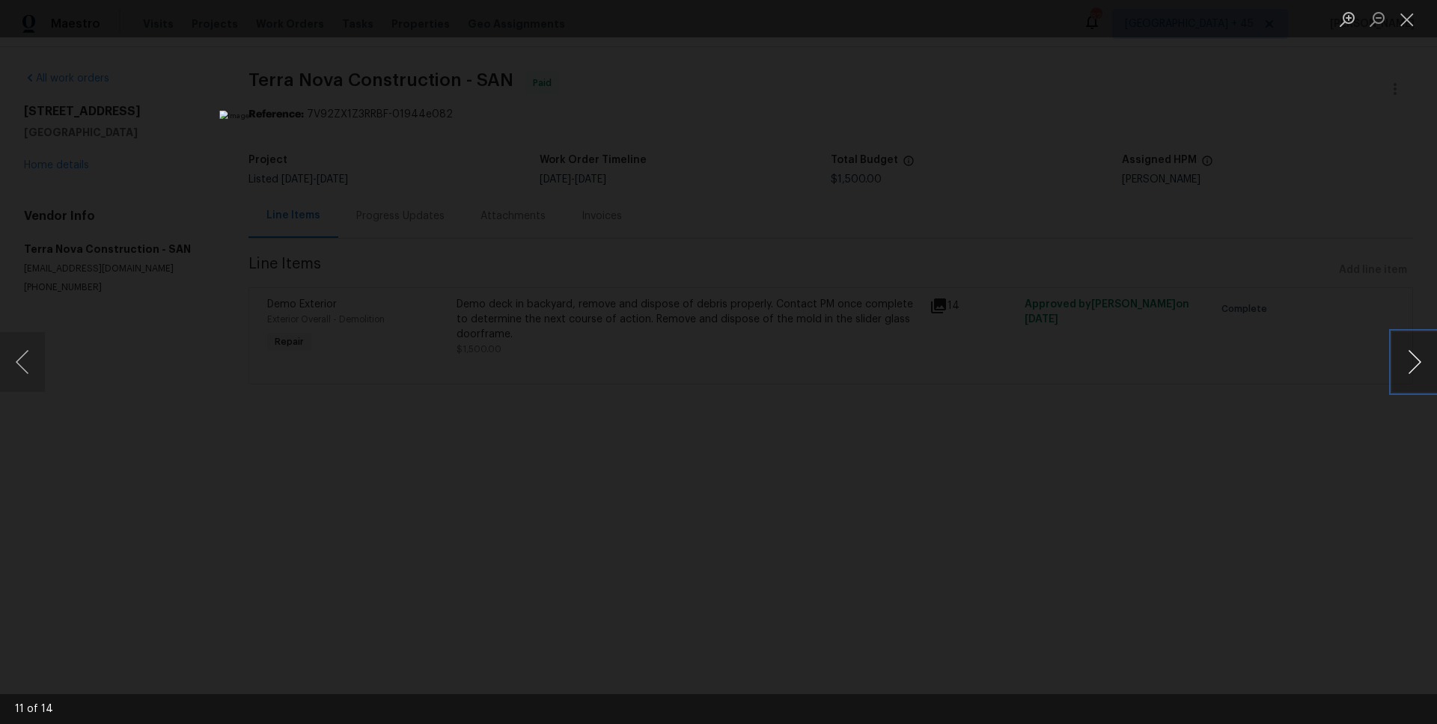
click at [1392, 365] on button "Next image" at bounding box center [1414, 362] width 45 height 60
click at [1395, 380] on button "Next image" at bounding box center [1414, 362] width 45 height 60
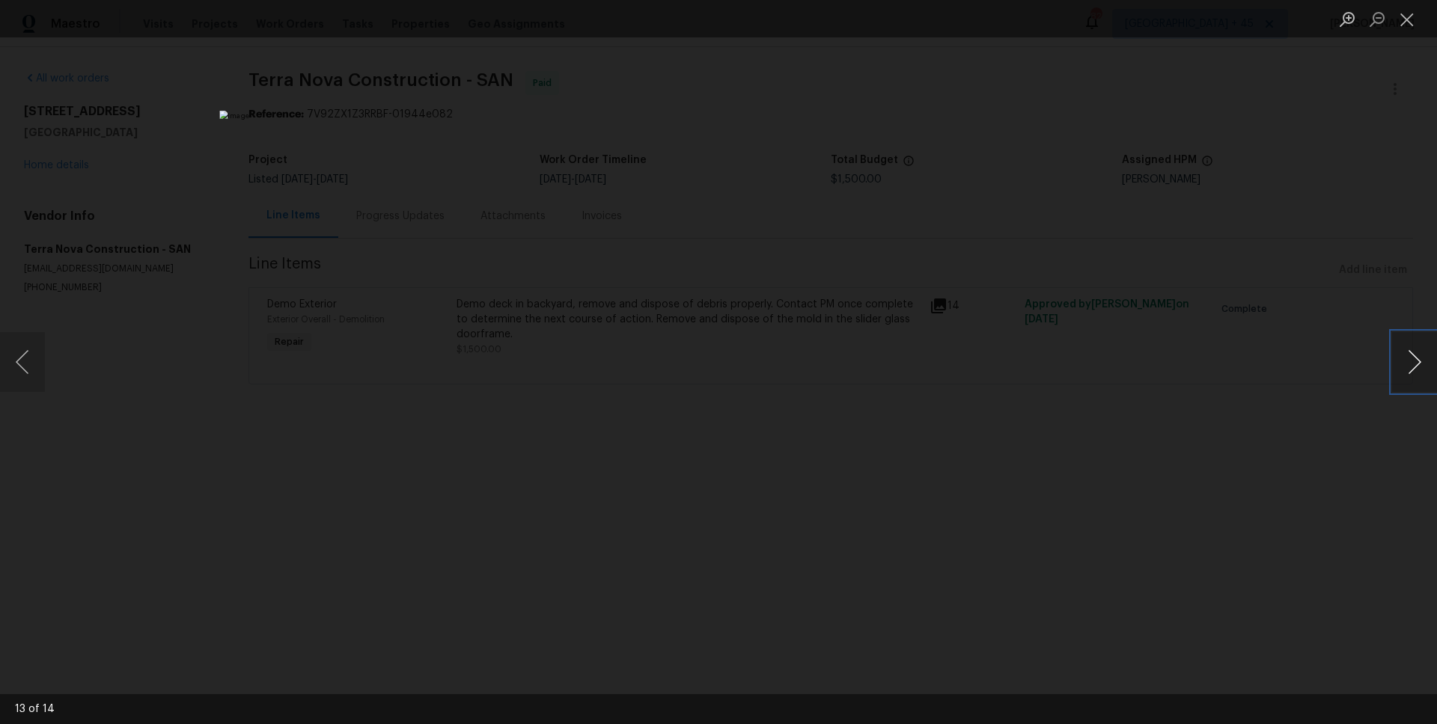
click at [1417, 371] on button "Next image" at bounding box center [1414, 362] width 45 height 60
click at [1416, 371] on button "Next image" at bounding box center [1414, 362] width 45 height 60
